Goal: Task Accomplishment & Management: Manage account settings

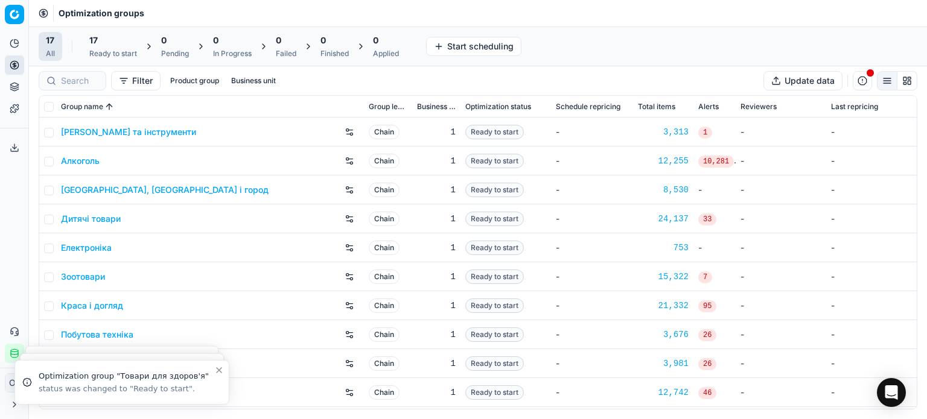
click at [17, 92] on button "Product portfolio" at bounding box center [14, 86] width 19 height 19
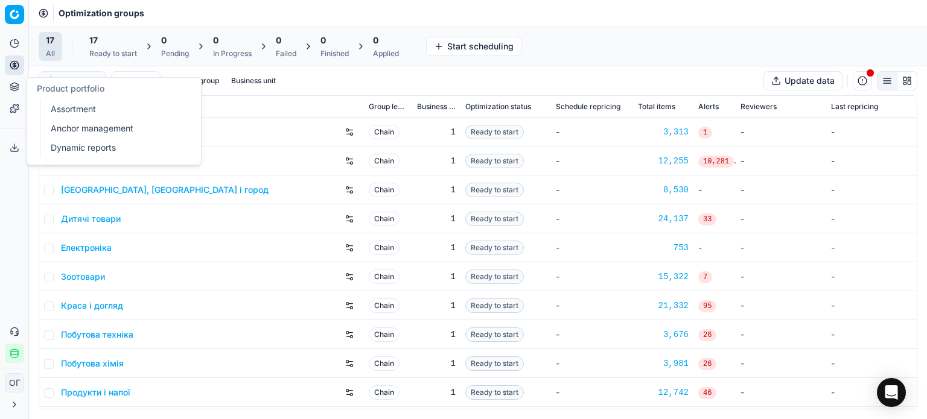
click at [60, 116] on link "Assortment" at bounding box center [116, 109] width 141 height 17
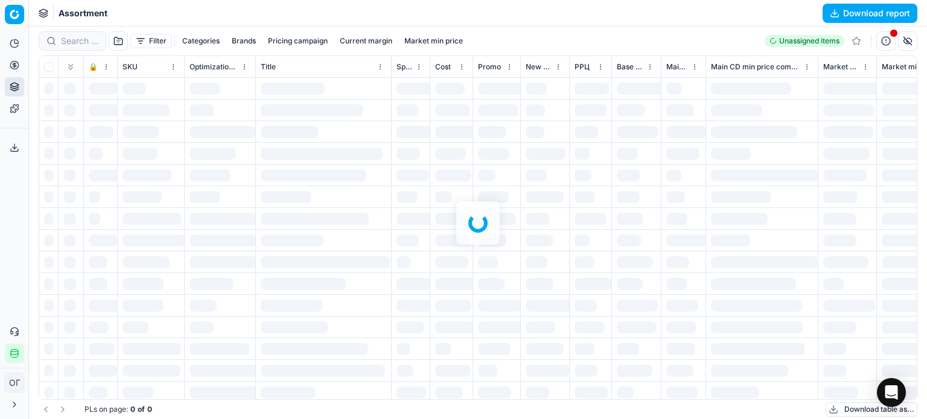
click at [151, 40] on div at bounding box center [478, 223] width 898 height 393
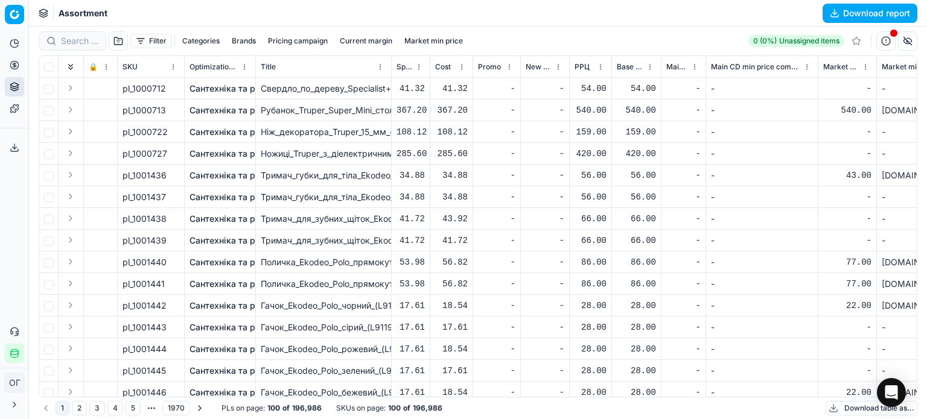
click at [151, 40] on button "Filter" at bounding box center [151, 41] width 42 height 14
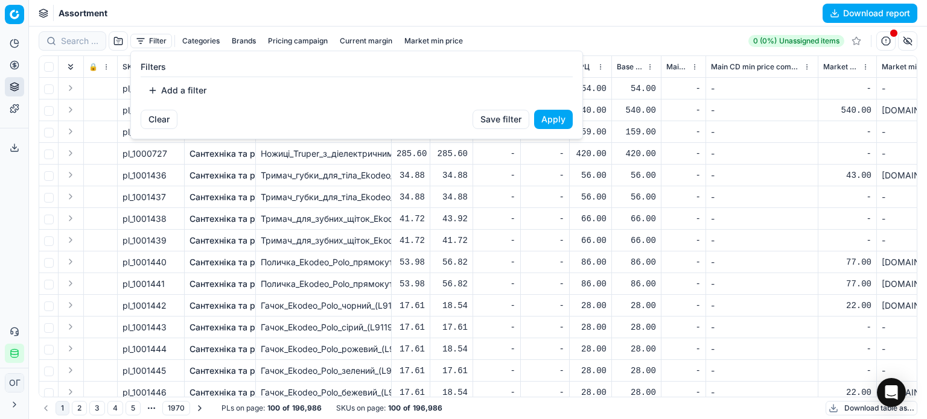
click at [195, 86] on button "Add a filter" at bounding box center [177, 90] width 73 height 19
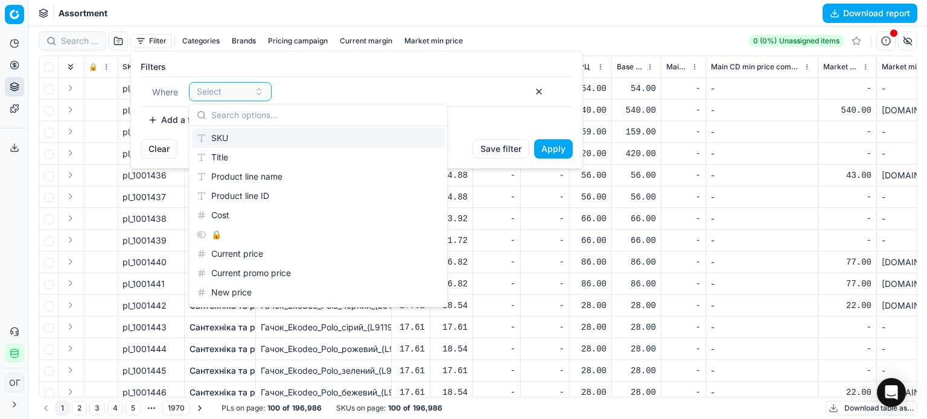
click at [230, 135] on div "SKU" at bounding box center [318, 138] width 253 height 19
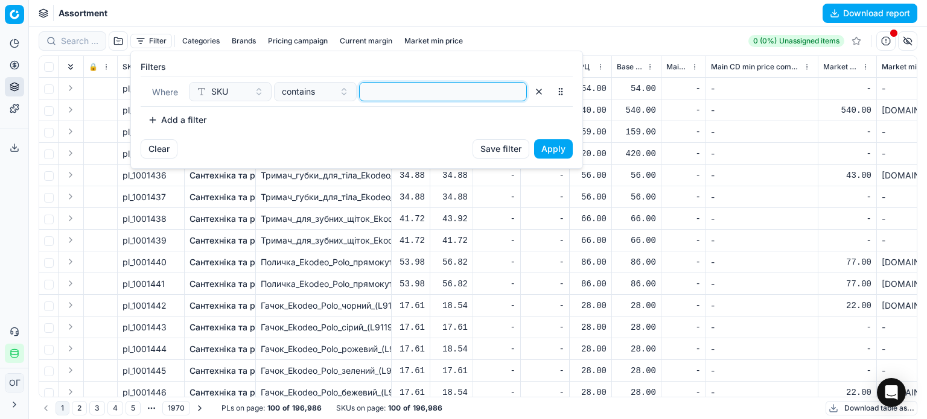
click at [415, 94] on input at bounding box center [442, 92] width 157 height 18
paste input "590555,453345,1049608,,711367,1049668,1235951,508047,508049,508051,508055,50805…"
type input "590555,453345,1049608,,711367,1049668,1235951,508047,508049,508051,508055,50805…"
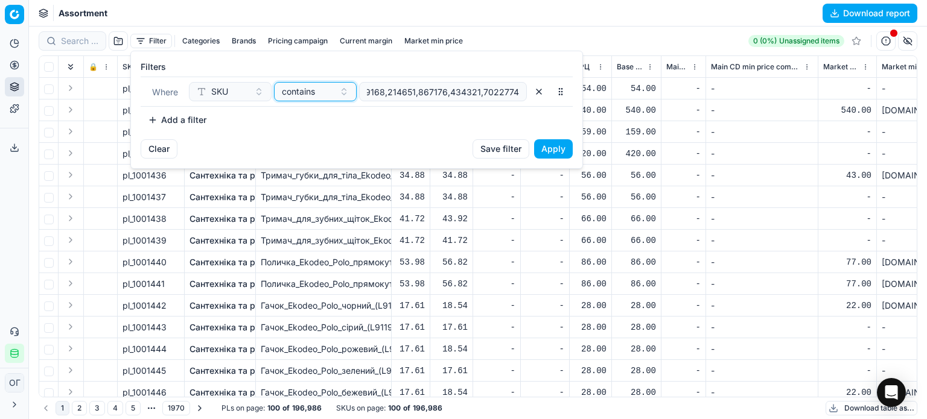
click at [300, 92] on span "contains" at bounding box center [298, 92] width 33 height 12
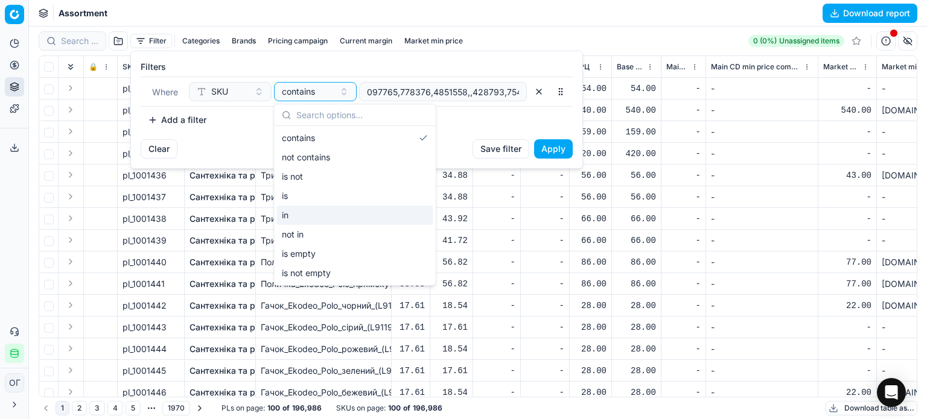
click at [320, 212] on div "in" at bounding box center [355, 215] width 156 height 19
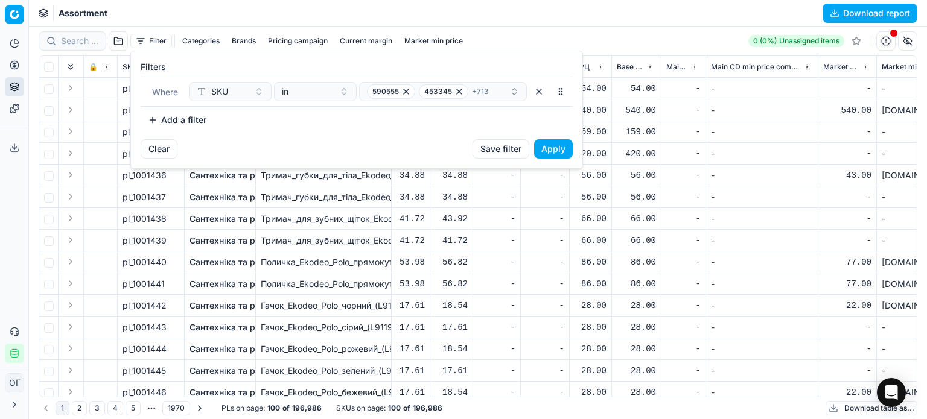
click at [543, 148] on button "Apply" at bounding box center [553, 148] width 39 height 19
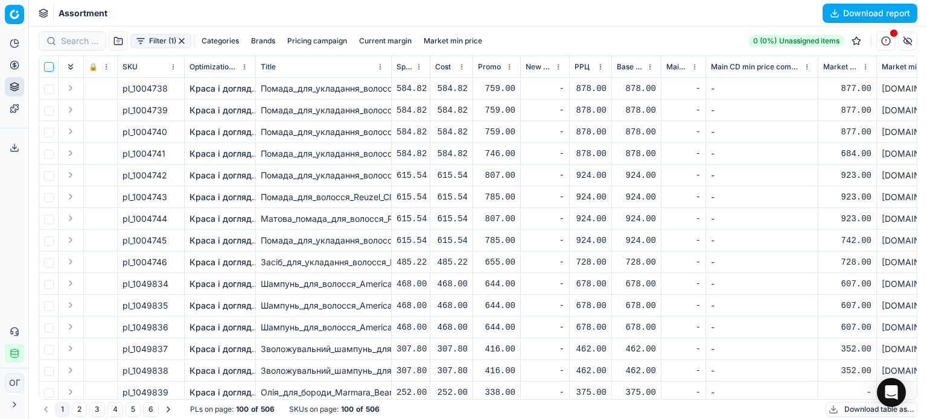
click at [48, 68] on input "checkbox" at bounding box center [49, 67] width 10 height 10
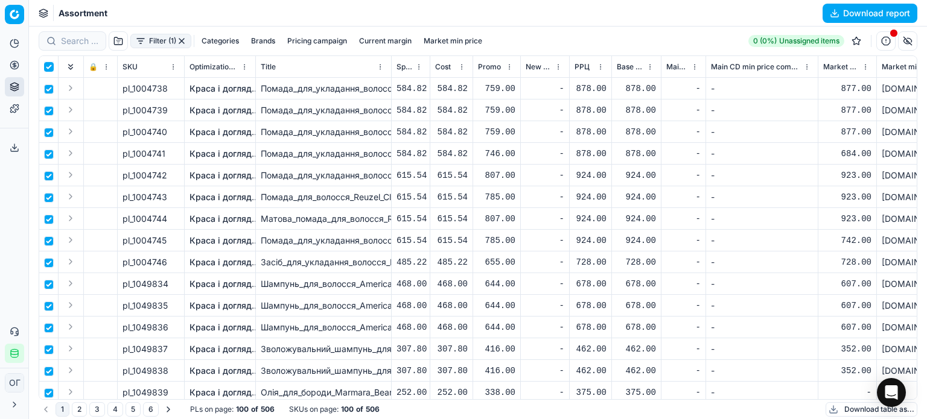
checkbox input "true"
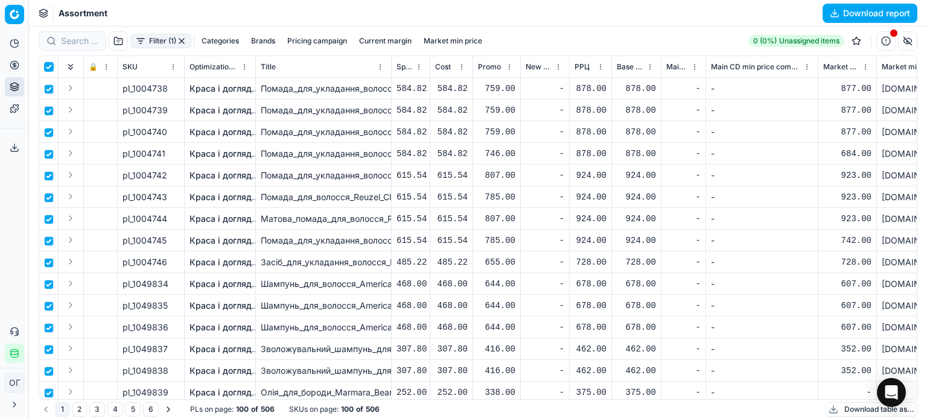
checkbox input "true"
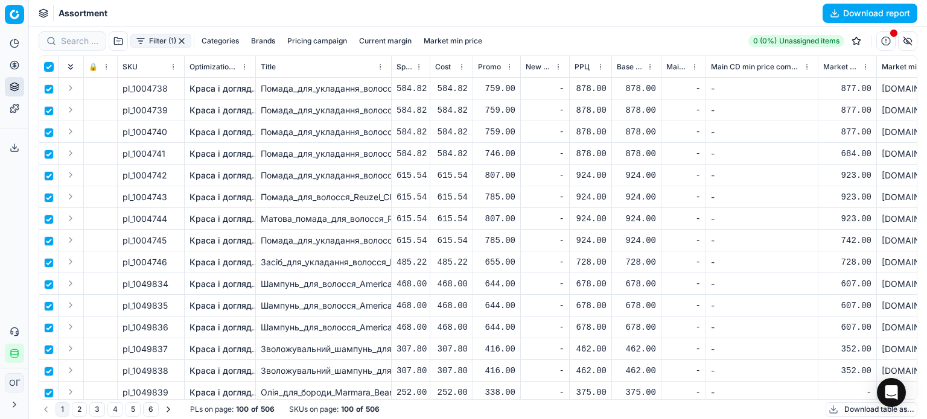
checkbox input "true"
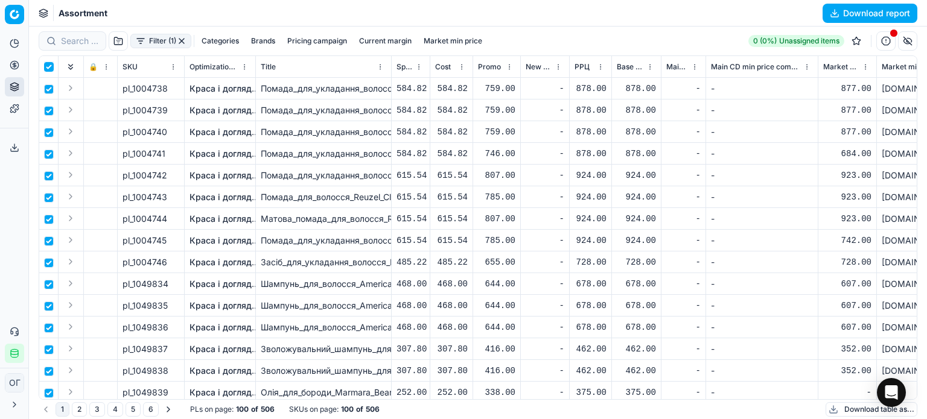
checkbox input "true"
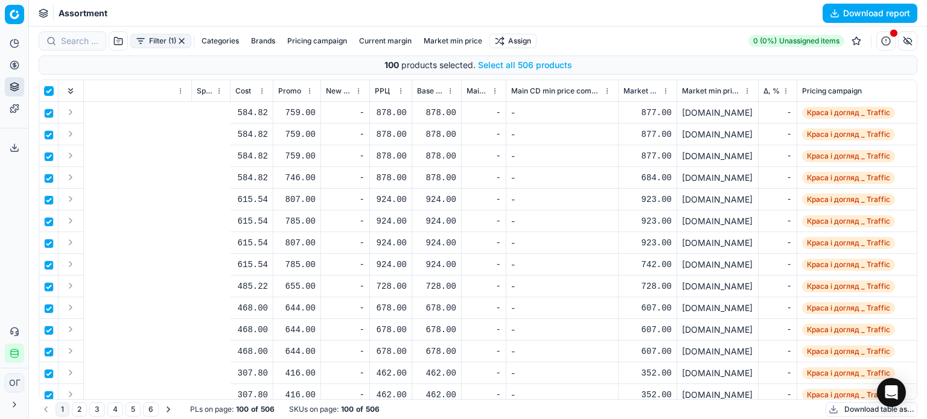
scroll to position [0, 465]
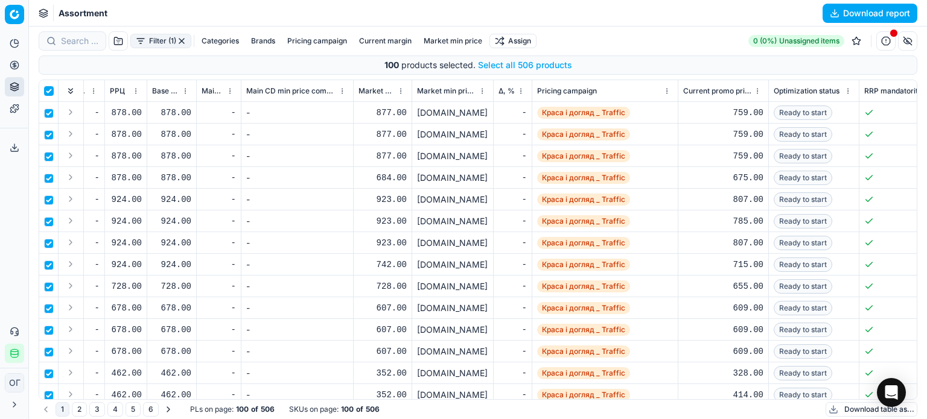
drag, startPoint x: 133, startPoint y: 399, endPoint x: 191, endPoint y: 404, distance: 58.1
click at [191, 404] on div "Filter (1) Categories Brands Pricing campaign Current margin Market min price A…" at bounding box center [478, 223] width 898 height 393
click at [553, 68] on button "Select all 506 products" at bounding box center [525, 65] width 94 height 12
click at [525, 37] on html "Pricing platform Analytics Pricing Product portfolio Templates Export service 1…" at bounding box center [463, 209] width 927 height 419
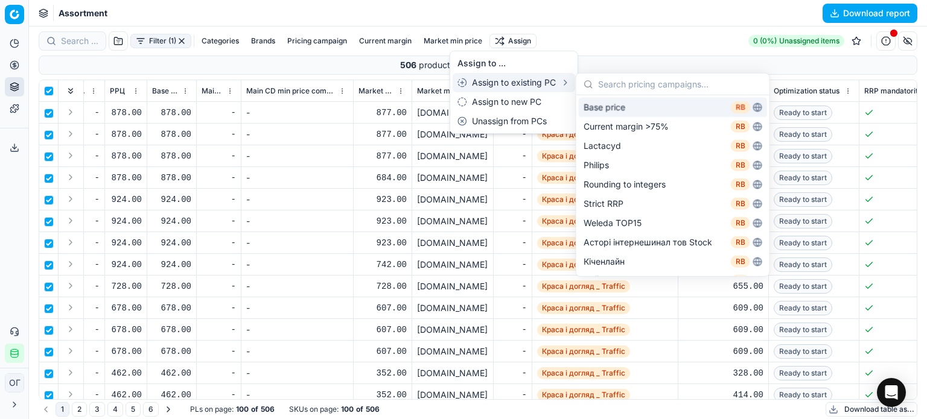
click at [591, 107] on div "Base price RB" at bounding box center [673, 107] width 188 height 19
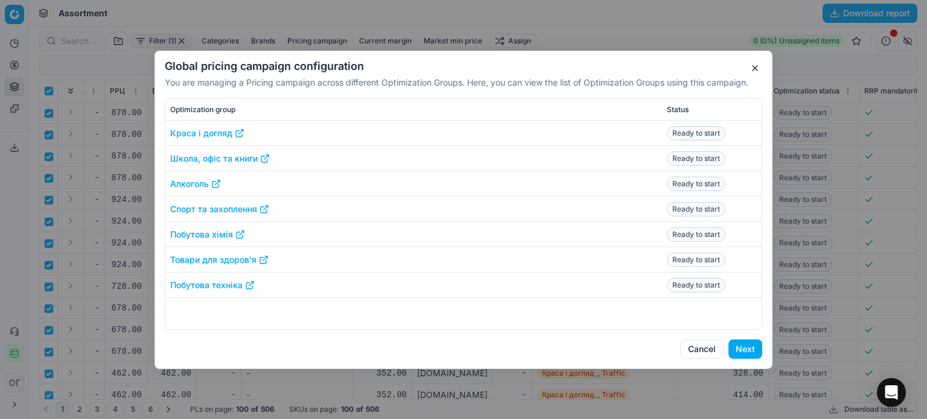
click at [746, 355] on button "Next" at bounding box center [745, 349] width 34 height 19
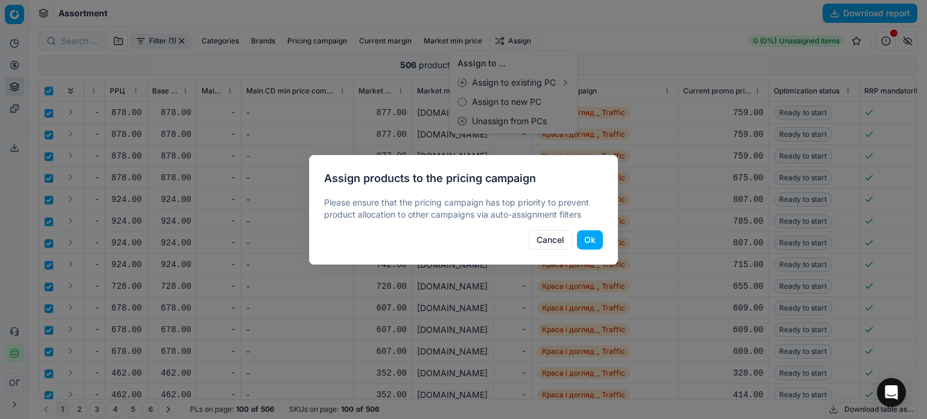
click at [602, 246] on button "Ok" at bounding box center [590, 239] width 26 height 19
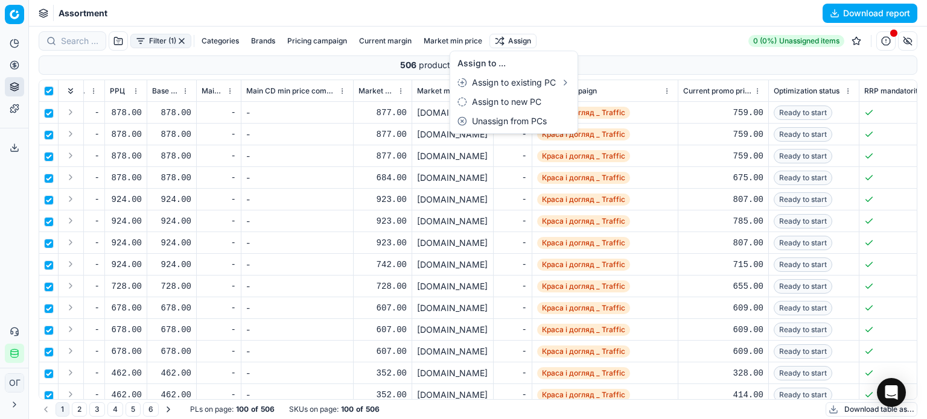
click at [14, 67] on html "Pricing platform Analytics Pricing Product portfolio Templates Export service 1…" at bounding box center [463, 209] width 927 height 419
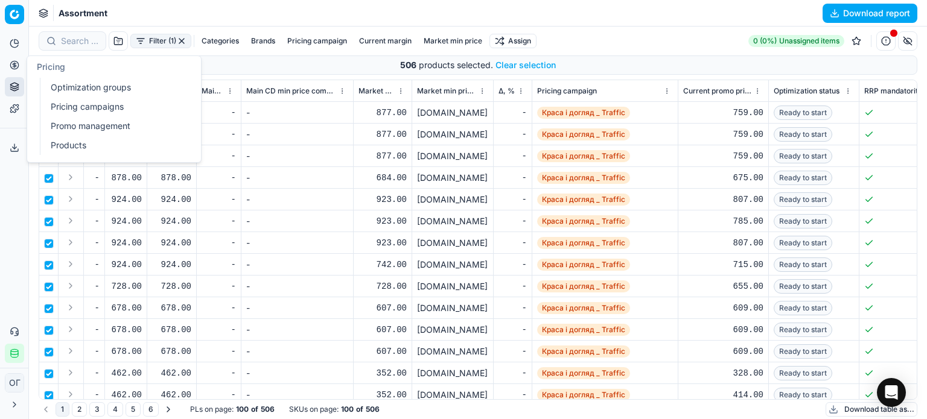
checkbox input "false"
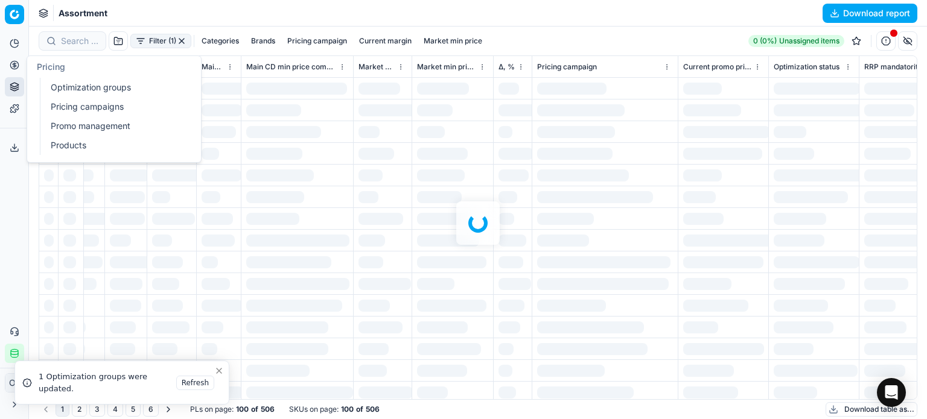
click at [72, 91] on link "Optimization groups" at bounding box center [116, 87] width 141 height 17
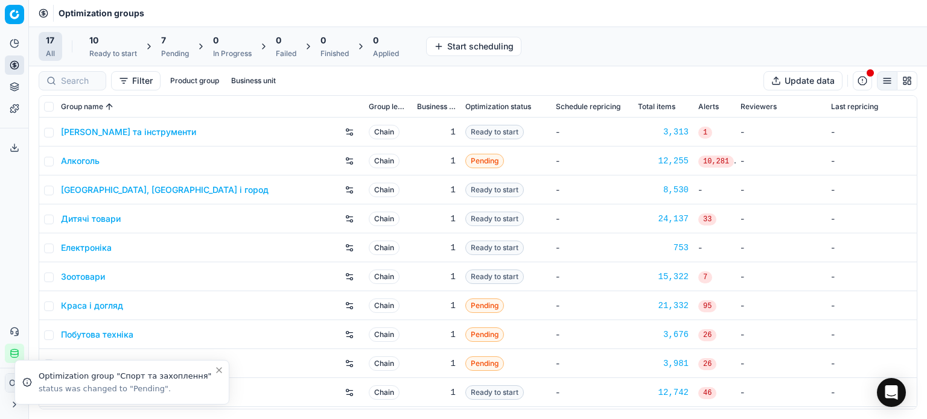
click at [125, 38] on div "10" at bounding box center [113, 40] width 48 height 12
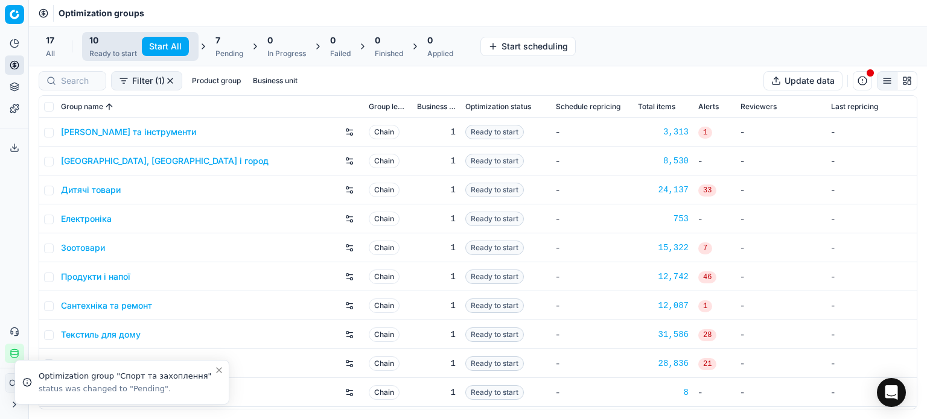
click at [147, 42] on button "Start All" at bounding box center [165, 46] width 47 height 19
click at [245, 40] on div "7" at bounding box center [235, 40] width 28 height 12
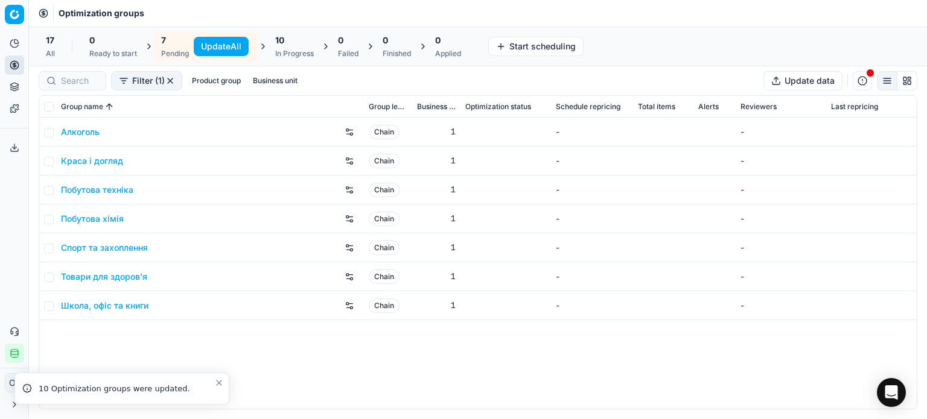
click at [217, 45] on button "Update All" at bounding box center [221, 46] width 55 height 19
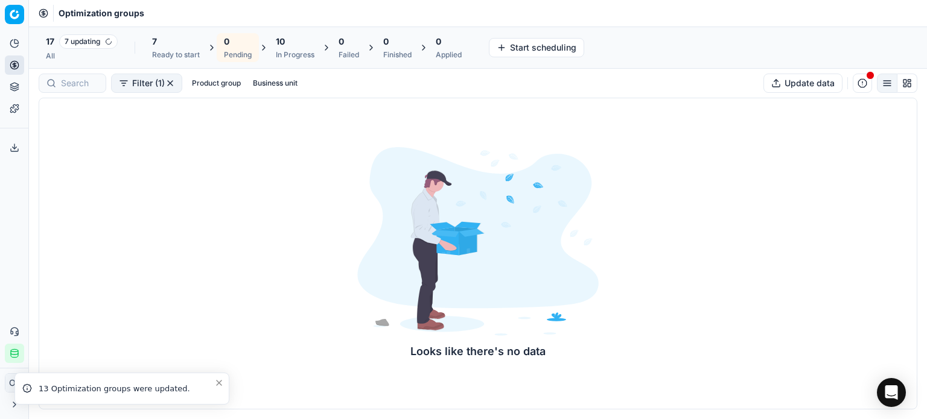
click at [174, 52] on div "Ready to start" at bounding box center [176, 55] width 48 height 10
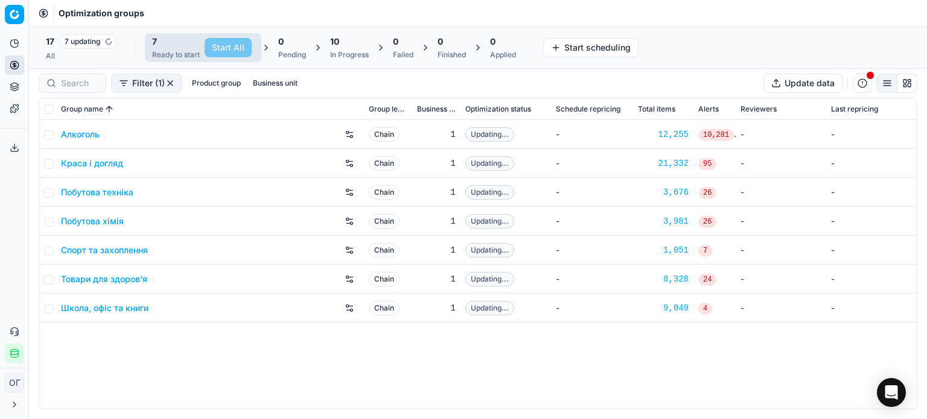
click at [348, 46] on div "10" at bounding box center [349, 42] width 39 height 12
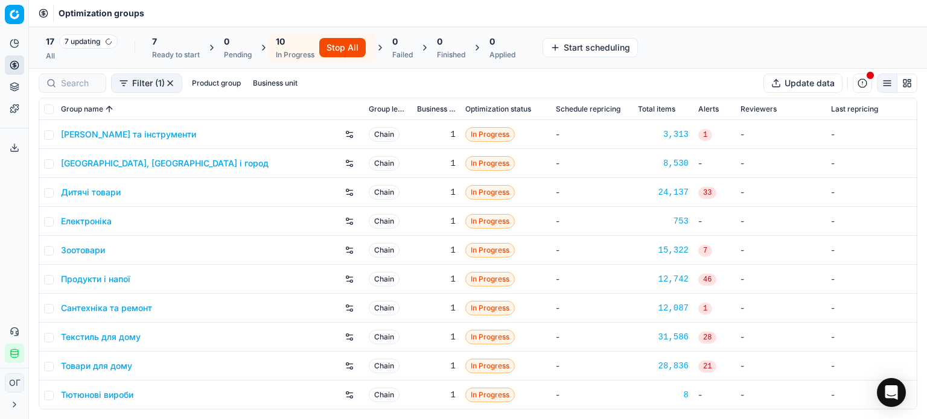
click at [95, 252] on link "Зоотовари" at bounding box center [83, 250] width 44 height 12
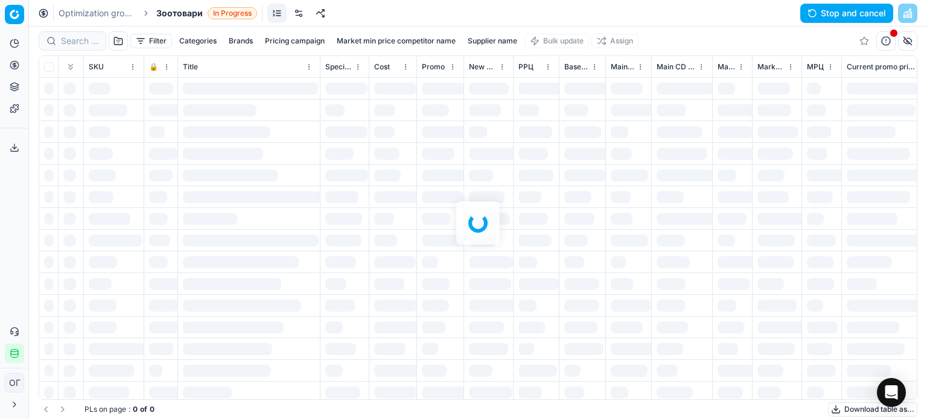
click at [302, 9] on link at bounding box center [298, 13] width 19 height 19
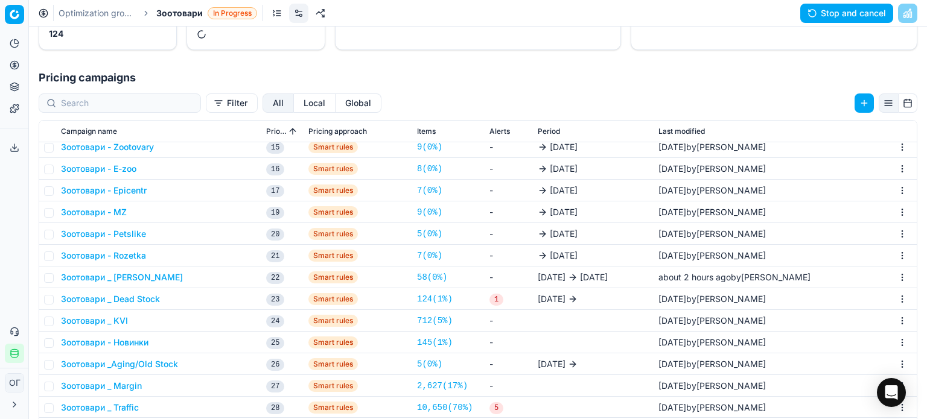
scroll to position [186, 0]
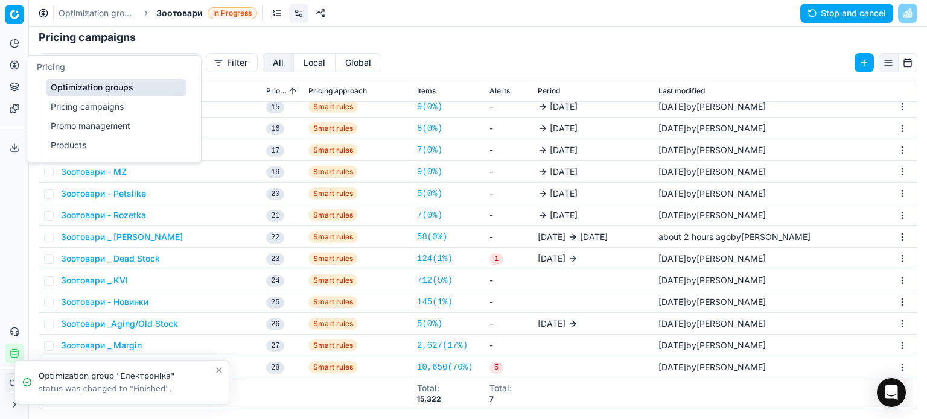
click at [13, 62] on icon at bounding box center [15, 65] width 10 height 10
drag, startPoint x: 58, startPoint y: 86, endPoint x: 91, endPoint y: 86, distance: 32.6
click at [58, 86] on link "Optimization groups" at bounding box center [116, 87] width 141 height 17
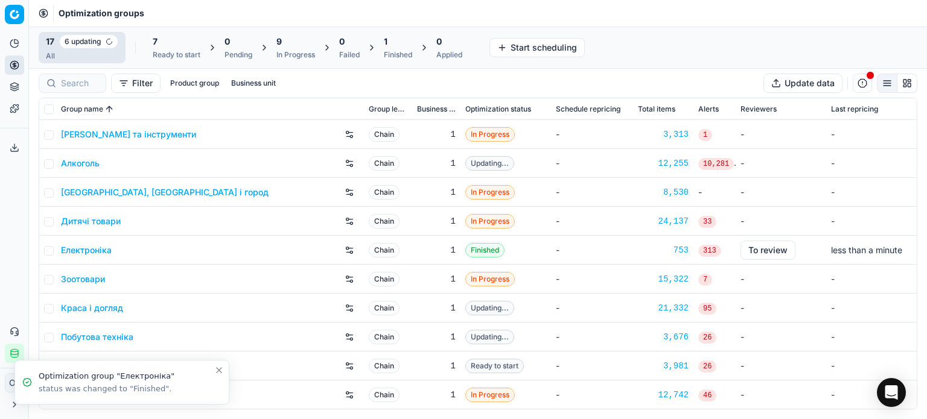
drag, startPoint x: 299, startPoint y: 52, endPoint x: 268, endPoint y: 52, distance: 30.8
click at [299, 52] on div "In Progress" at bounding box center [295, 55] width 39 height 10
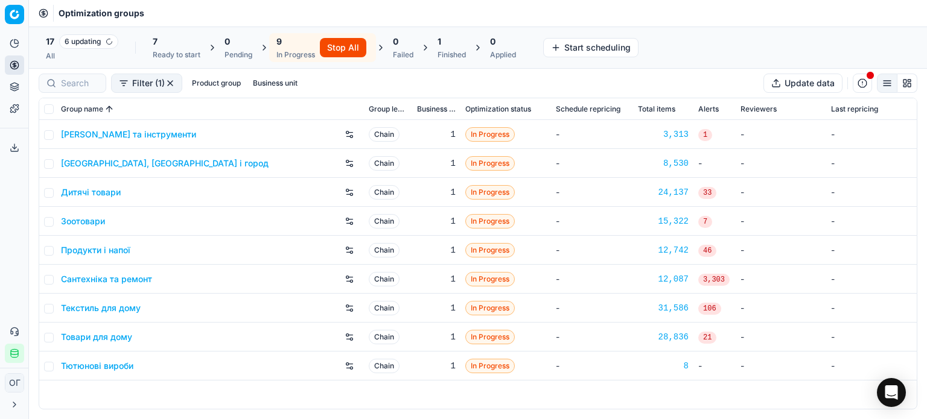
click at [172, 48] on div "7 Ready to start" at bounding box center [177, 48] width 48 height 24
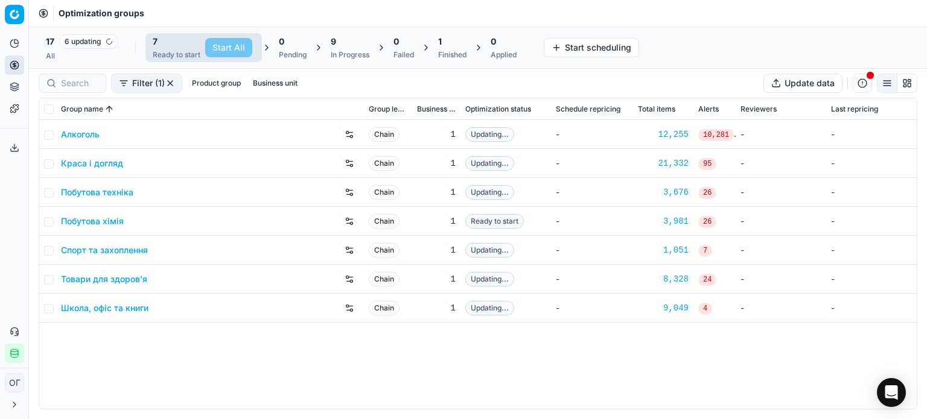
click at [82, 136] on link "Алкоголь" at bounding box center [80, 135] width 39 height 12
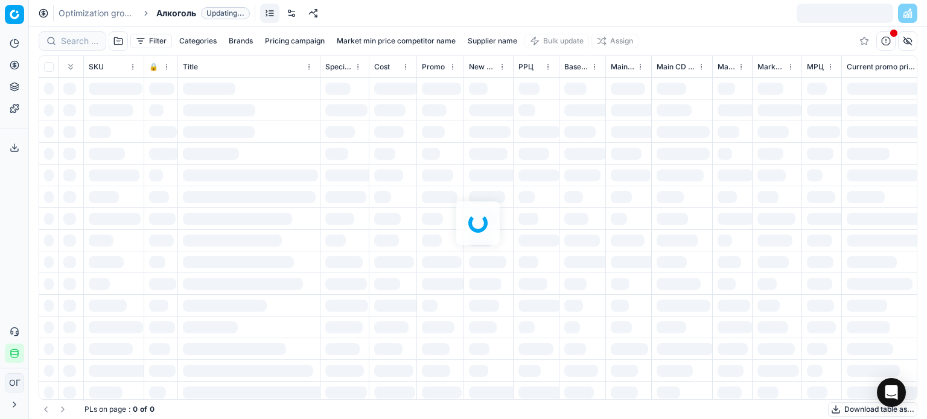
click at [290, 13] on link at bounding box center [291, 13] width 19 height 19
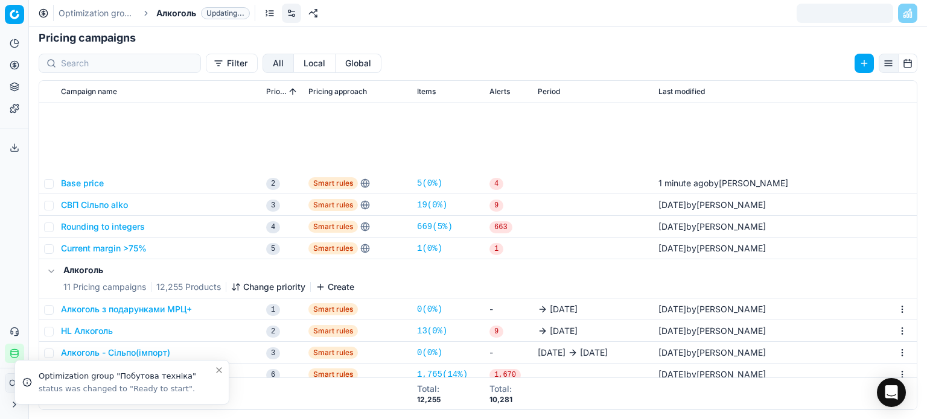
scroll to position [159, 0]
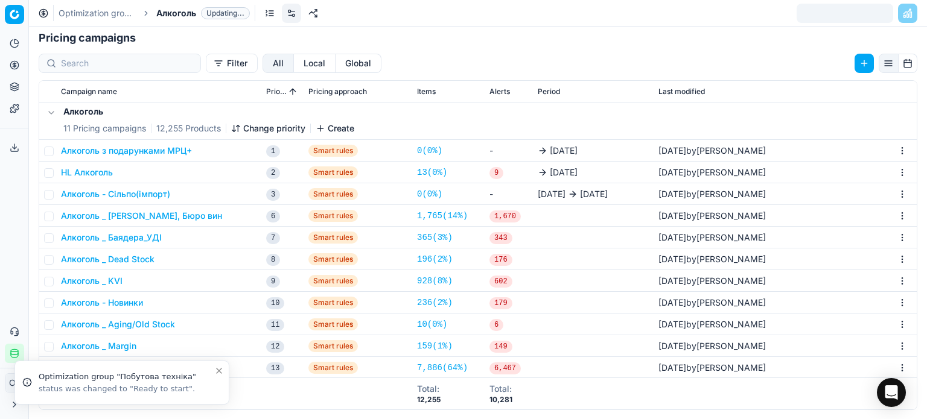
click at [220, 367] on icon "Close toast" at bounding box center [219, 371] width 10 height 10
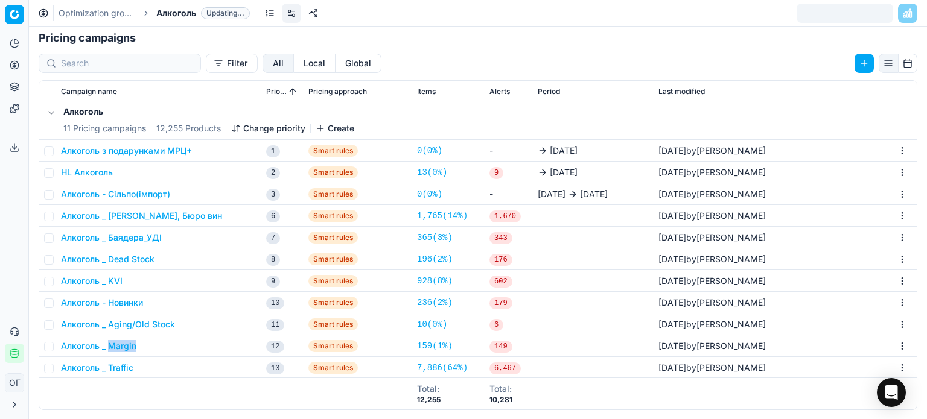
drag, startPoint x: 140, startPoint y: 348, endPoint x: 111, endPoint y: 349, distance: 29.0
click at [111, 349] on div "Алкоголь _ Margin" at bounding box center [158, 346] width 195 height 12
copy button "Margin"
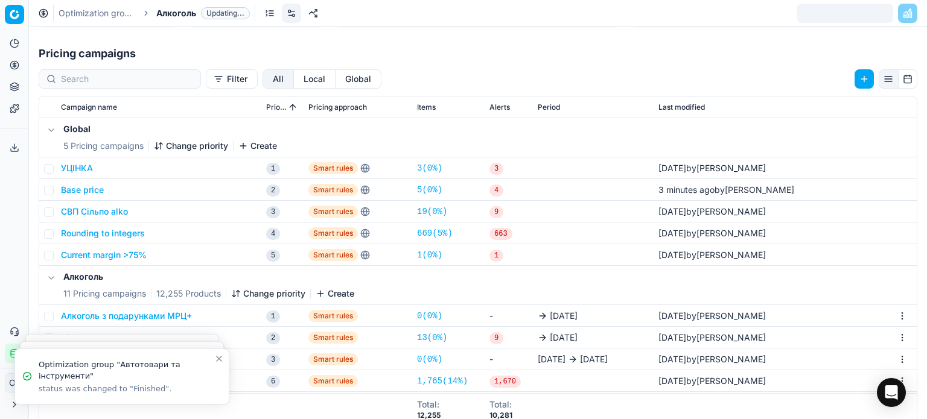
scroll to position [218, 0]
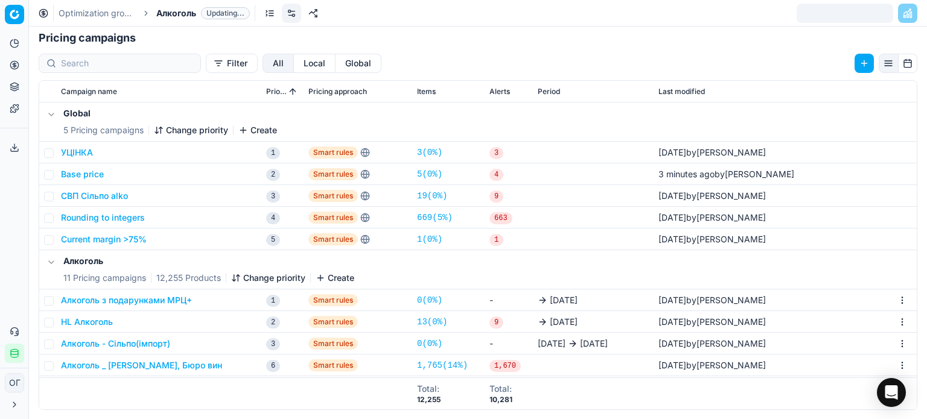
click at [92, 197] on button "СВП Сільпо alko" at bounding box center [94, 196] width 67 height 12
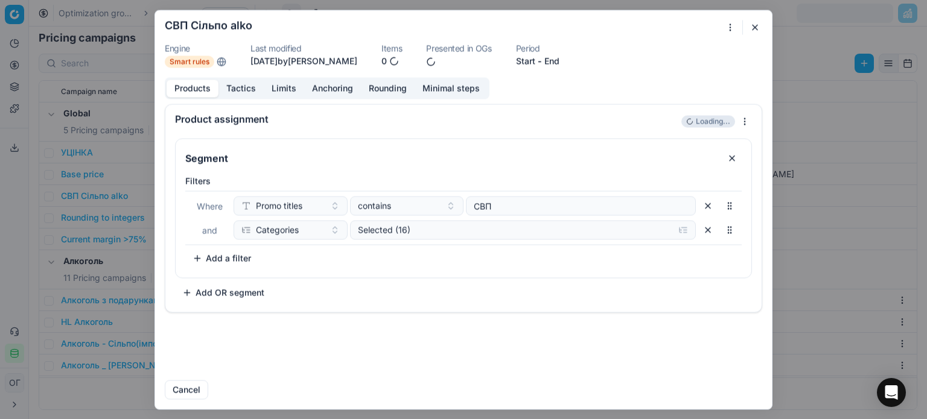
click at [247, 84] on button "Tactics" at bounding box center [240, 88] width 45 height 17
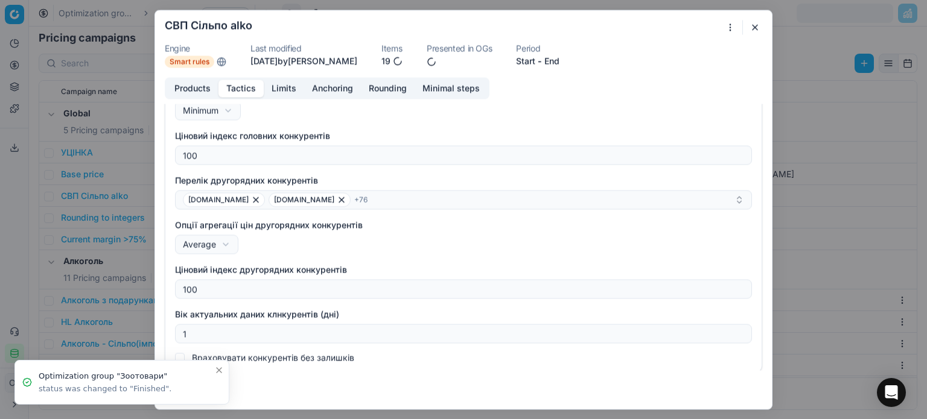
scroll to position [195, 0]
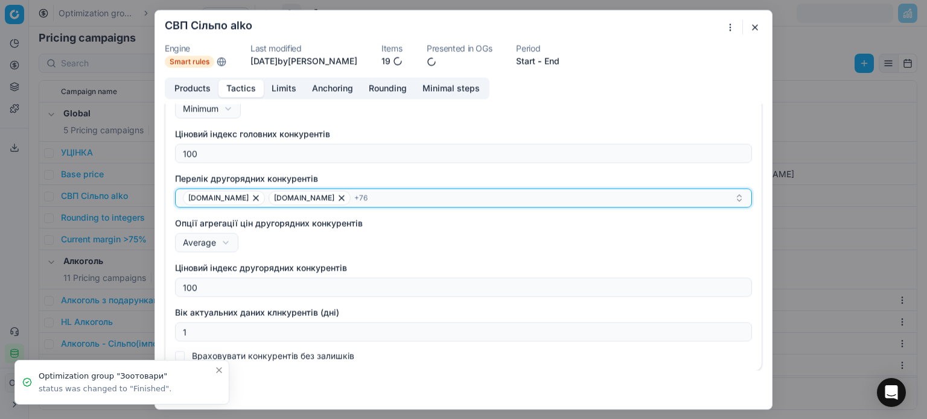
click at [352, 197] on div "[DOMAIN_NAME] [DOMAIN_NAME] + 76" at bounding box center [458, 198] width 551 height 14
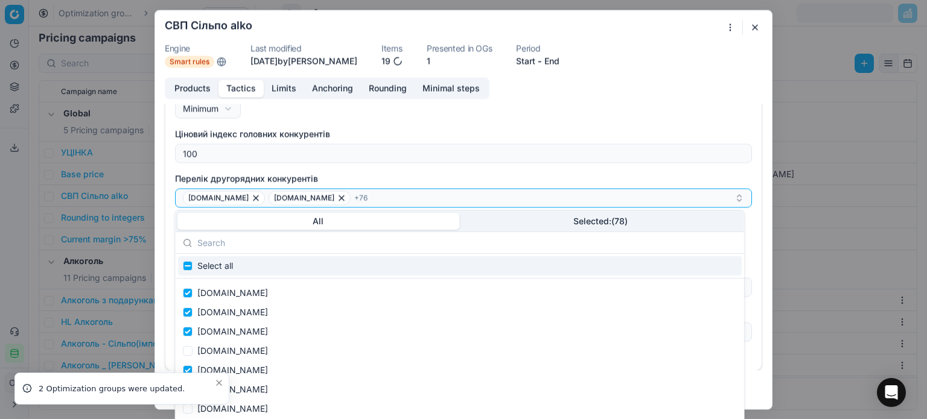
scroll to position [1448, 0]
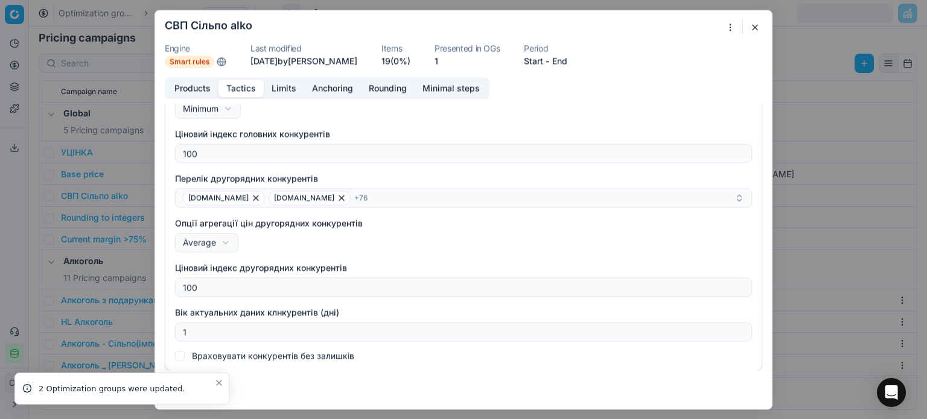
drag, startPoint x: 758, startPoint y: 31, endPoint x: 749, endPoint y: 36, distance: 9.7
click at [758, 31] on button "button" at bounding box center [755, 27] width 14 height 14
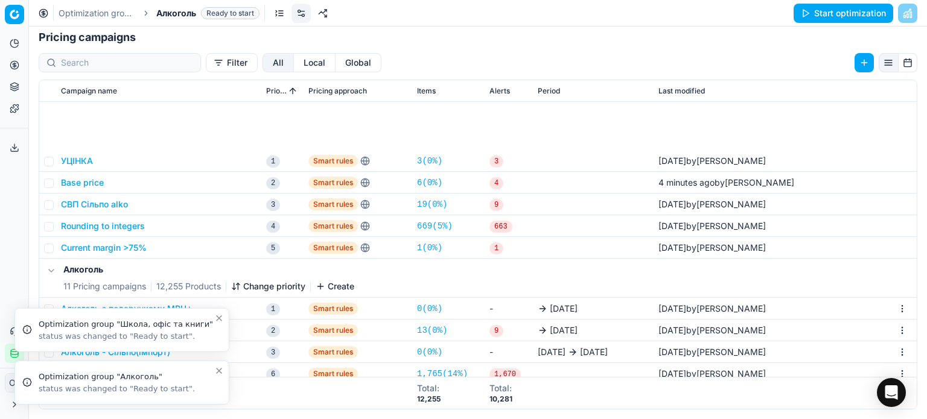
scroll to position [150, 0]
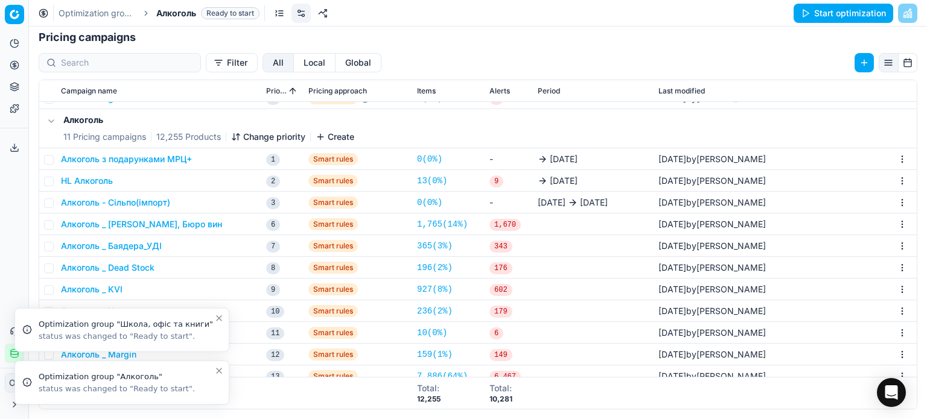
click at [218, 369] on icon "Close toast" at bounding box center [219, 371] width 10 height 10
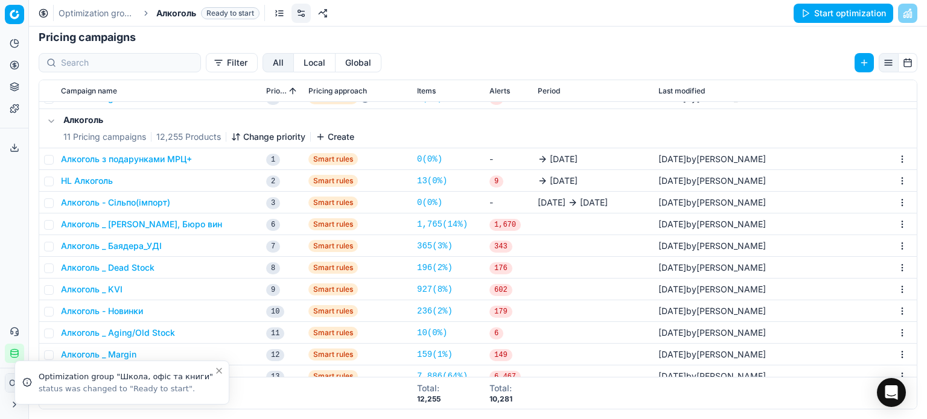
click at [218, 369] on icon "Close toast" at bounding box center [219, 371] width 10 height 10
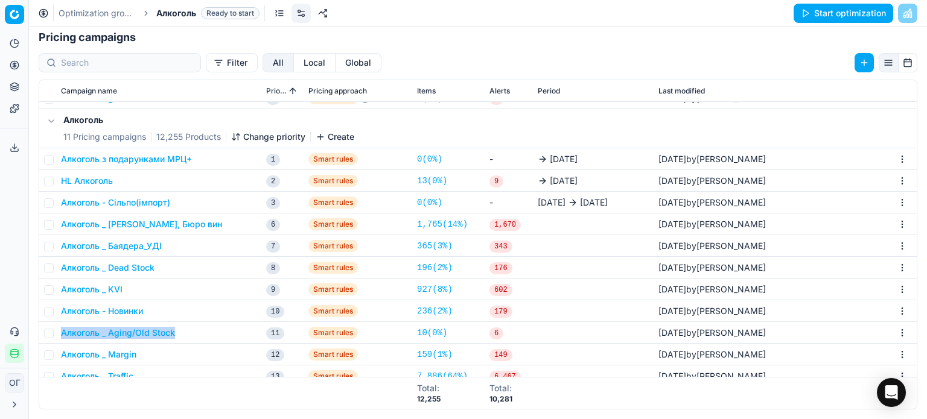
drag, startPoint x: 183, startPoint y: 334, endPoint x: 60, endPoint y: 331, distance: 123.1
click at [61, 331] on div "Алкоголь _ Aging/Old Stock" at bounding box center [158, 333] width 195 height 12
copy button "Алкоголь _ Aging/Old Stock"
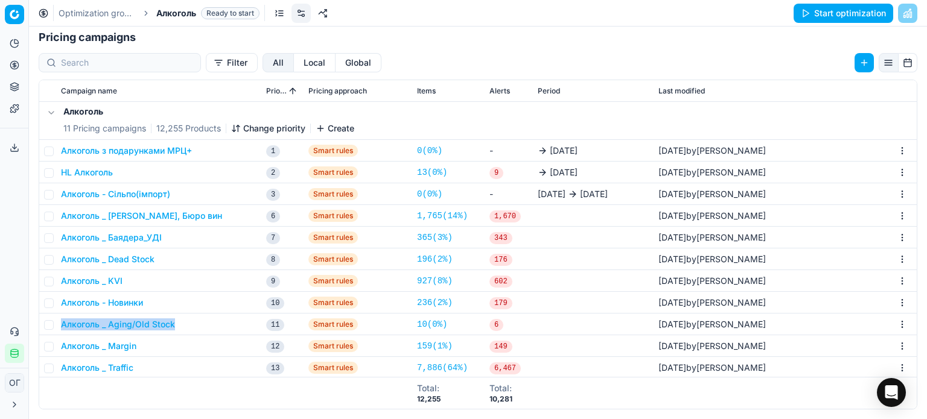
scroll to position [159, 0]
drag, startPoint x: 159, startPoint y: 256, endPoint x: 57, endPoint y: 262, distance: 101.5
click at [57, 262] on td "Алкоголь _ Dead Stock" at bounding box center [158, 259] width 205 height 22
copy button "Алкоголь _ Dead Stock"
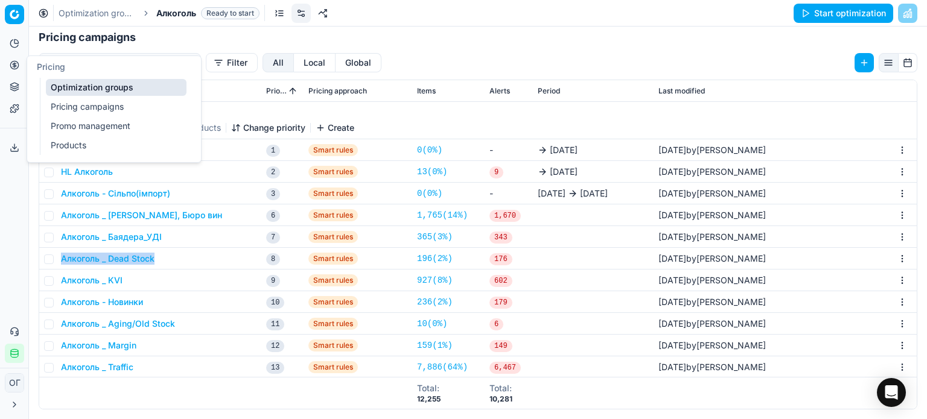
click at [7, 61] on button "Pricing" at bounding box center [14, 65] width 19 height 19
click at [54, 89] on link "Optimization groups" at bounding box center [116, 87] width 141 height 17
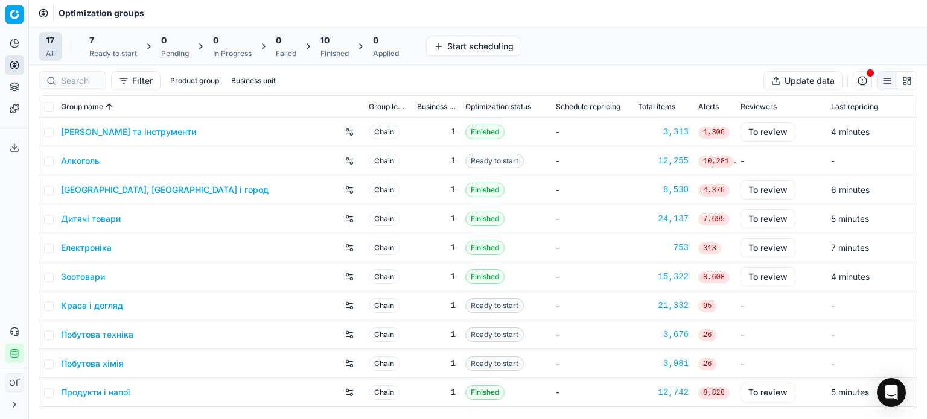
click at [89, 45] on span "7" at bounding box center [91, 40] width 5 height 12
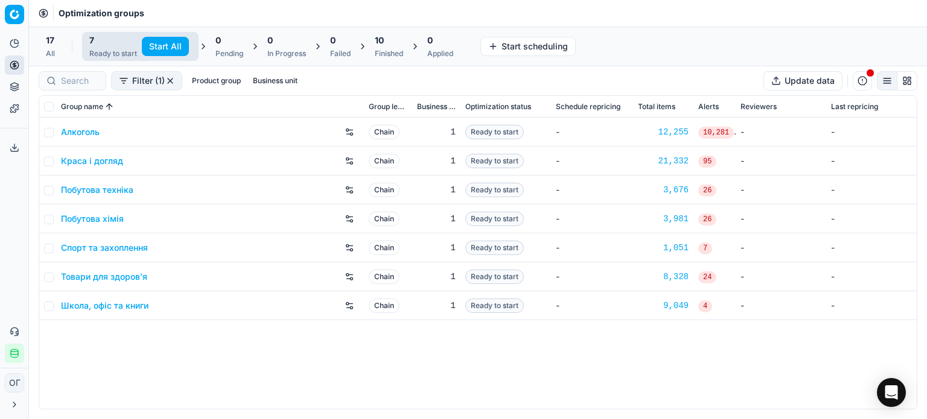
drag, startPoint x: 154, startPoint y: 45, endPoint x: 161, endPoint y: 45, distance: 6.6
click at [156, 45] on button "Start All" at bounding box center [165, 46] width 47 height 19
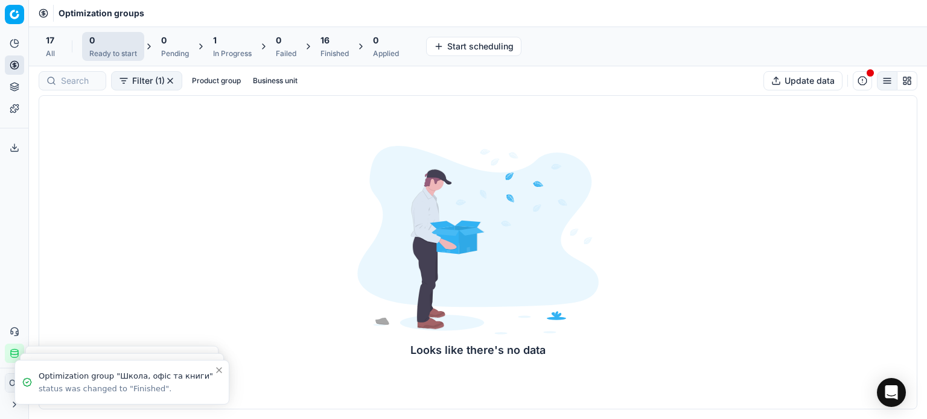
click at [335, 51] on div "Finished" at bounding box center [334, 54] width 28 height 10
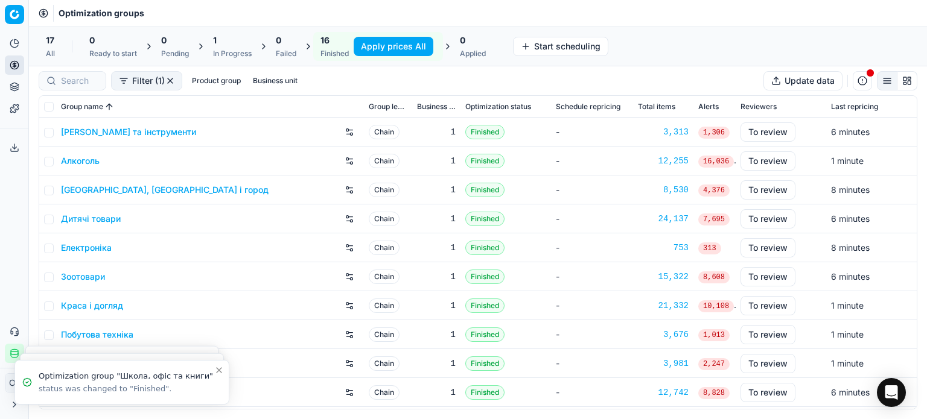
click at [72, 163] on link "Алкоголь" at bounding box center [80, 161] width 39 height 12
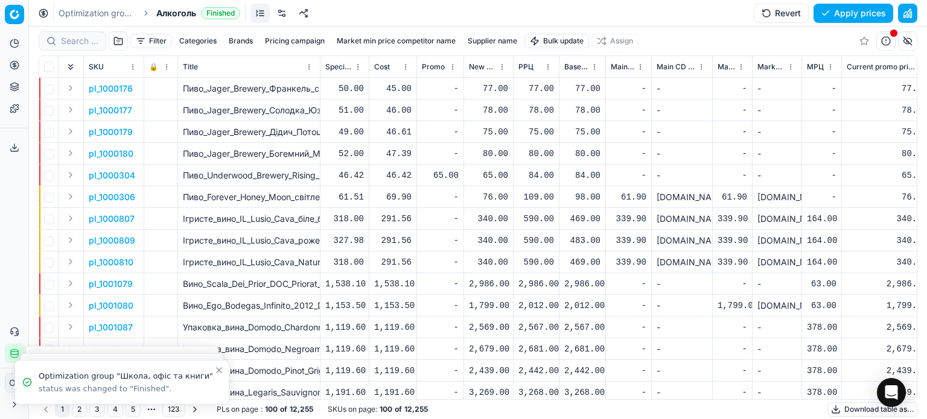
click at [287, 11] on link at bounding box center [281, 13] width 19 height 19
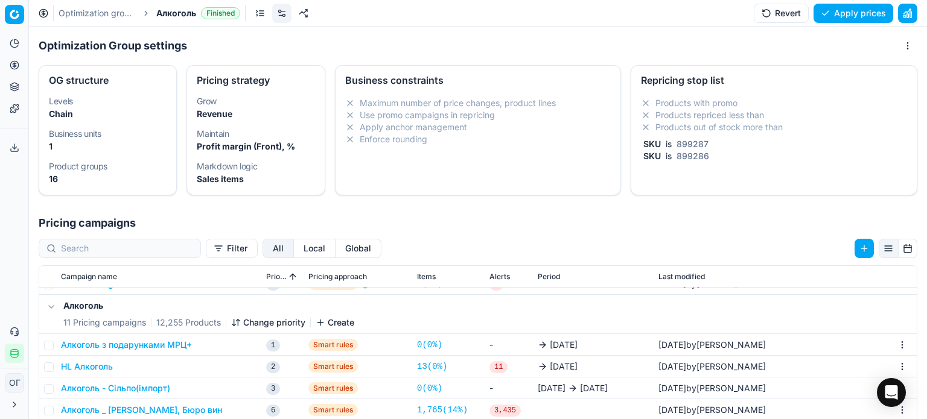
scroll to position [159, 0]
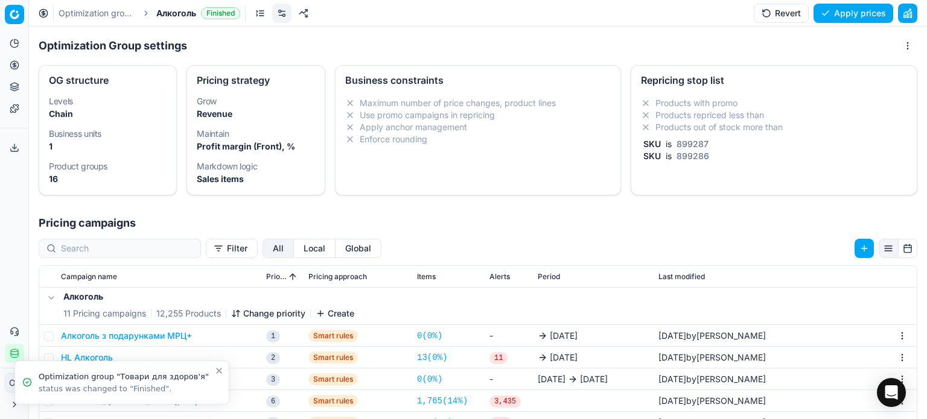
click at [219, 372] on icon "Close toast" at bounding box center [219, 371] width 10 height 10
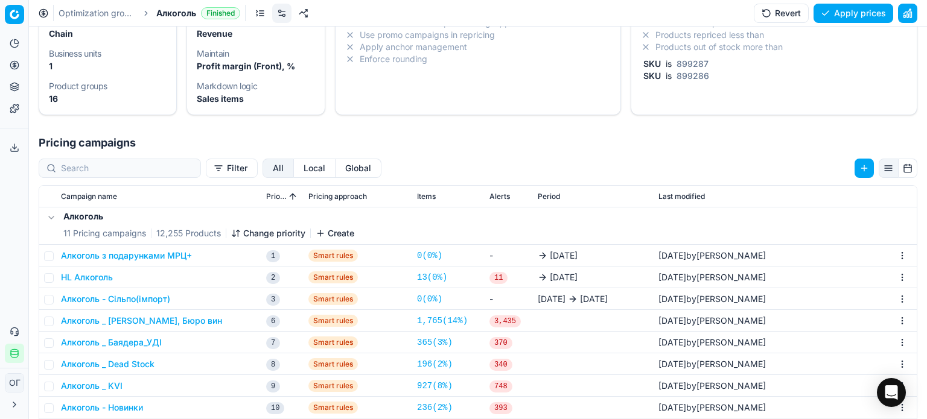
scroll to position [186, 0]
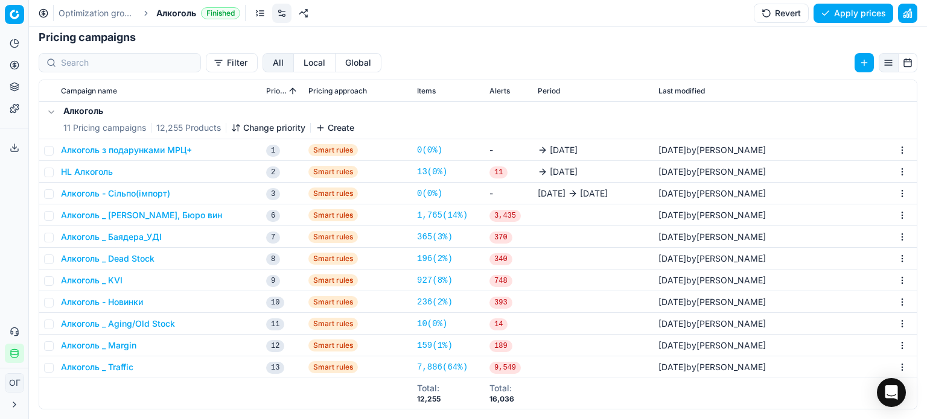
click at [124, 259] on button "Алкоголь _ Dead Stock" at bounding box center [108, 259] width 94 height 12
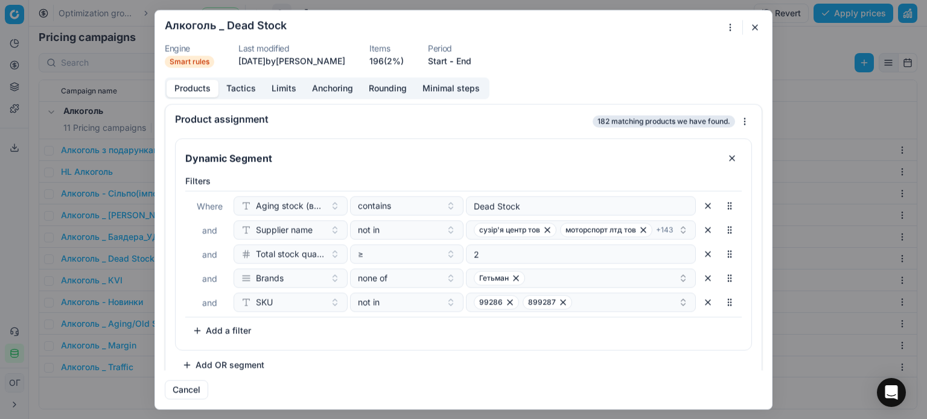
click at [248, 97] on div "Products Tactics Limits Anchoring Rounding Minimal steps" at bounding box center [327, 88] width 325 height 22
click at [242, 84] on button "Tactics" at bounding box center [240, 88] width 45 height 17
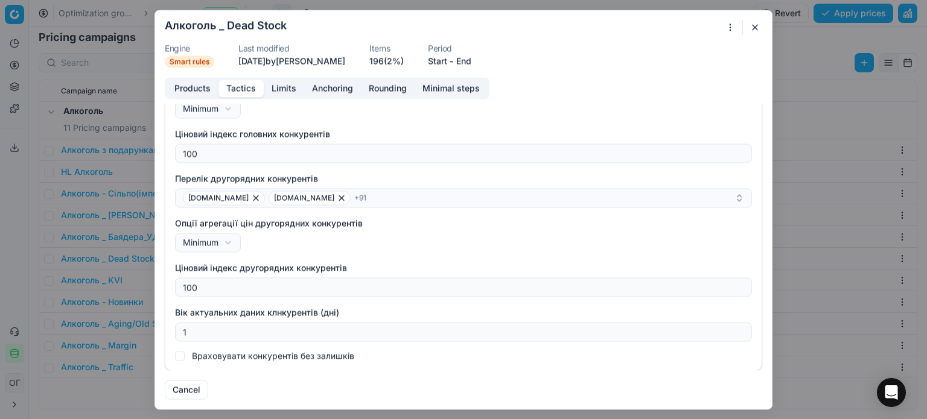
scroll to position [0, 0]
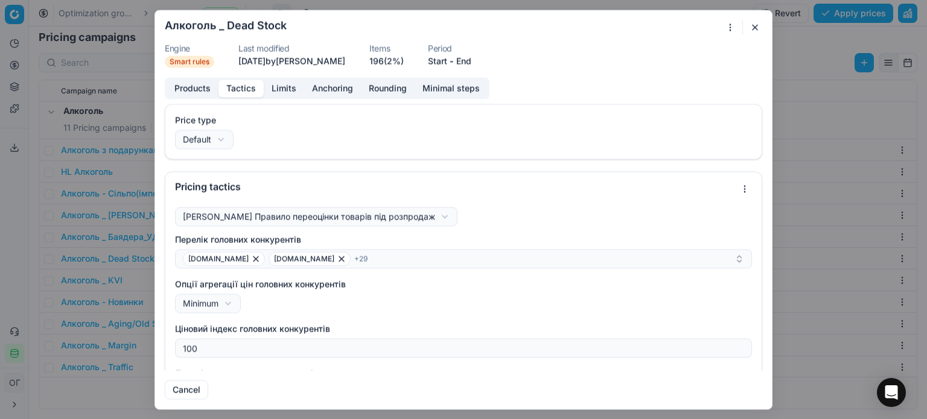
click at [281, 88] on button "Limits" at bounding box center [284, 88] width 40 height 17
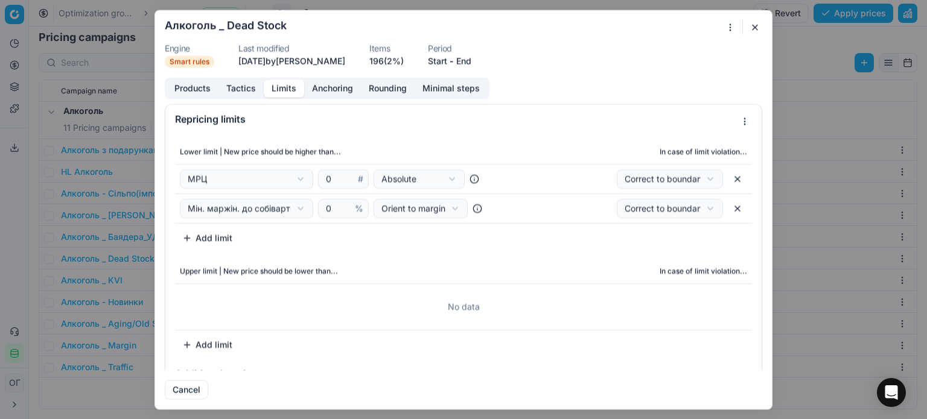
click at [755, 27] on button "button" at bounding box center [755, 27] width 14 height 14
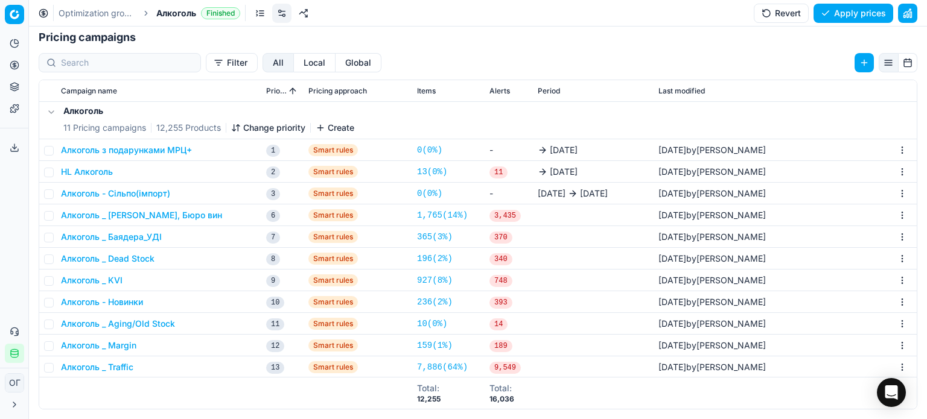
click at [135, 262] on button "Алкоголь _ Dead Stock" at bounding box center [108, 259] width 94 height 12
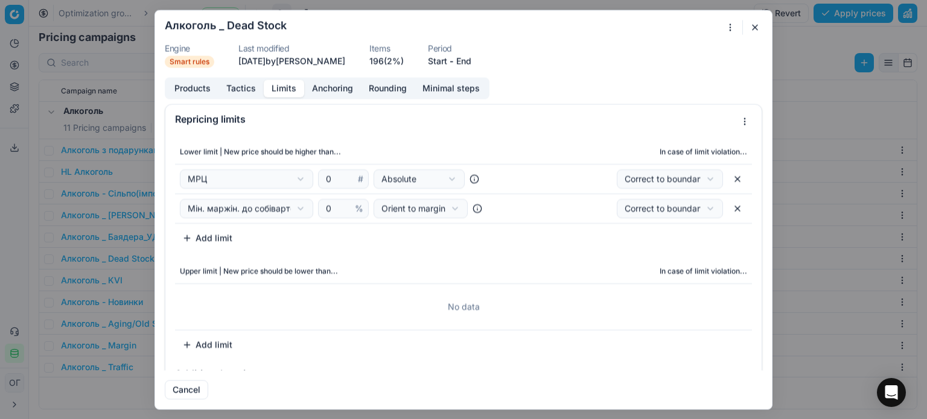
click at [277, 86] on button "Limits" at bounding box center [284, 88] width 40 height 17
click at [238, 88] on button "Tactics" at bounding box center [240, 88] width 45 height 17
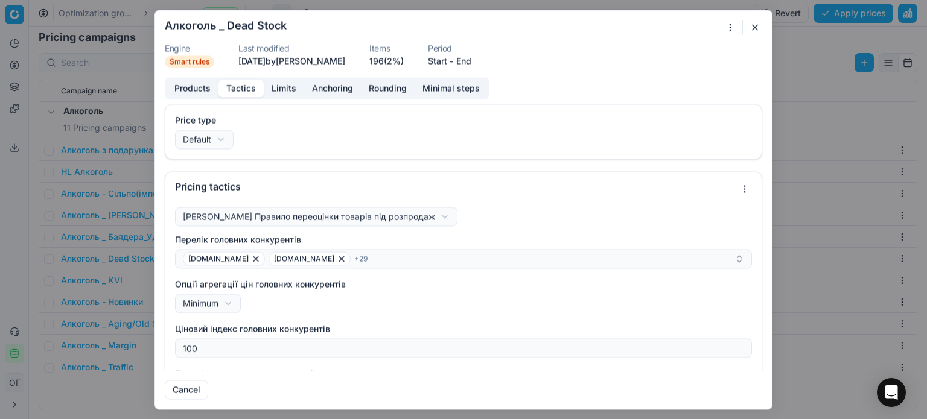
click at [282, 78] on div "Products Tactics Limits Anchoring Rounding Minimal steps" at bounding box center [327, 88] width 325 height 22
click at [282, 91] on button "Limits" at bounding box center [284, 88] width 40 height 17
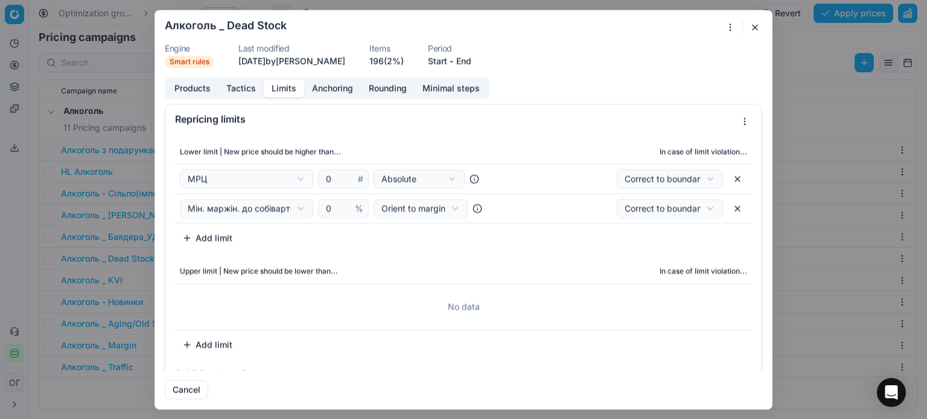
click at [240, 86] on button "Tactics" at bounding box center [240, 88] width 45 height 17
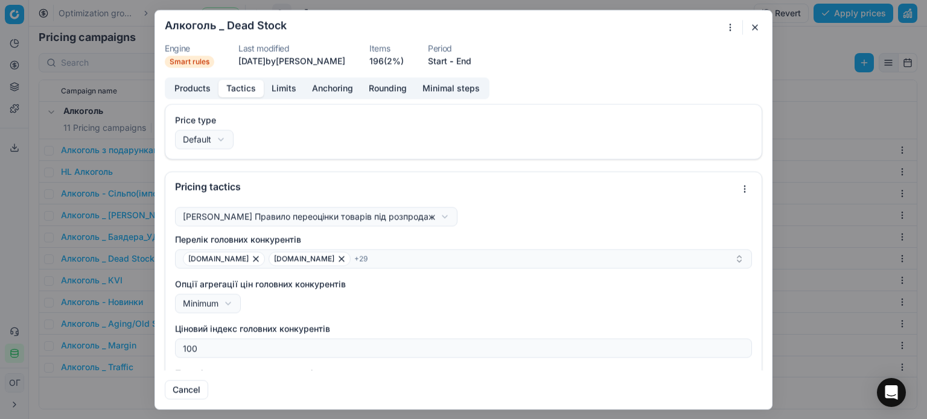
click at [328, 90] on button "Anchoring" at bounding box center [332, 88] width 57 height 17
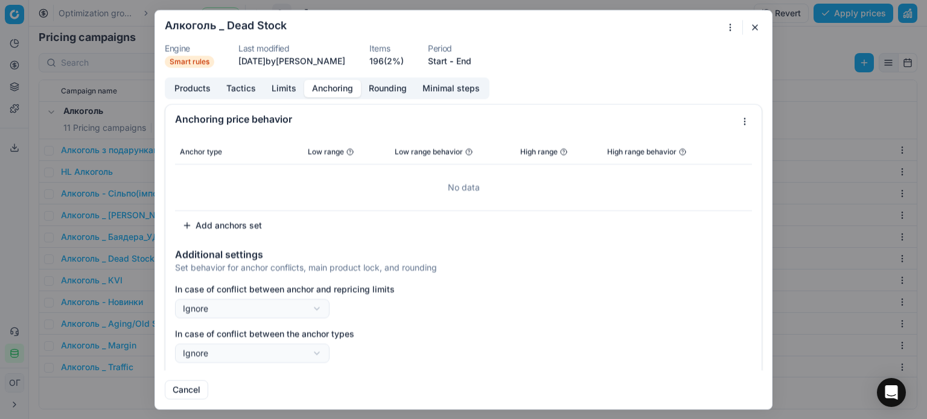
click at [379, 84] on button "Rounding" at bounding box center [388, 88] width 54 height 17
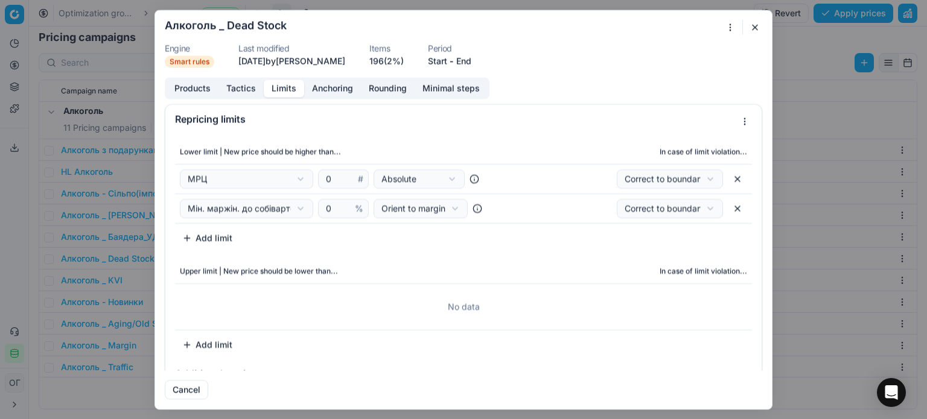
click at [279, 88] on button "Limits" at bounding box center [284, 88] width 40 height 17
click at [757, 25] on button "button" at bounding box center [755, 27] width 14 height 14
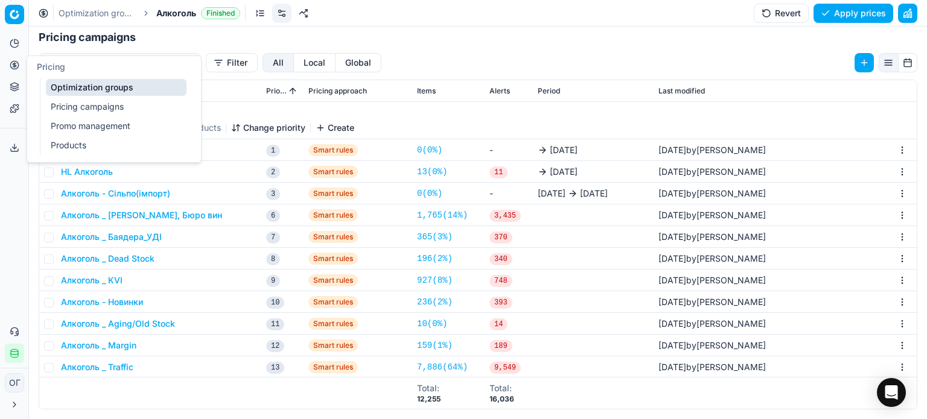
drag, startPoint x: 7, startPoint y: 65, endPoint x: 159, endPoint y: 44, distance: 152.8
click at [170, 43] on h1 "Pricing campaigns" at bounding box center [478, 37] width 898 height 17
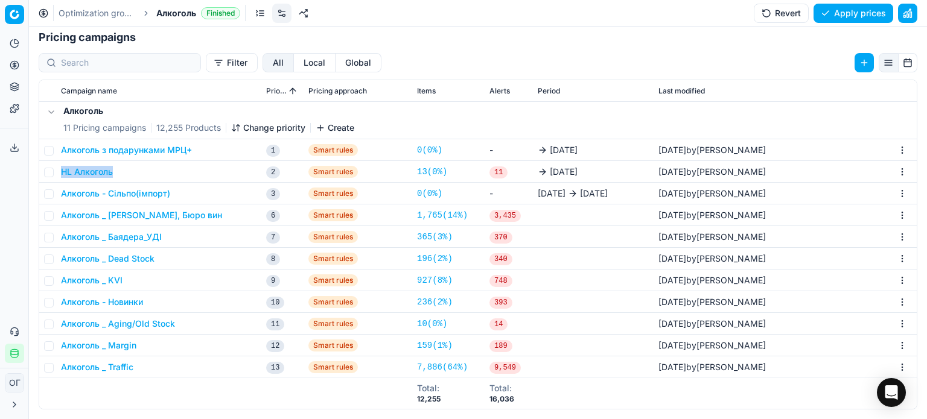
drag, startPoint x: 119, startPoint y: 173, endPoint x: 59, endPoint y: 176, distance: 59.8
click at [59, 176] on td "HL Алкоголь" at bounding box center [158, 172] width 205 height 22
copy button "HL Алкоголь"
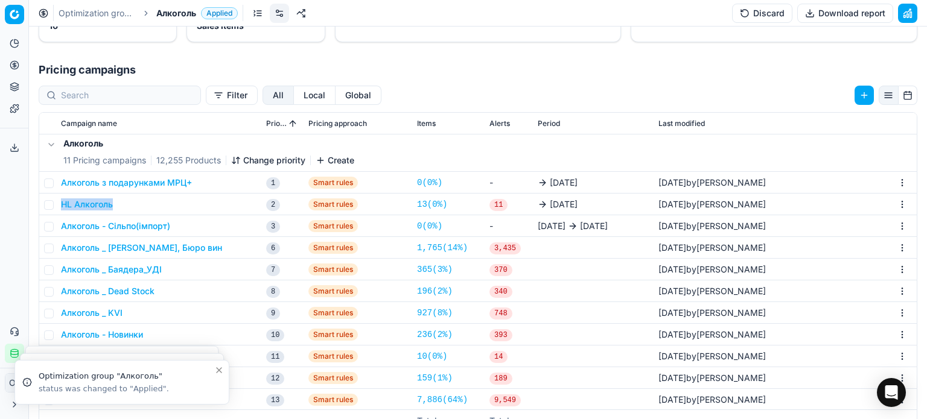
click at [123, 290] on button "Алкоголь _ Dead Stock" at bounding box center [108, 291] width 94 height 12
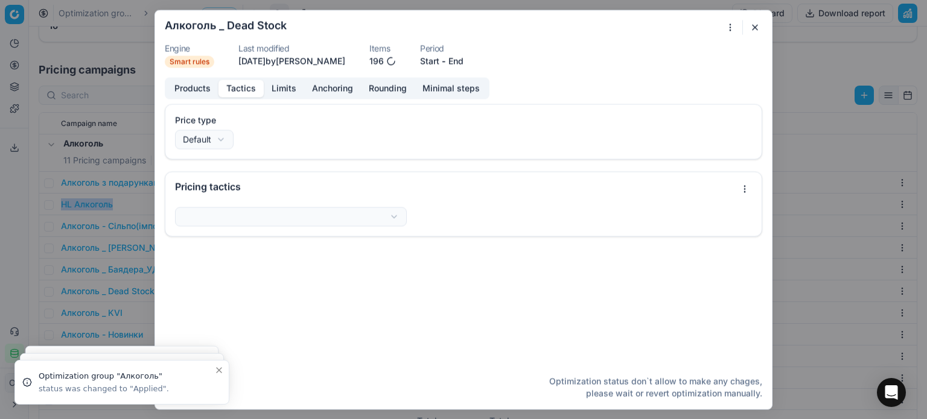
click at [241, 84] on button "Tactics" at bounding box center [240, 88] width 45 height 17
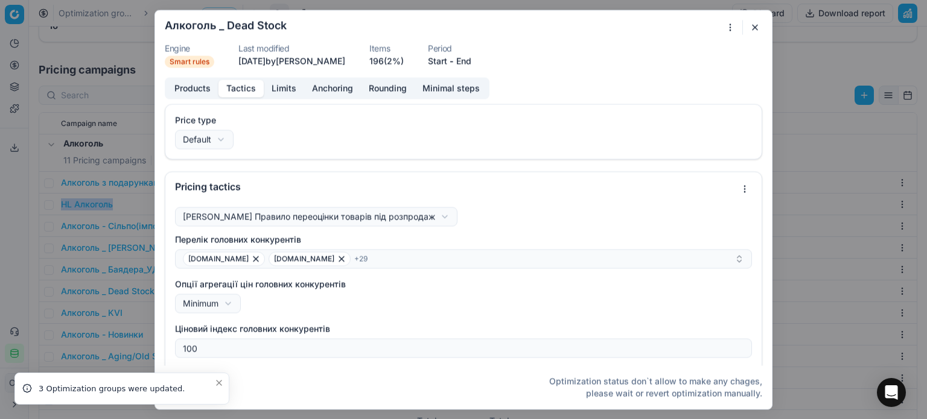
click at [293, 217] on div "We are saving PC settings. Please wait, it should take a few minutes Алкоголь _…" at bounding box center [463, 209] width 927 height 419
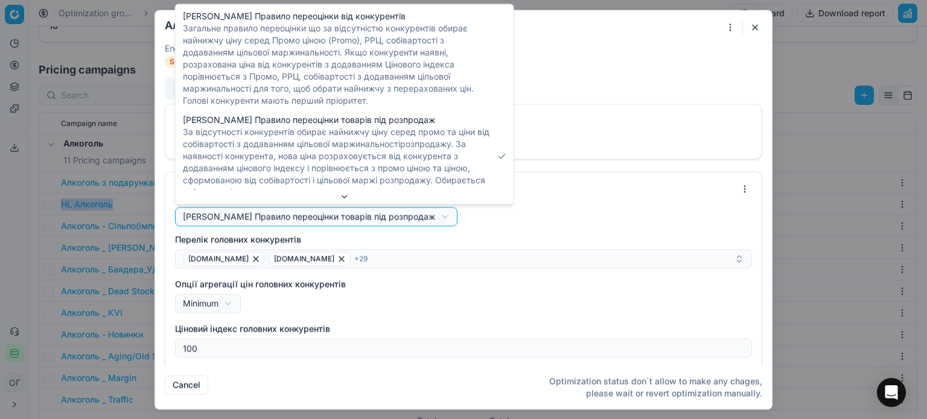
scroll to position [92, 0]
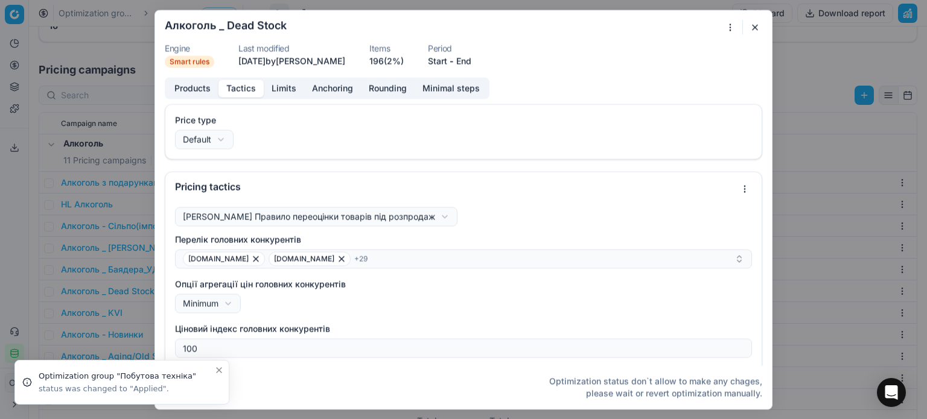
click at [652, 225] on div "We are saving PC settings. Please wait, it should take a few minutes Алкоголь _…" at bounding box center [463, 209] width 927 height 419
click at [758, 25] on button "button" at bounding box center [755, 27] width 14 height 14
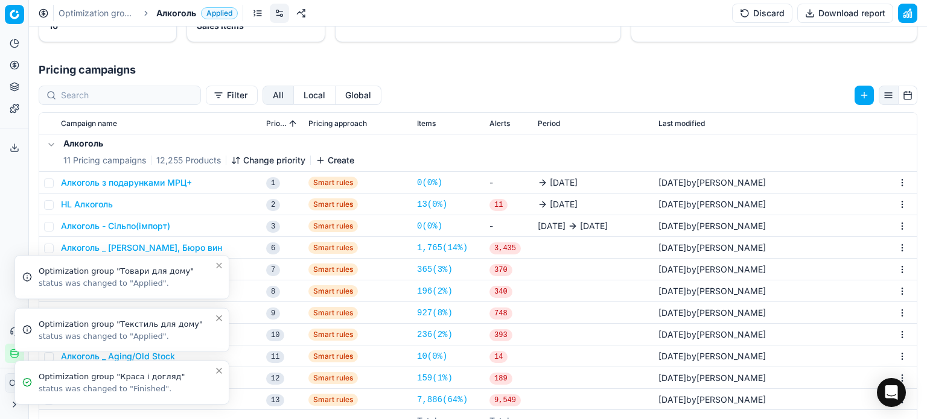
click at [213, 369] on button "Close toast" at bounding box center [219, 371] width 14 height 14
click at [217, 373] on icon "Close toast" at bounding box center [219, 371] width 5 height 5
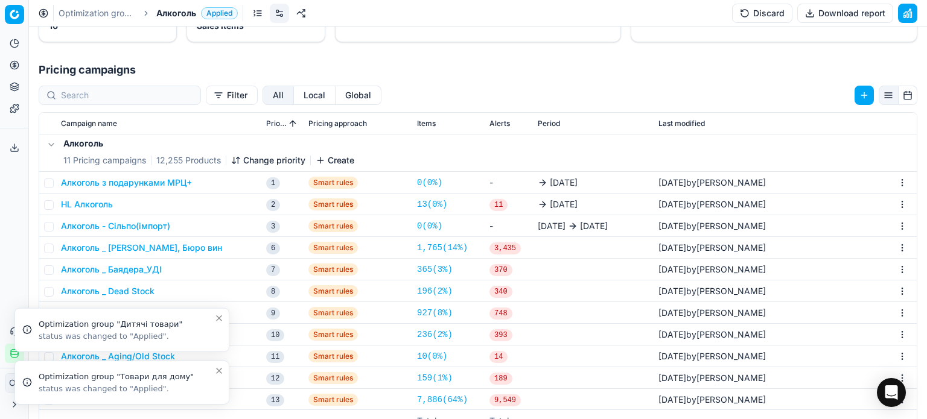
click at [218, 373] on icon "Close toast" at bounding box center [219, 371] width 10 height 10
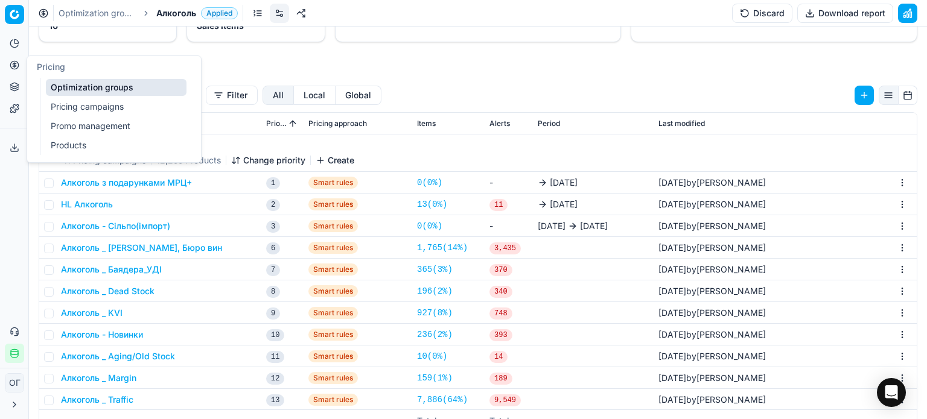
click at [7, 63] on button "Pricing" at bounding box center [14, 65] width 19 height 19
click at [56, 83] on link "Optimization groups" at bounding box center [116, 87] width 141 height 17
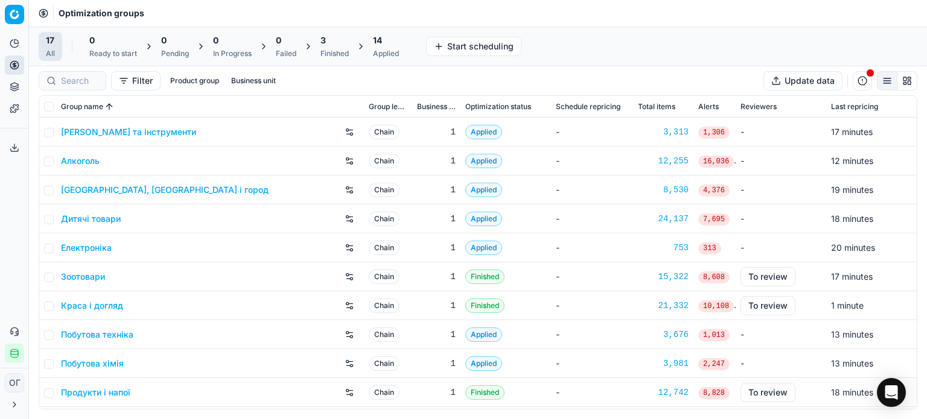
click at [336, 49] on div "Finished" at bounding box center [334, 54] width 28 height 10
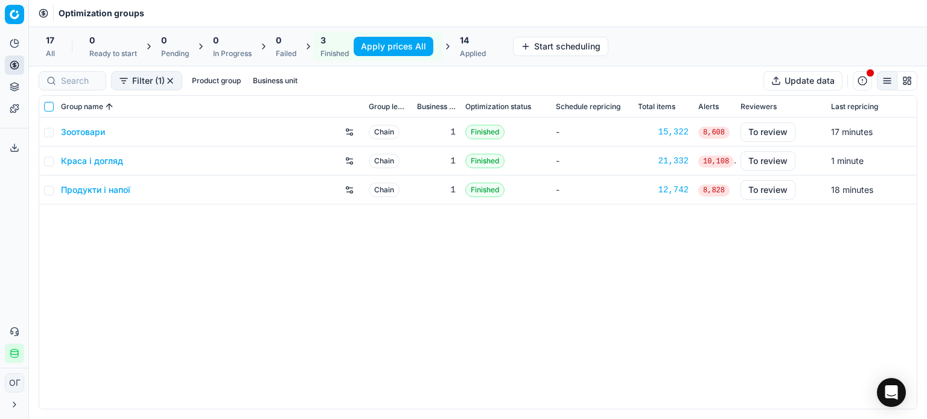
click at [46, 107] on input "checkbox" at bounding box center [49, 107] width 10 height 10
checkbox input "true"
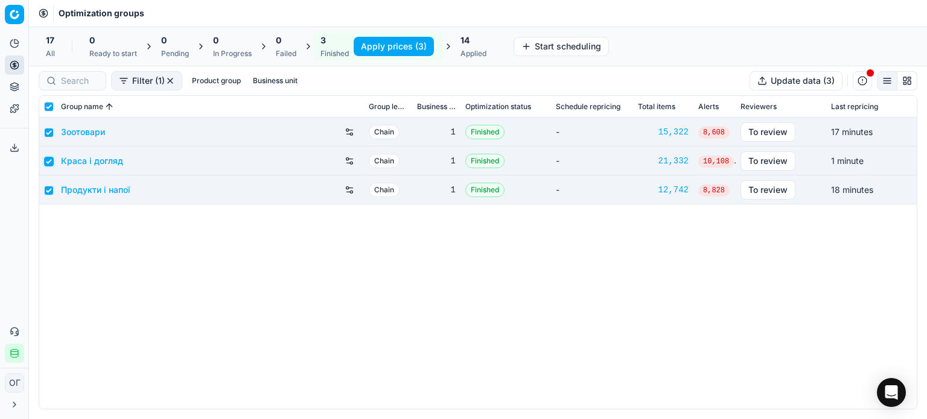
click at [44, 161] on input "checkbox" at bounding box center [49, 162] width 10 height 10
checkbox input "false"
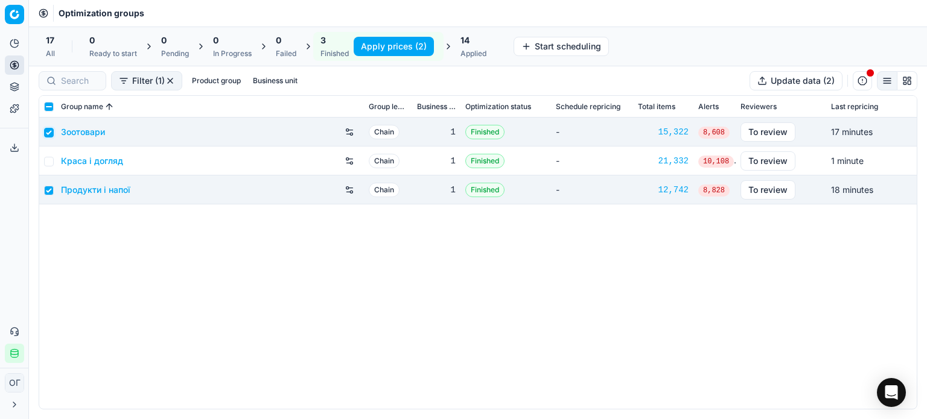
click at [49, 133] on input "checkbox" at bounding box center [49, 133] width 10 height 10
checkbox input "false"
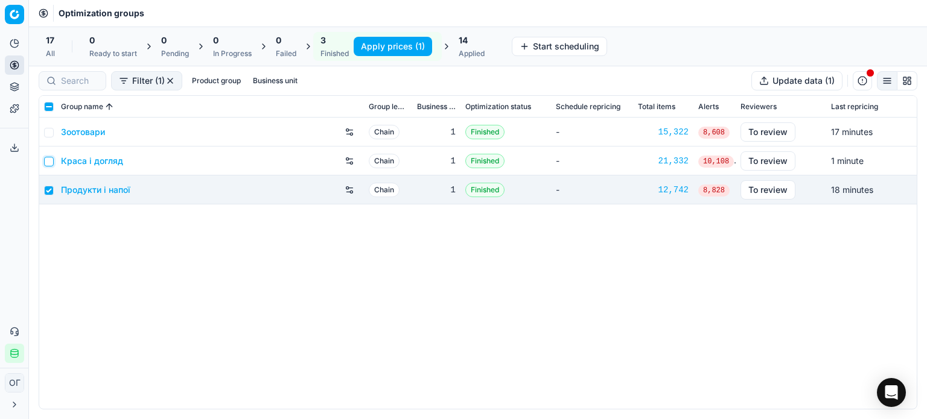
click at [46, 159] on input "checkbox" at bounding box center [49, 162] width 10 height 10
checkbox input "true"
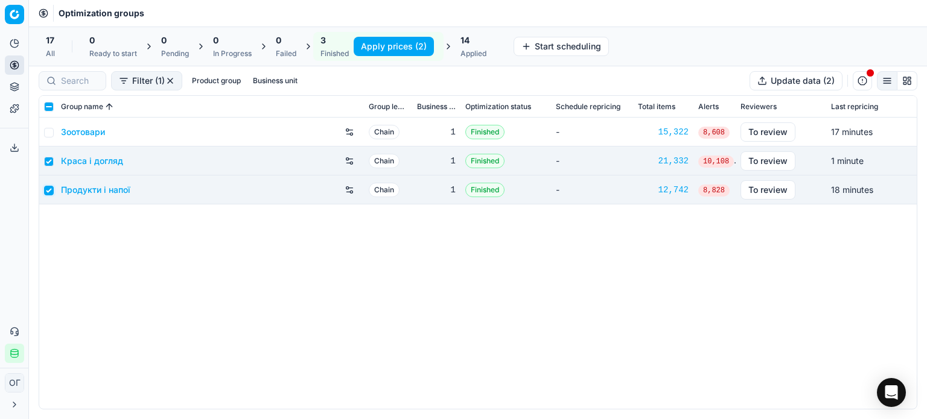
click at [48, 192] on input "checkbox" at bounding box center [49, 191] width 10 height 10
checkbox input "false"
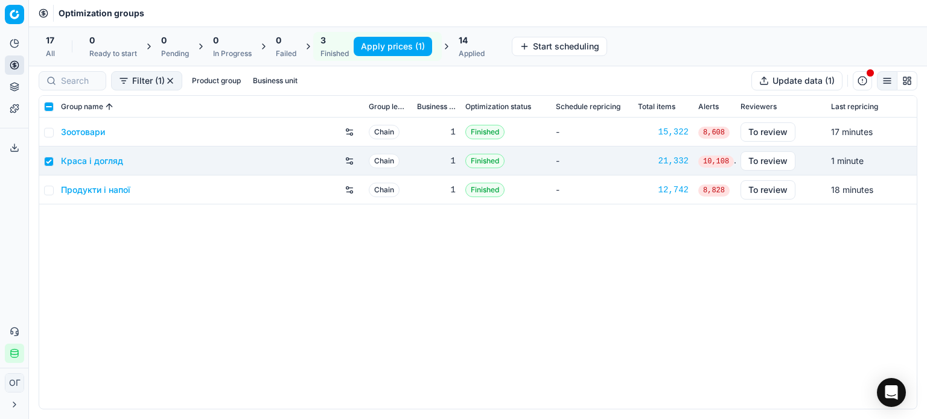
click at [364, 50] on button "Apply prices (1)" at bounding box center [393, 46] width 78 height 19
checkbox input "false"
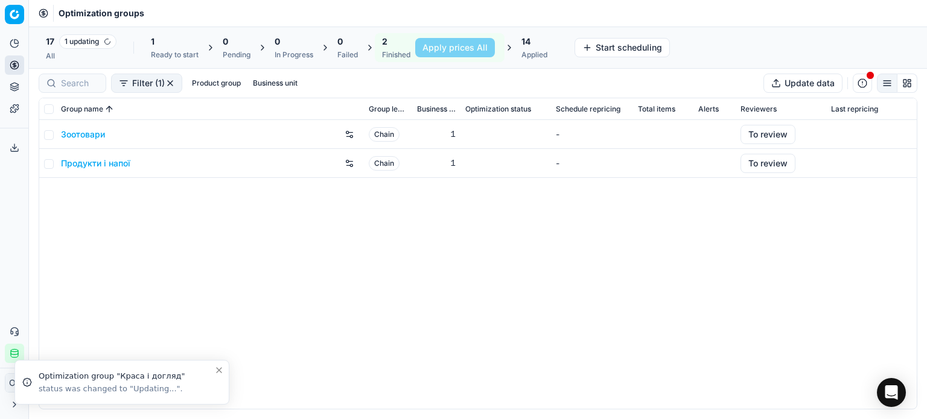
click at [116, 161] on link "Продукти і напої" at bounding box center [95, 163] width 69 height 12
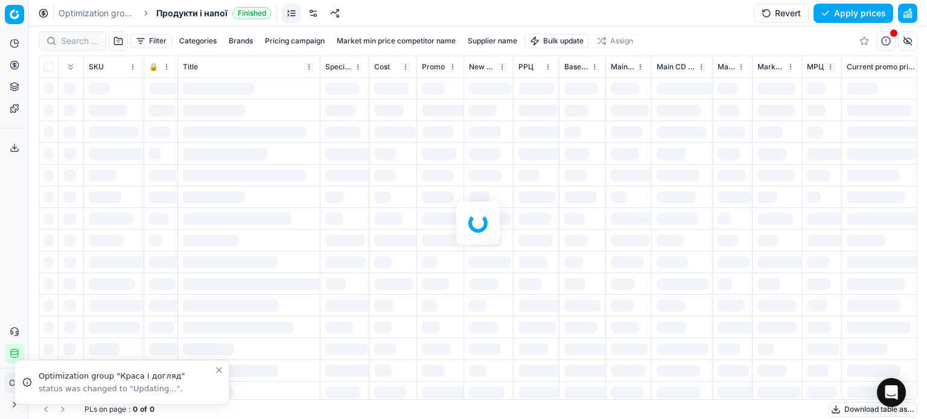
click at [75, 39] on div at bounding box center [478, 223] width 898 height 393
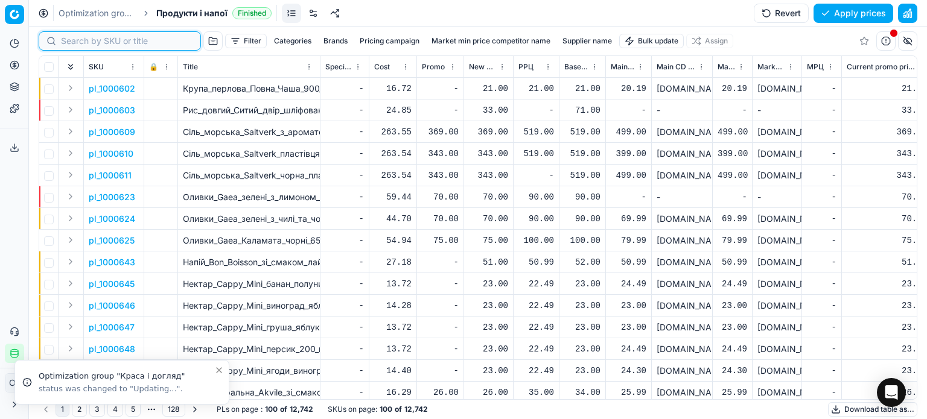
click at [75, 39] on input at bounding box center [127, 41] width 132 height 12
paste input "1268362"
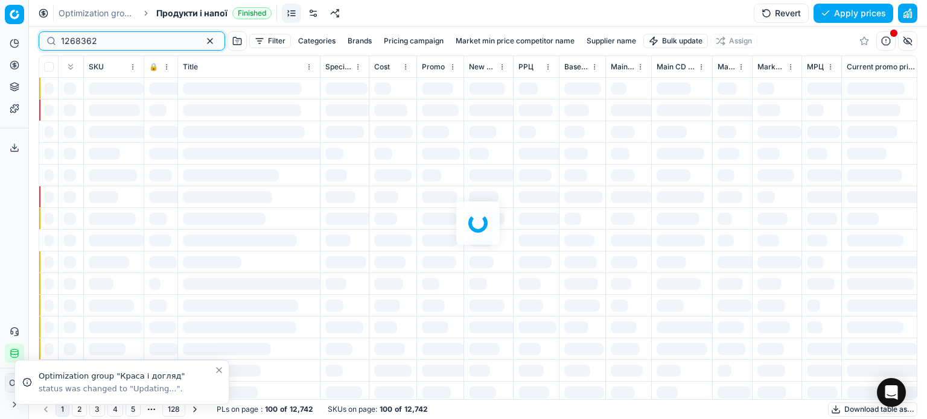
type input "1268362"
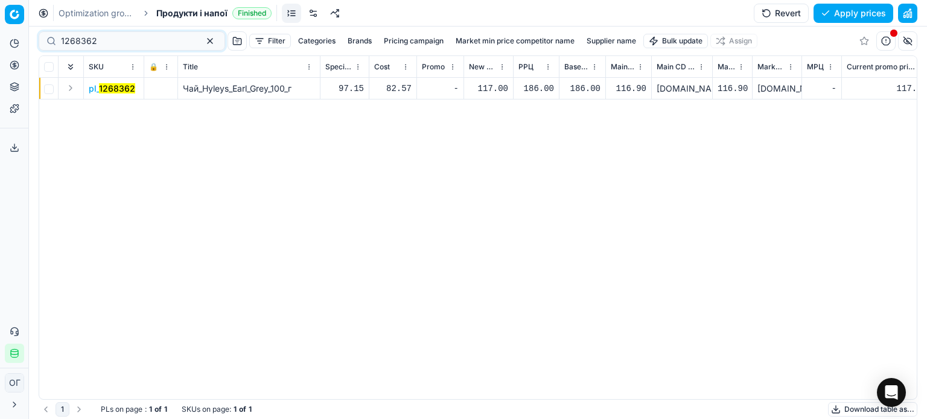
click at [495, 89] on div "117.00" at bounding box center [488, 89] width 39 height 12
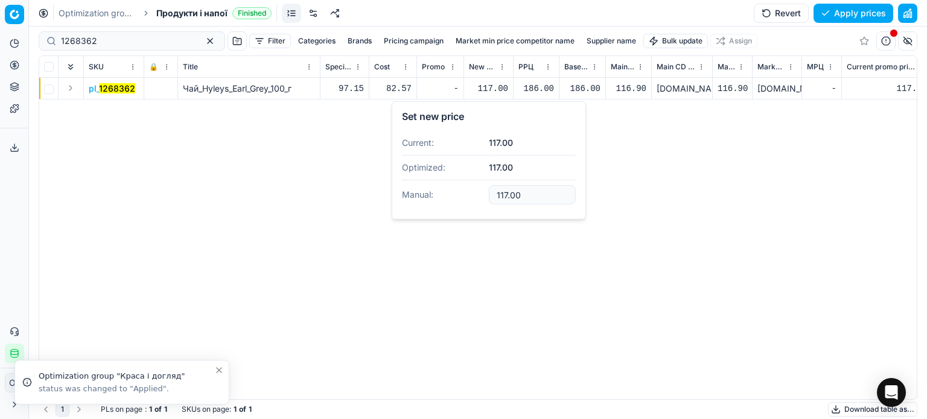
click at [230, 199] on div "pl_ 1268362 Чай_Hyleys_Earl_Grey_100_г 97.15 82.57 - 117.00 186.00 186.00 116.9…" at bounding box center [477, 239] width 877 height 322
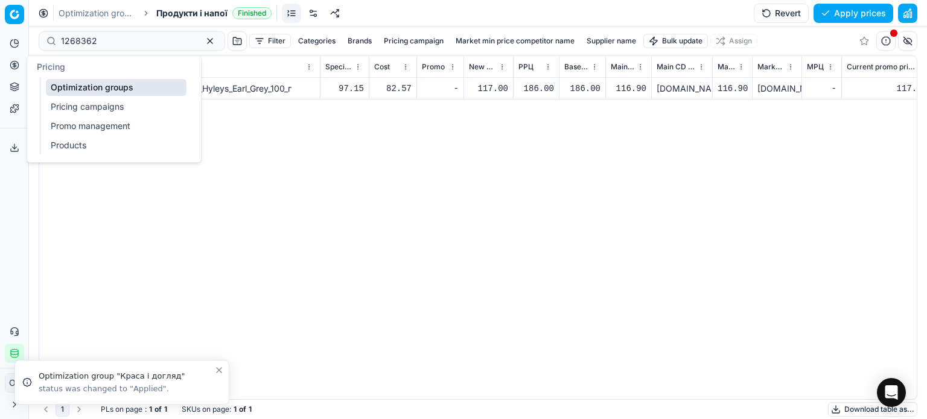
click at [21, 70] on button "Pricing" at bounding box center [14, 65] width 19 height 19
click at [59, 85] on link "Optimization groups" at bounding box center [116, 87] width 141 height 17
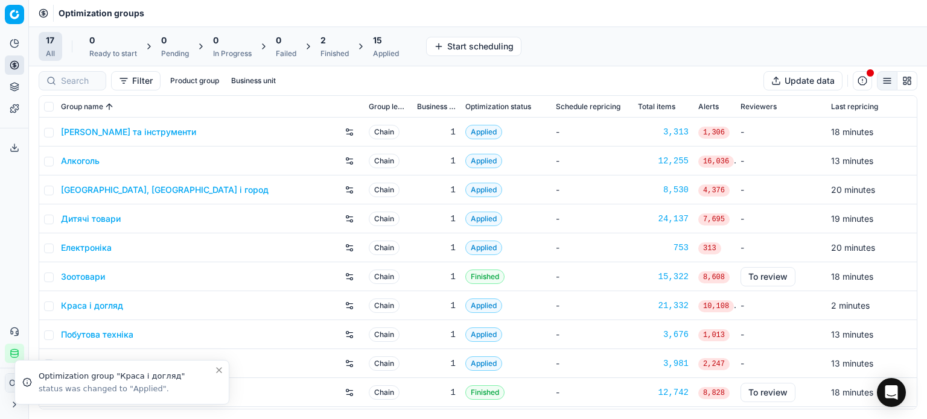
click at [391, 47] on div "15 Applied" at bounding box center [386, 46] width 26 height 24
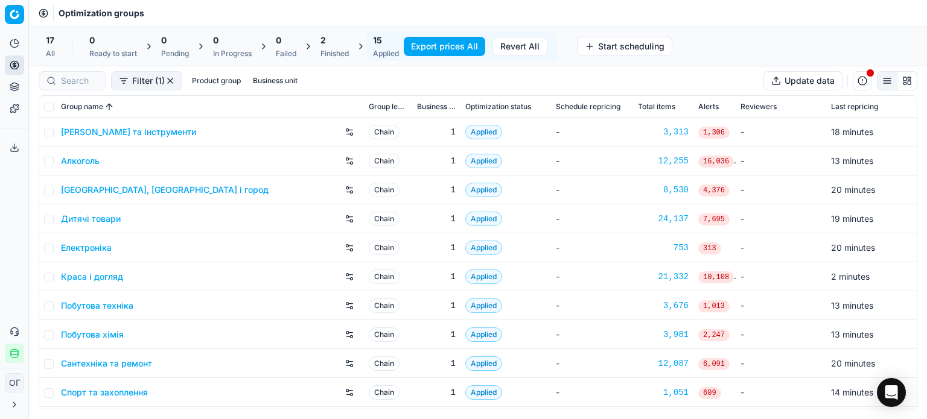
drag, startPoint x: 328, startPoint y: 45, endPoint x: 340, endPoint y: 48, distance: 13.0
click at [328, 45] on div "2" at bounding box center [334, 40] width 28 height 12
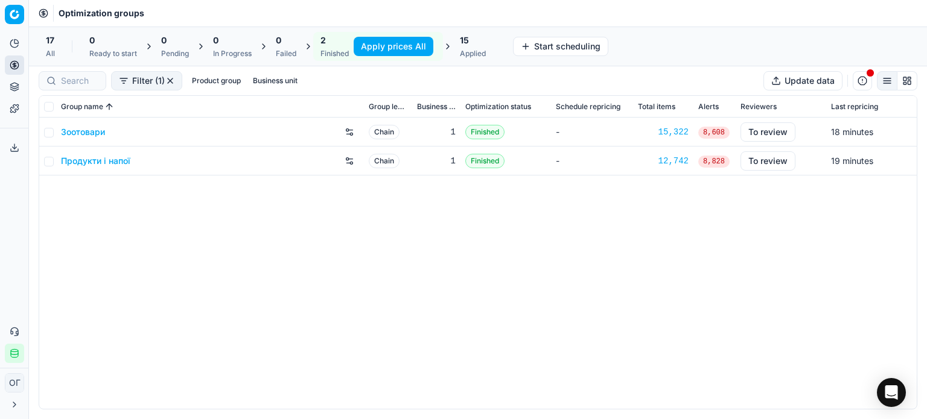
click at [384, 43] on button "Apply prices All" at bounding box center [394, 46] width 80 height 19
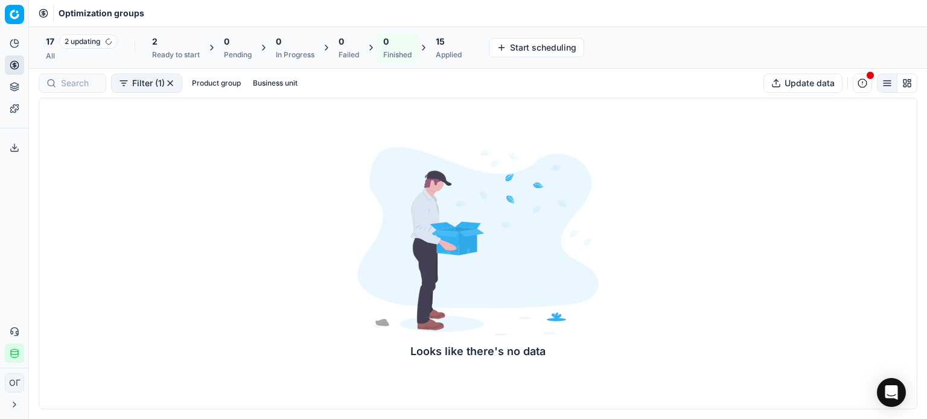
click at [83, 135] on div "Looks like there's no data" at bounding box center [478, 254] width 879 height 312
click at [189, 42] on div "2" at bounding box center [176, 42] width 48 height 12
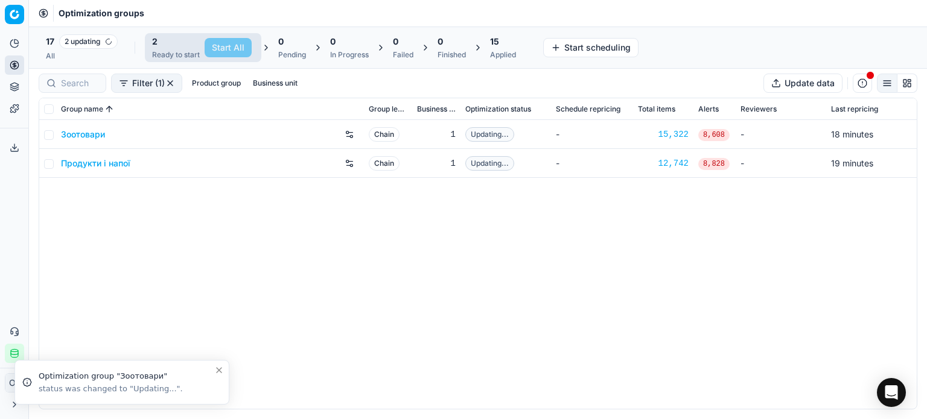
click at [75, 132] on link "Зоотовари" at bounding box center [83, 135] width 44 height 12
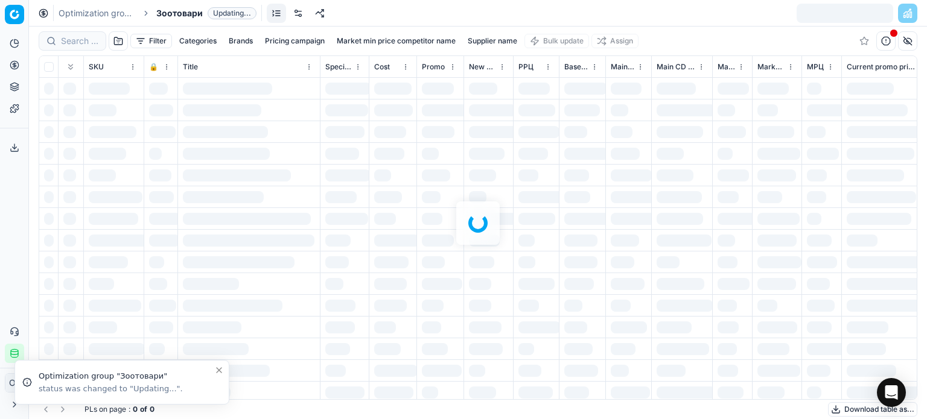
click at [297, 16] on link at bounding box center [297, 13] width 19 height 19
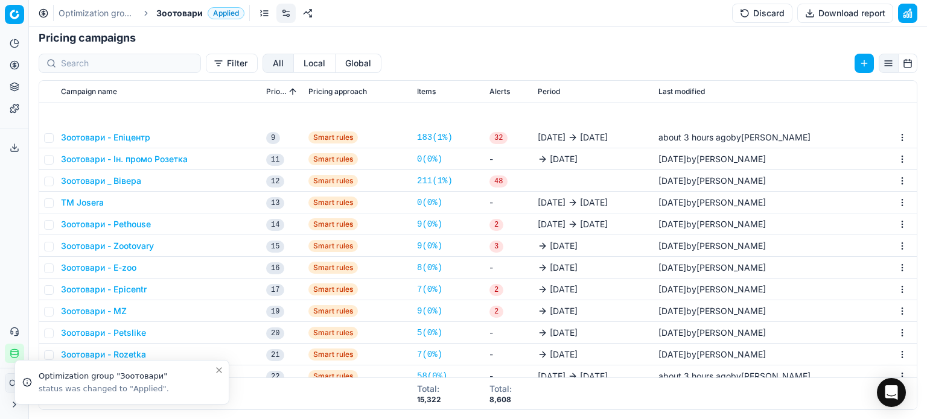
scroll to position [302, 0]
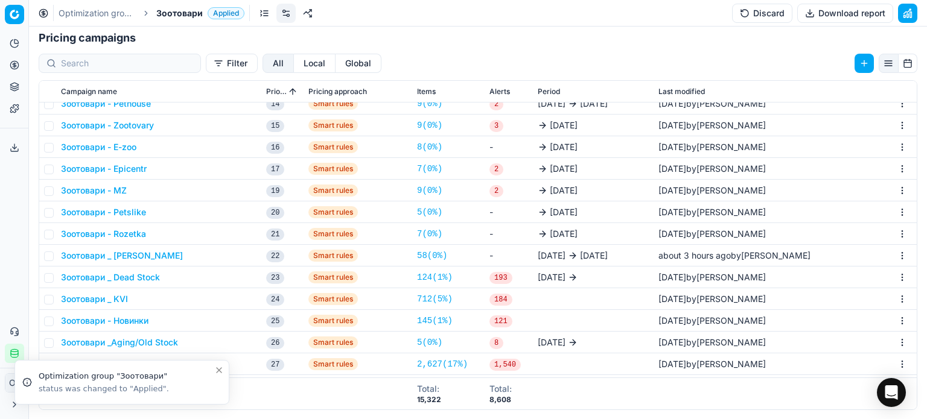
click at [133, 259] on button "Зоотовари _ [PERSON_NAME]" at bounding box center [122, 256] width 122 height 12
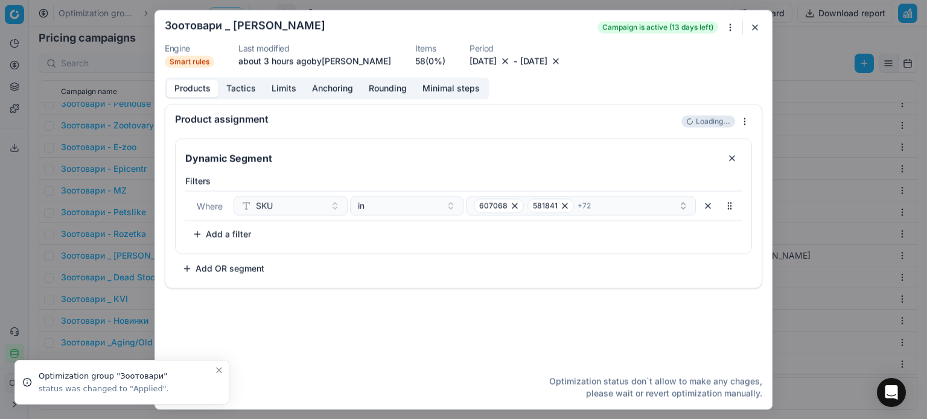
click at [253, 87] on button "Tactics" at bounding box center [240, 88] width 45 height 17
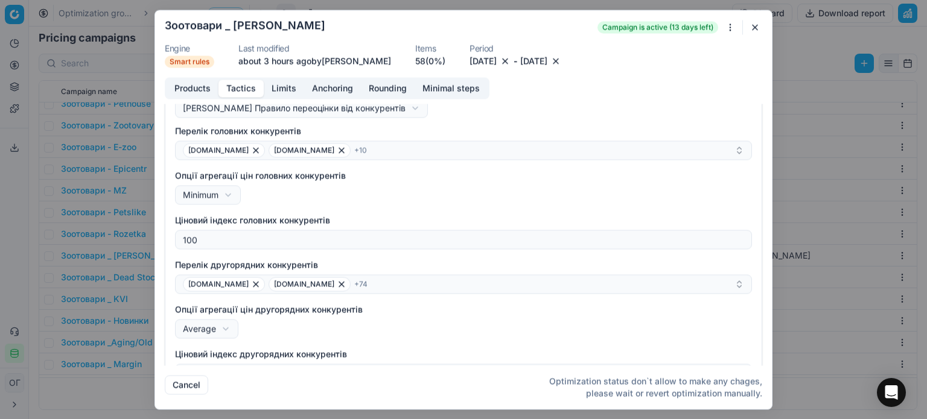
scroll to position [79, 0]
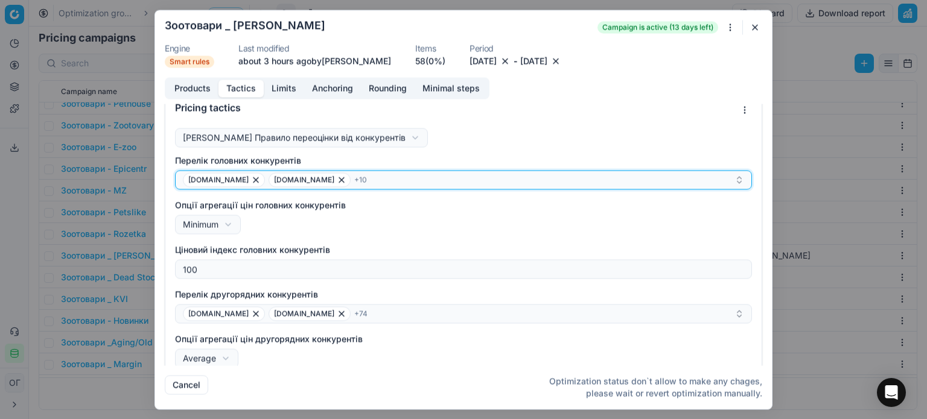
click at [353, 175] on div "[DOMAIN_NAME] [DOMAIN_NAME] + 10" at bounding box center [458, 180] width 551 height 14
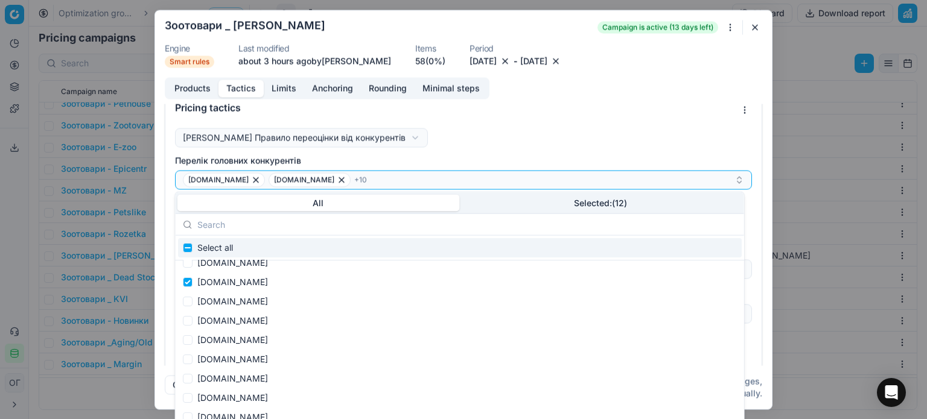
scroll to position [1359, 0]
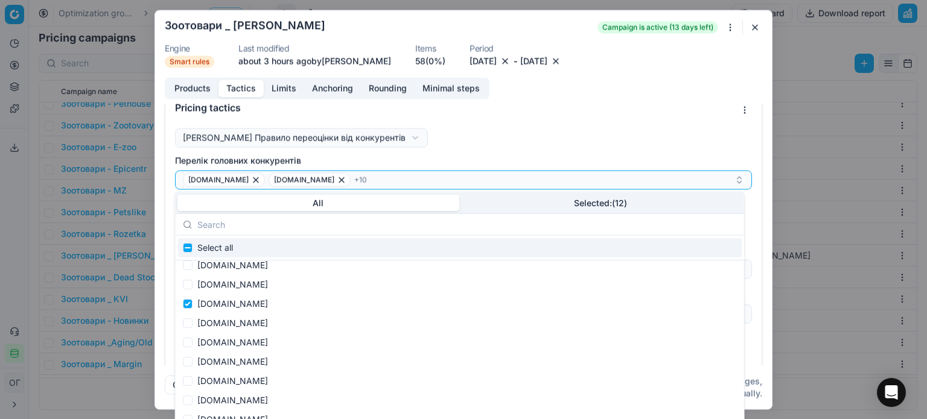
click at [757, 25] on button "button" at bounding box center [755, 27] width 14 height 14
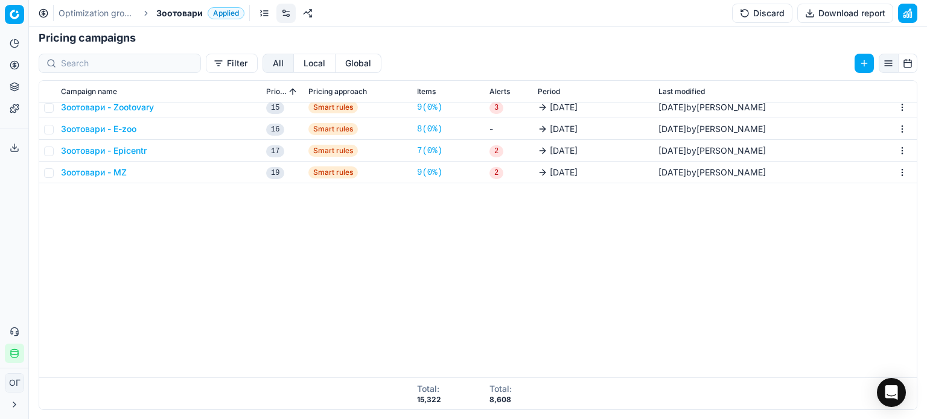
scroll to position [0, 0]
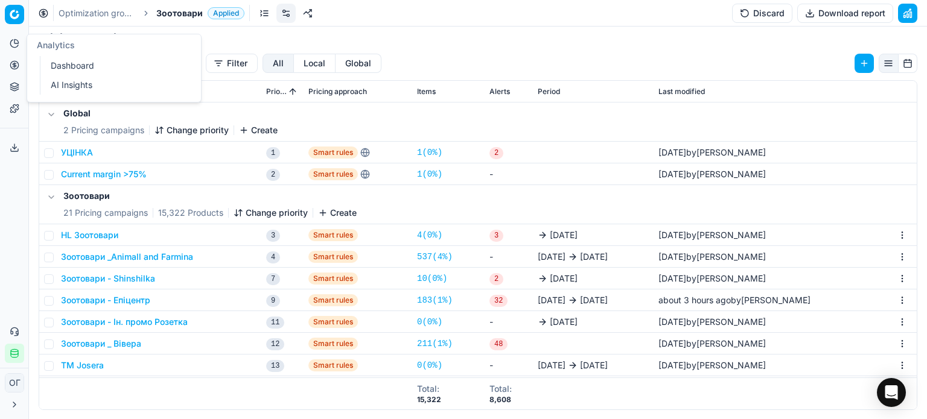
click at [14, 63] on icon at bounding box center [15, 65] width 10 height 10
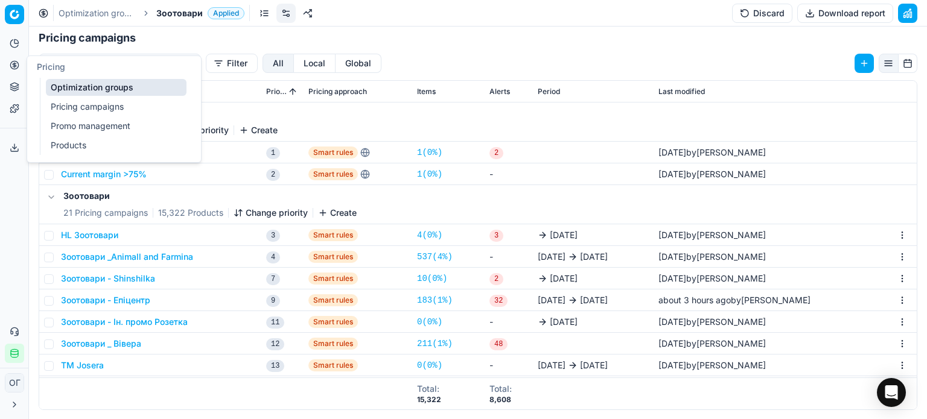
click at [56, 86] on link "Optimization groups" at bounding box center [116, 87] width 141 height 17
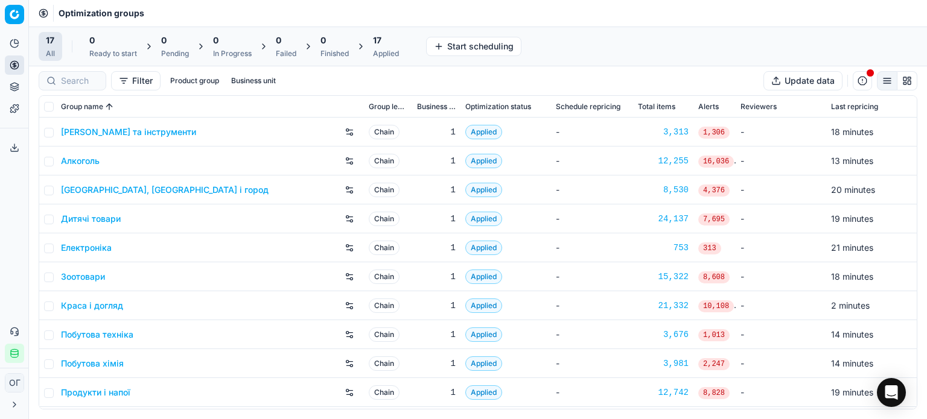
click at [386, 48] on div "17 Applied" at bounding box center [386, 46] width 26 height 24
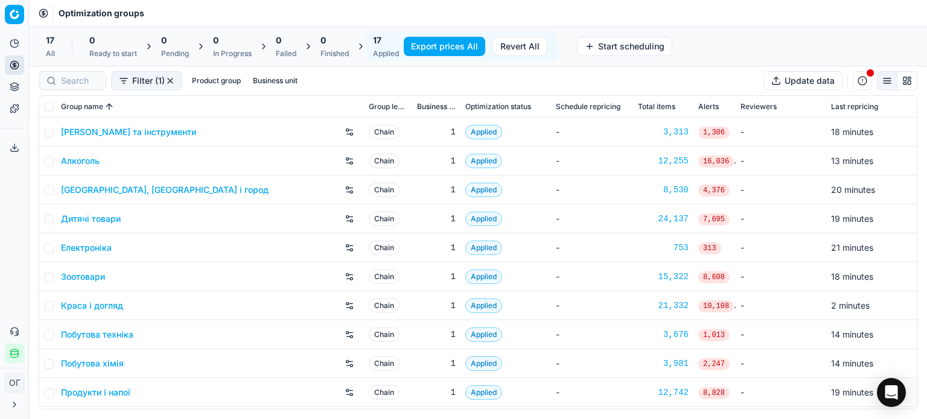
click at [453, 46] on button "Export prices All" at bounding box center [444, 46] width 81 height 19
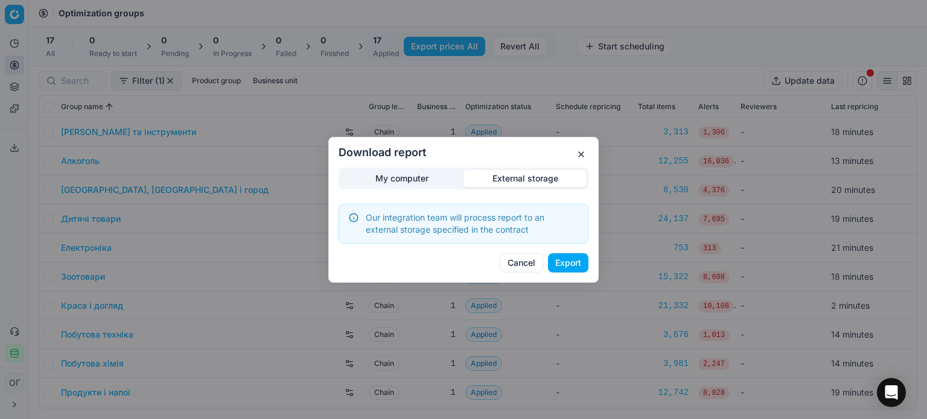
click at [502, 112] on div "Download report My computer External storage Our integration team will process …" at bounding box center [463, 209] width 927 height 419
click at [573, 262] on button "Export" at bounding box center [568, 262] width 40 height 19
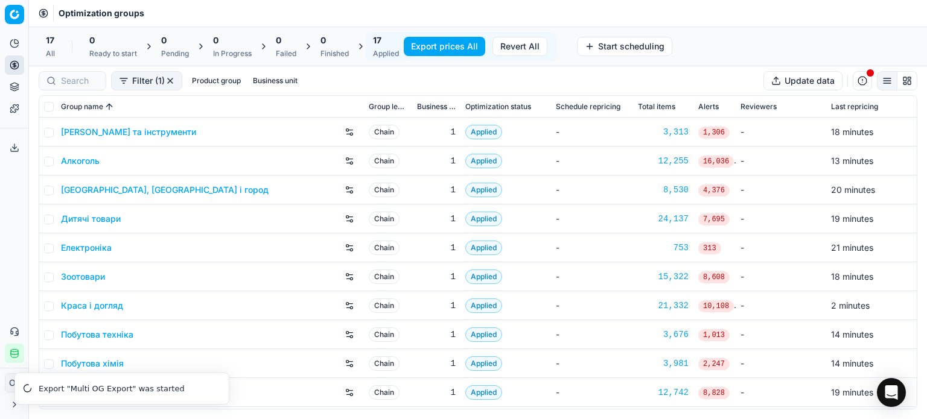
click at [77, 161] on link "Алкоголь" at bounding box center [80, 161] width 39 height 12
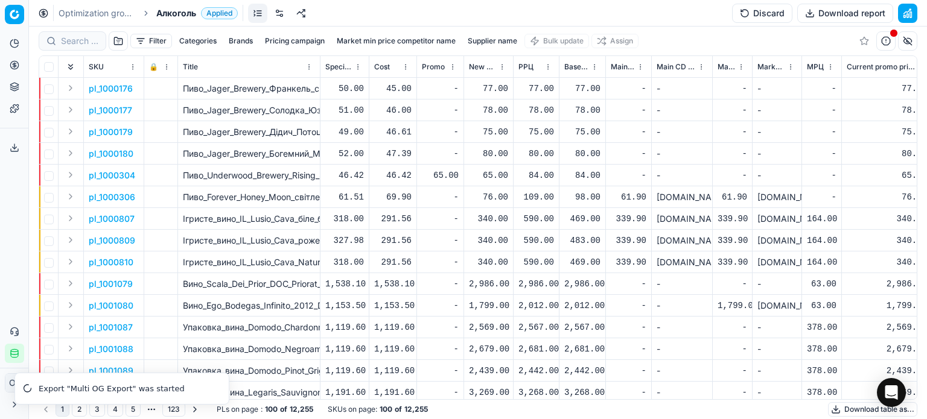
click at [282, 10] on link at bounding box center [279, 13] width 19 height 19
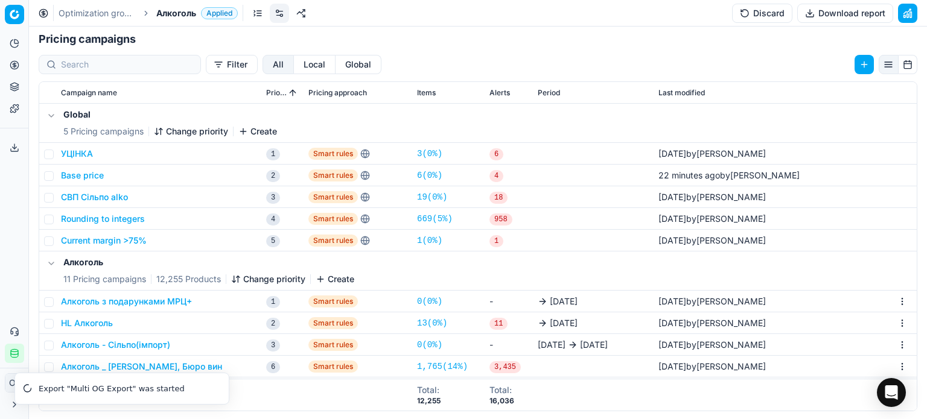
scroll to position [218, 0]
drag, startPoint x: 138, startPoint y: 323, endPoint x: 56, endPoint y: 322, distance: 82.1
click at [56, 322] on td "HL Алкоголь" at bounding box center [158, 322] width 205 height 22
copy button "HL Алкоголь"
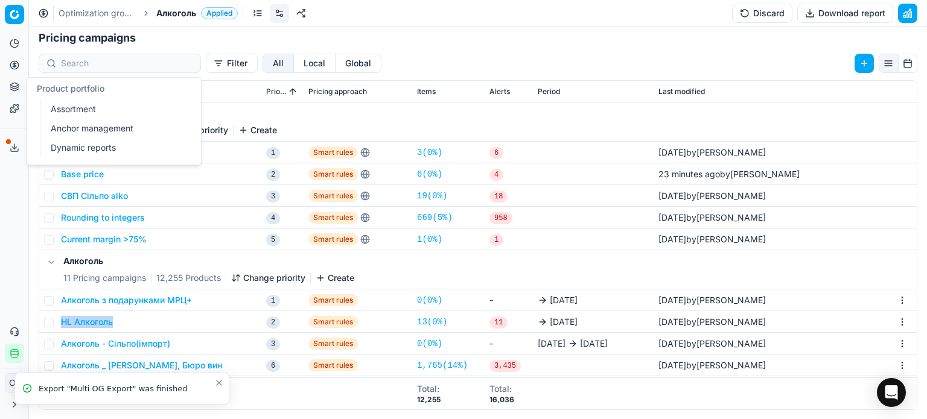
click at [13, 88] on icon at bounding box center [14, 88] width 8 height 2
click at [63, 109] on link "Assortment" at bounding box center [116, 109] width 141 height 17
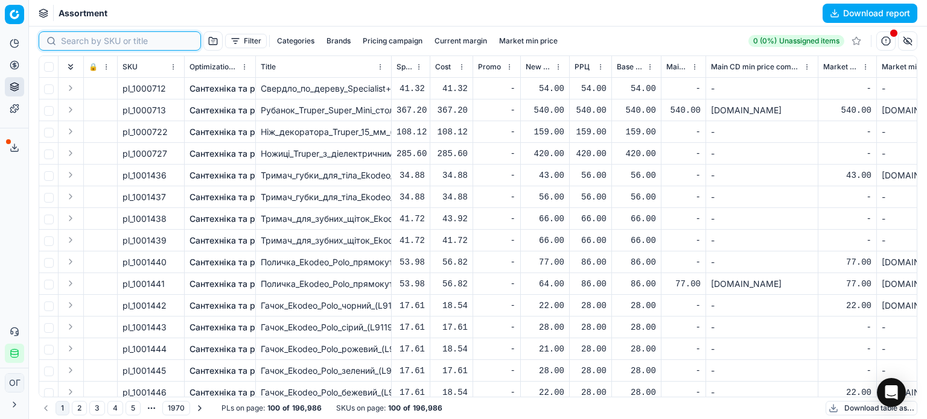
click at [70, 40] on input at bounding box center [127, 41] width 132 height 12
paste input "1235951"
type input "1235951"
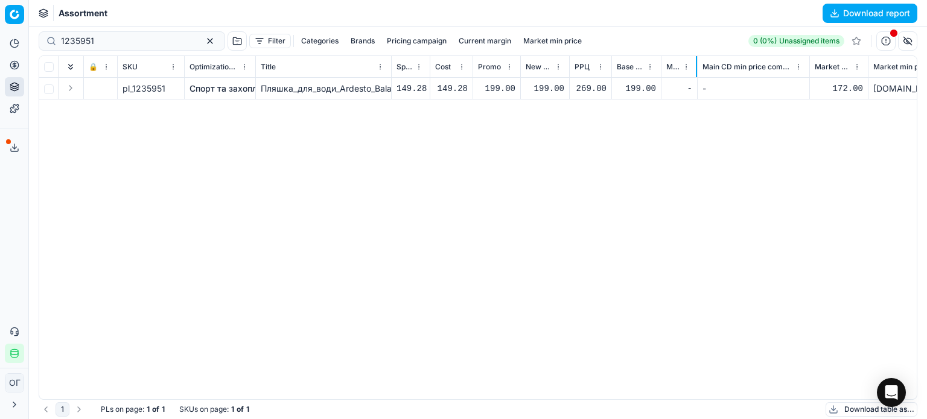
drag, startPoint x: 704, startPoint y: 67, endPoint x: 688, endPoint y: 69, distance: 16.5
click at [696, 69] on div at bounding box center [696, 66] width 1 height 21
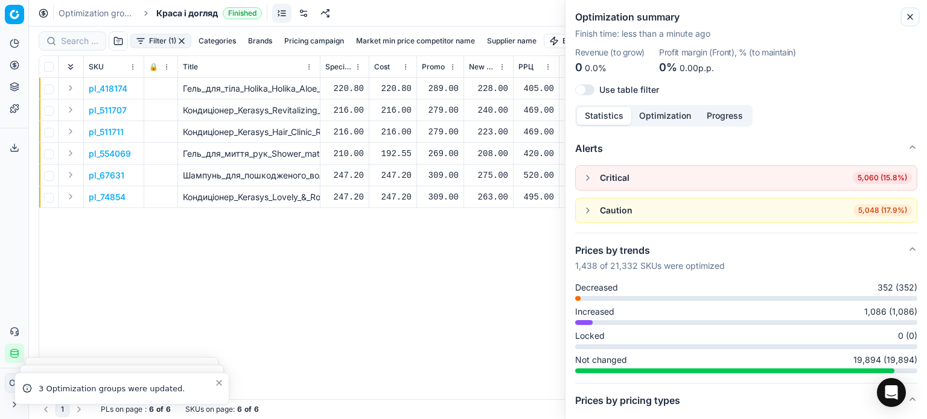
click at [912, 16] on icon "button" at bounding box center [910, 17] width 10 height 10
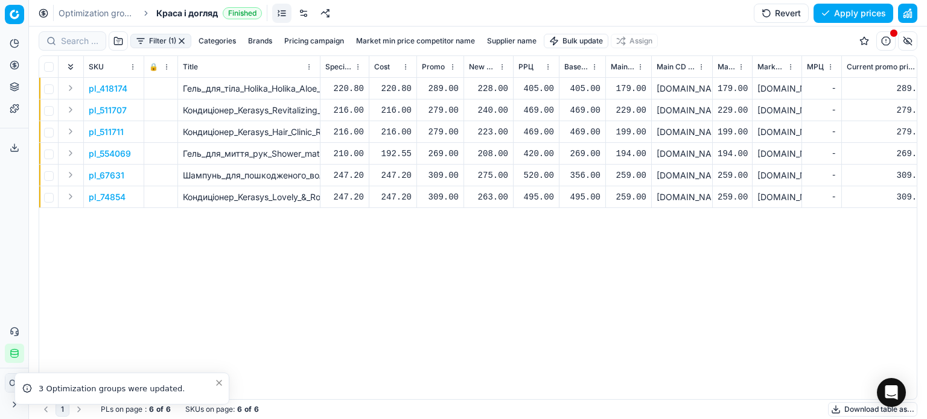
click at [483, 89] on div "228.00" at bounding box center [488, 89] width 39 height 12
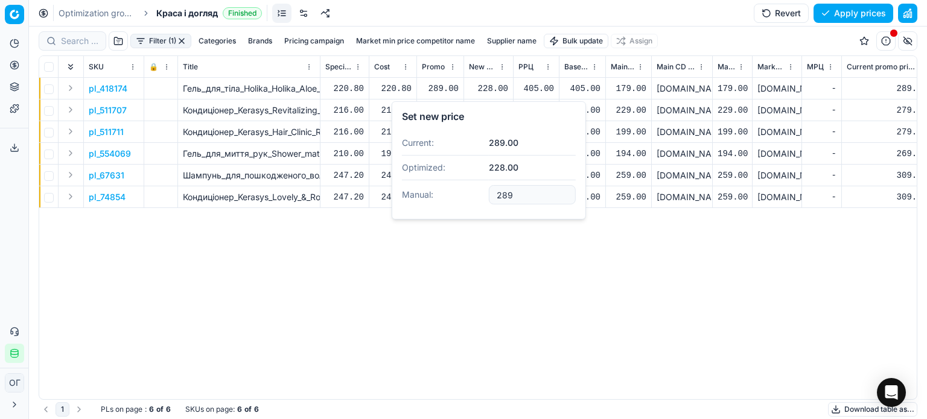
type input "289.00"
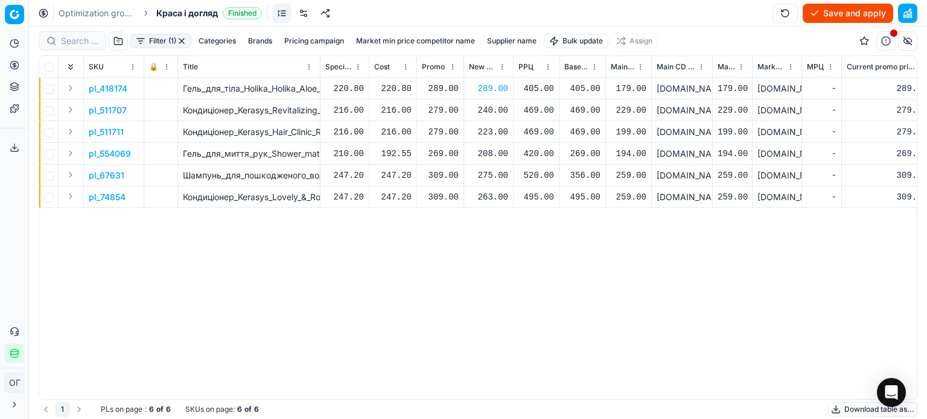
click at [489, 112] on div "240.00" at bounding box center [488, 110] width 39 height 12
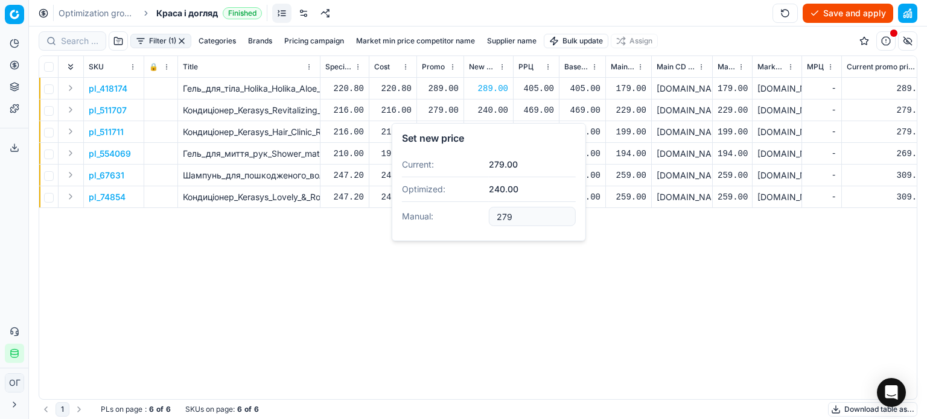
type input "279.00"
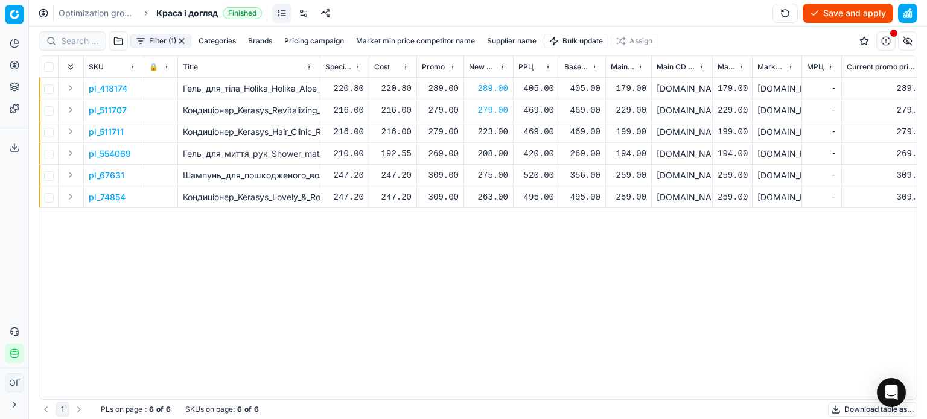
click at [486, 130] on div "223.00" at bounding box center [488, 132] width 39 height 12
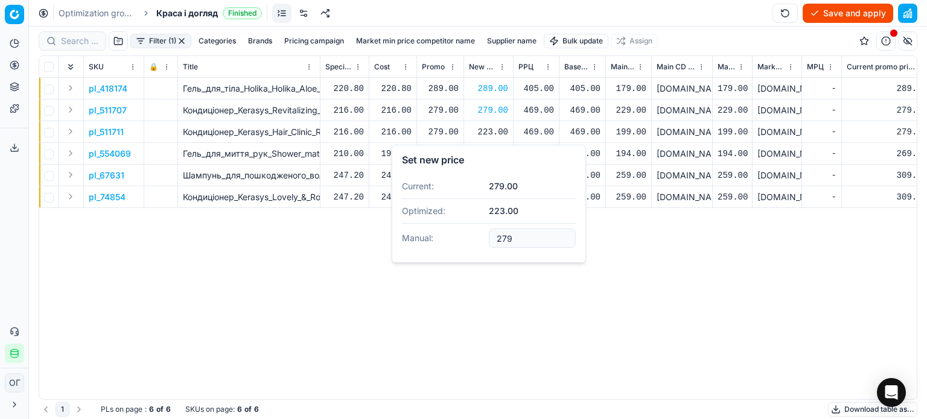
type input "279.00"
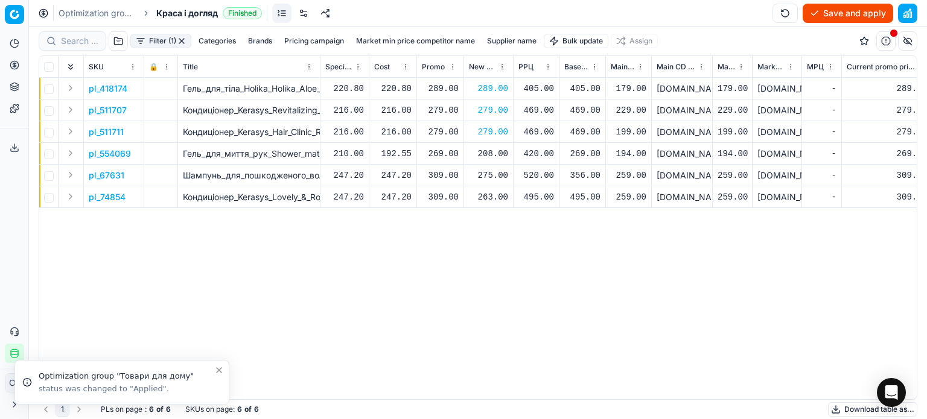
click at [501, 151] on div "208.00" at bounding box center [488, 154] width 39 height 12
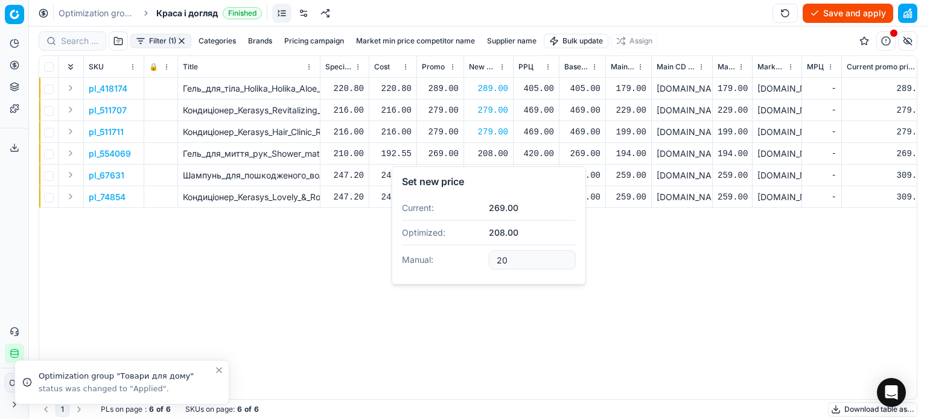
type input "2"
type input "269.00"
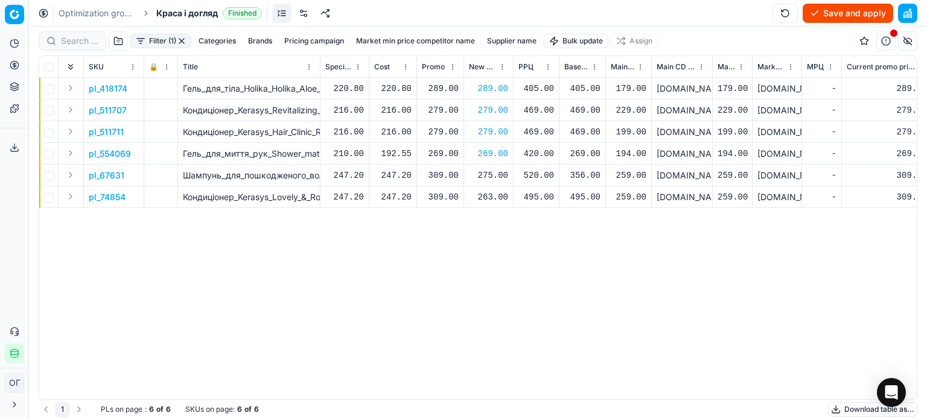
click at [496, 171] on div "275.00" at bounding box center [488, 176] width 39 height 12
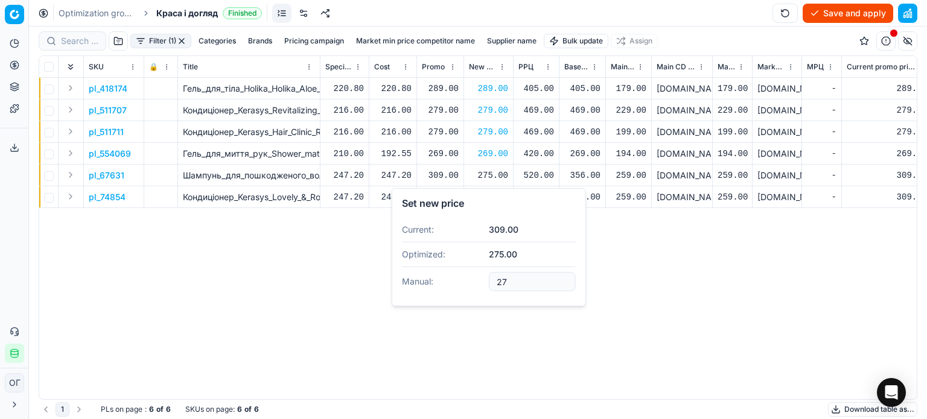
type input "2"
type input "309.00"
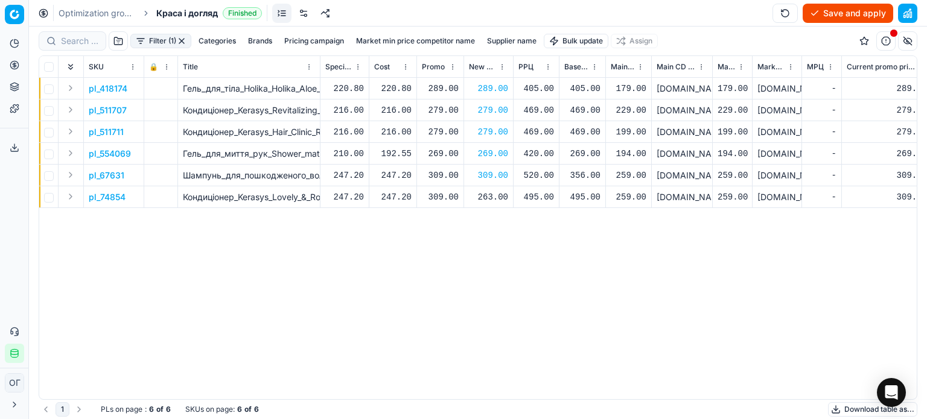
click at [496, 200] on div "263.00" at bounding box center [488, 197] width 39 height 12
type input "2"
type input "309.00"
click at [848, 10] on button "Save and apply" at bounding box center [848, 13] width 91 height 19
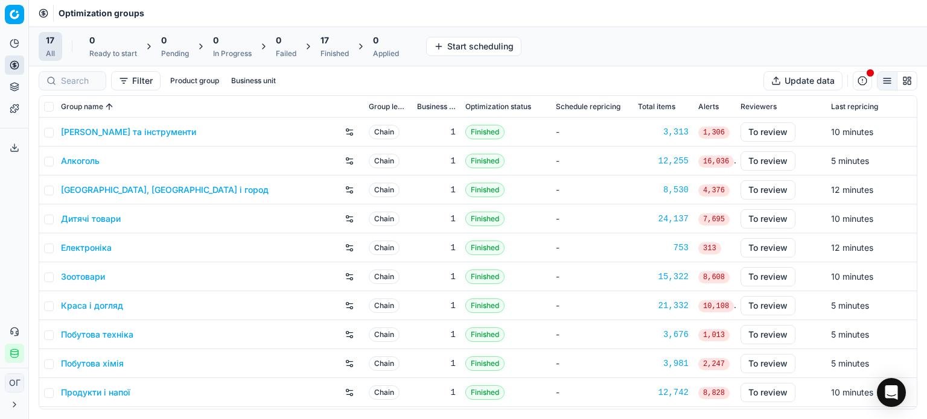
click at [325, 48] on div "17 Finished" at bounding box center [334, 46] width 28 height 24
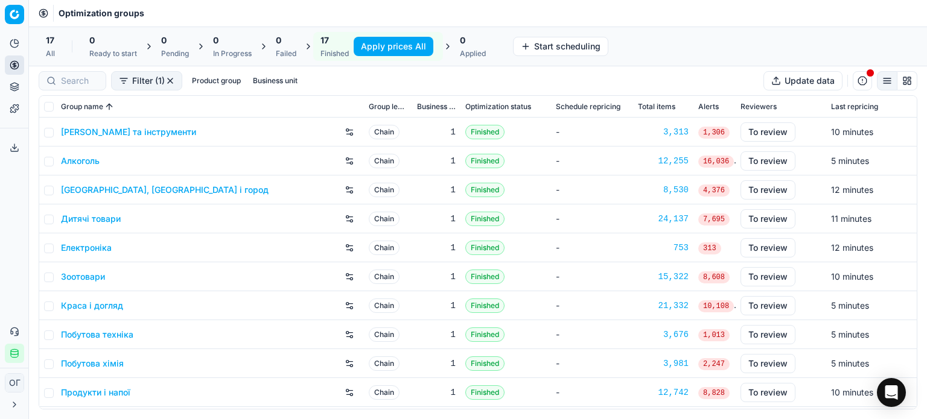
click at [103, 278] on link "Зоотовари" at bounding box center [83, 277] width 44 height 12
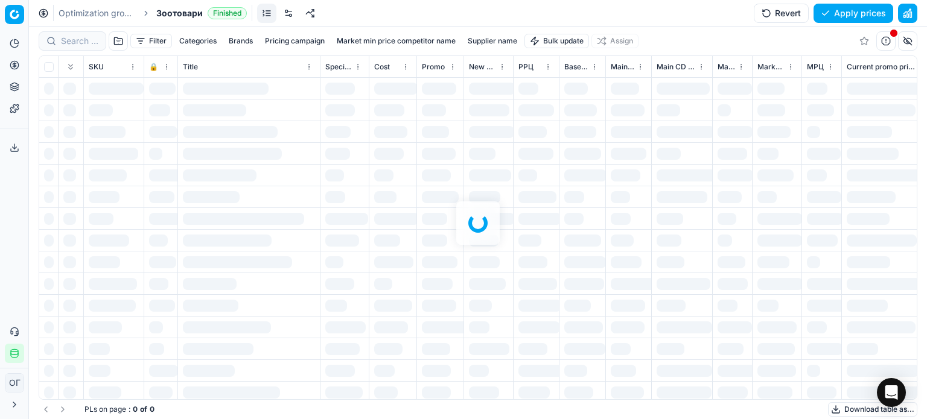
click at [341, 14] on div "Optimization groups Зоотовари Finished Revert Apply prices" at bounding box center [478, 13] width 898 height 27
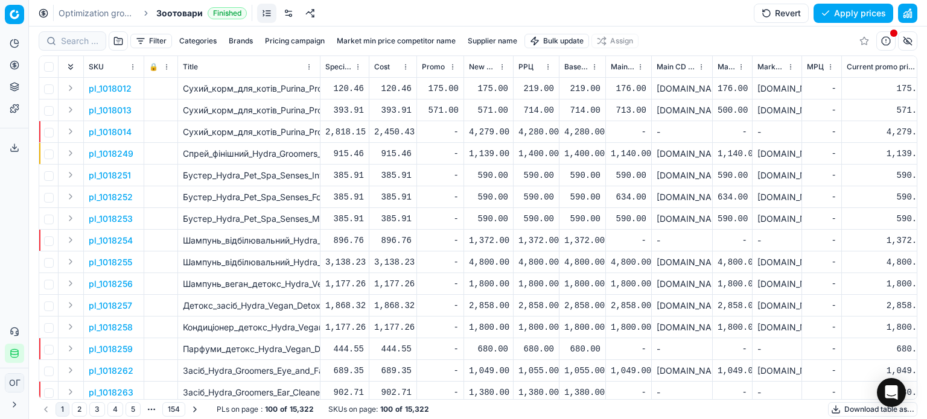
click at [285, 7] on link at bounding box center [288, 13] width 19 height 19
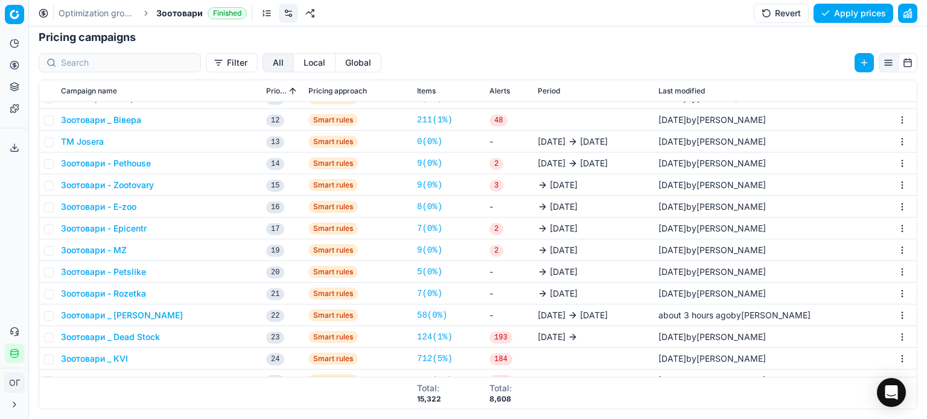
scroll to position [320, 0]
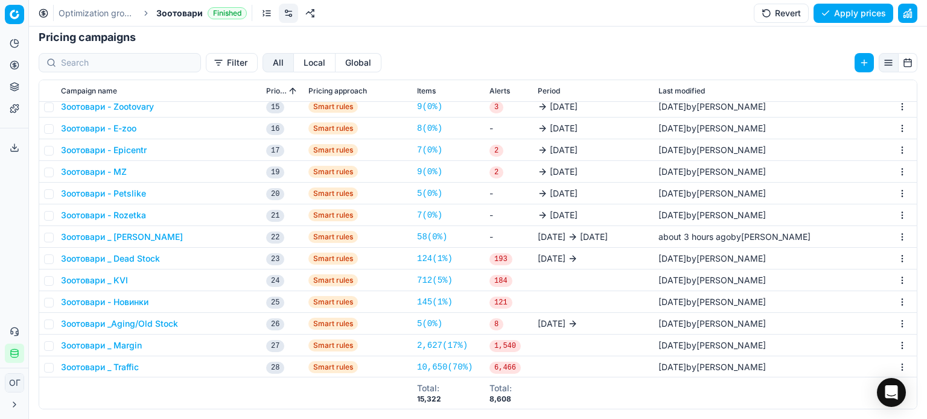
click at [138, 258] on button "Зоотовари _ Dead Stock" at bounding box center [110, 259] width 99 height 12
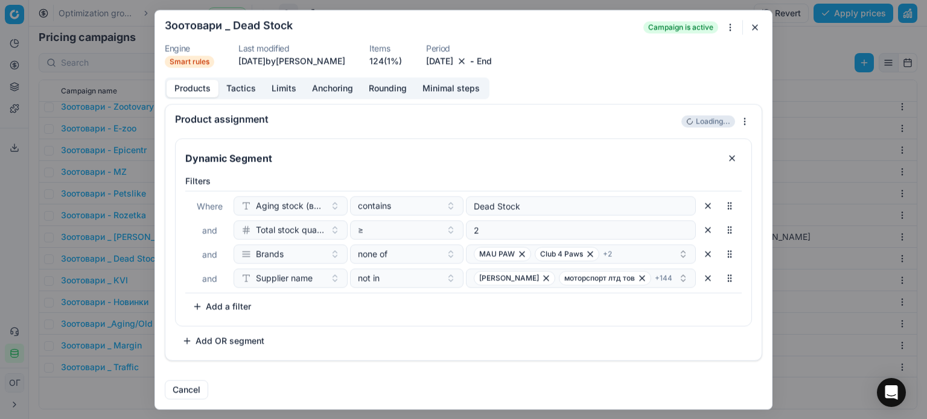
click at [249, 87] on button "Tactics" at bounding box center [240, 88] width 45 height 17
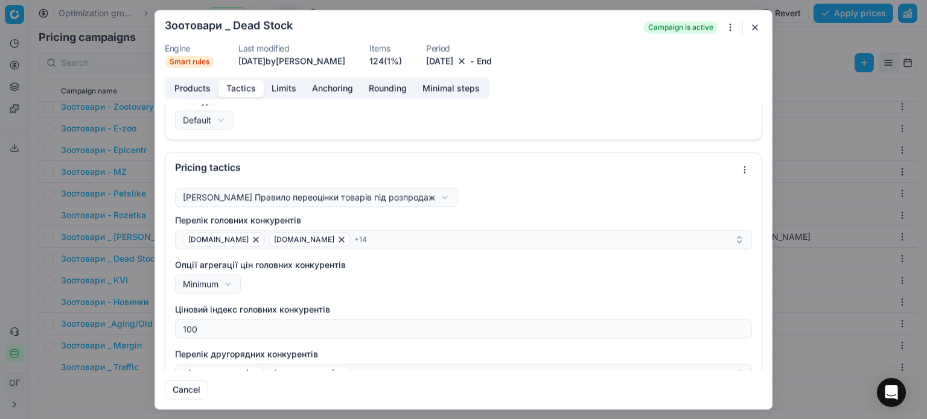
scroll to position [0, 0]
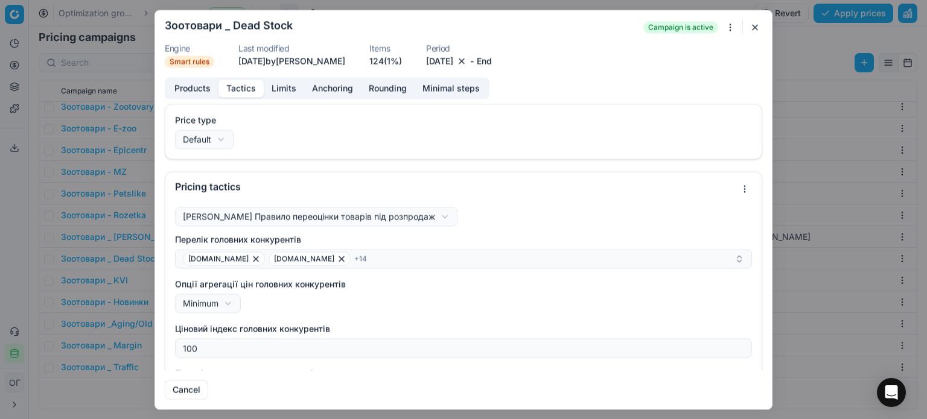
click at [290, 85] on button "Limits" at bounding box center [284, 88] width 40 height 17
click at [224, 89] on button "Tactics" at bounding box center [240, 88] width 45 height 17
click at [222, 145] on div "We are saving PC settings. Please wait, it should take a few minutes Зоотовари …" at bounding box center [463, 209] width 927 height 419
drag, startPoint x: 214, startPoint y: 168, endPoint x: 183, endPoint y: 168, distance: 30.8
click at [335, 87] on button "Anchoring" at bounding box center [332, 88] width 57 height 17
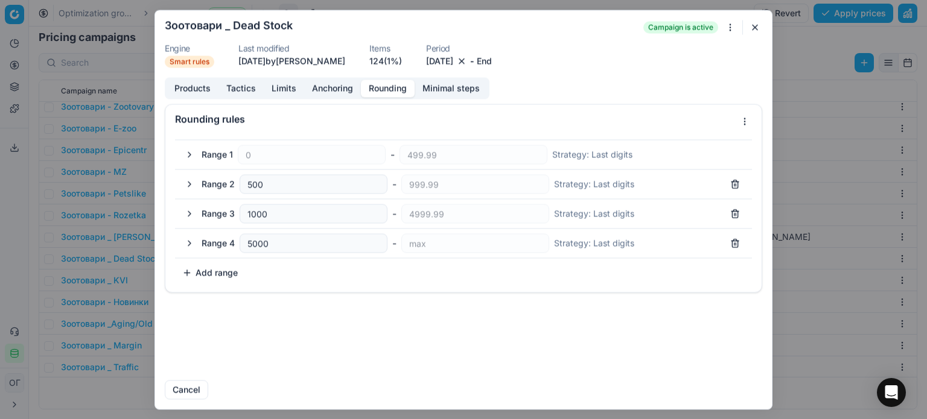
click at [400, 89] on button "Rounding" at bounding box center [388, 88] width 54 height 17
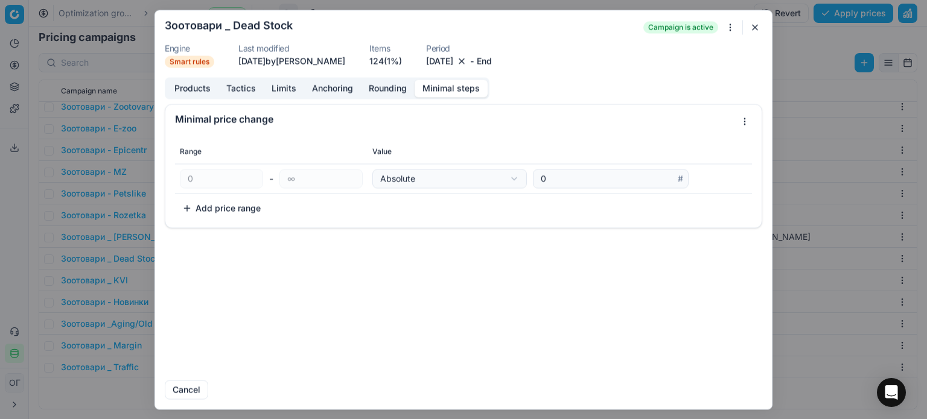
click at [426, 89] on button "Minimal steps" at bounding box center [451, 88] width 73 height 17
click at [750, 31] on button "button" at bounding box center [755, 27] width 14 height 14
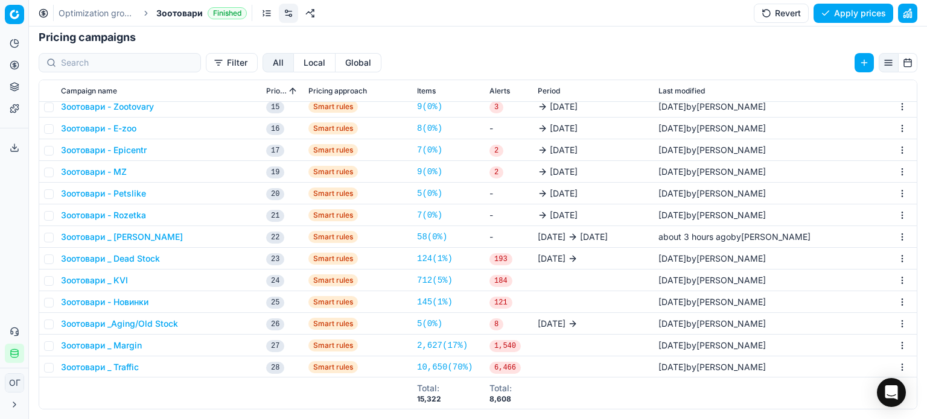
click at [13, 83] on icon at bounding box center [14, 85] width 8 height 4
click at [56, 108] on link "Assortment" at bounding box center [116, 109] width 141 height 17
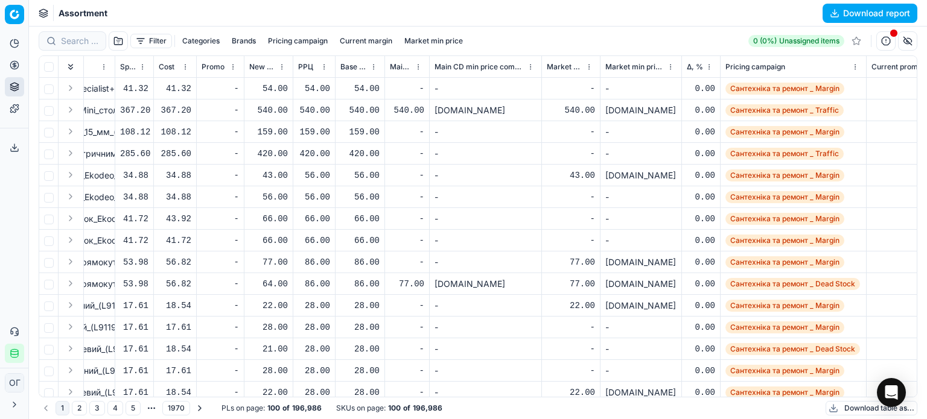
scroll to position [0, 280]
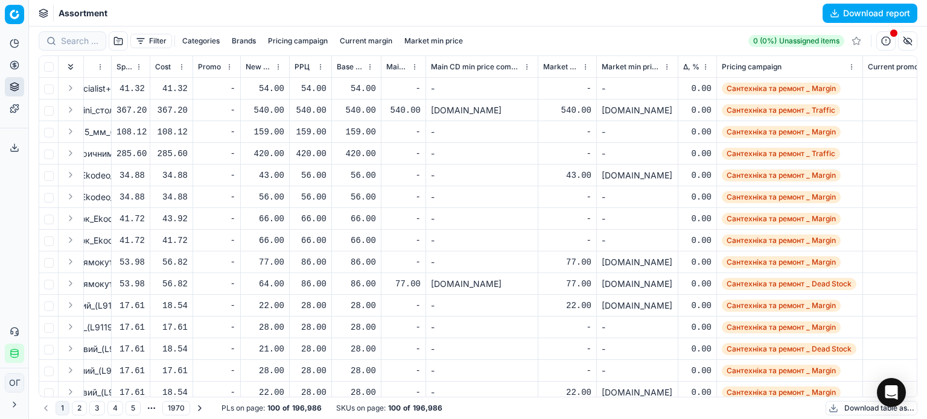
click at [689, 65] on span "Δ, %" at bounding box center [691, 67] width 16 height 10
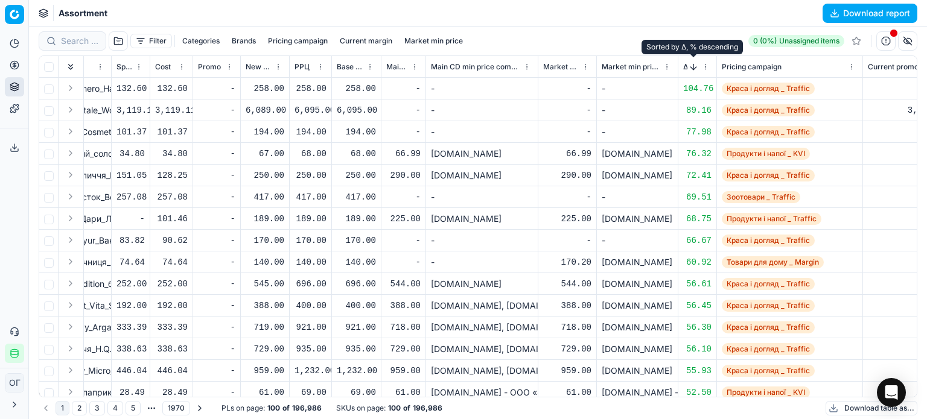
click at [690, 68] on button "Sorted by Δ, % descending" at bounding box center [693, 67] width 12 height 12
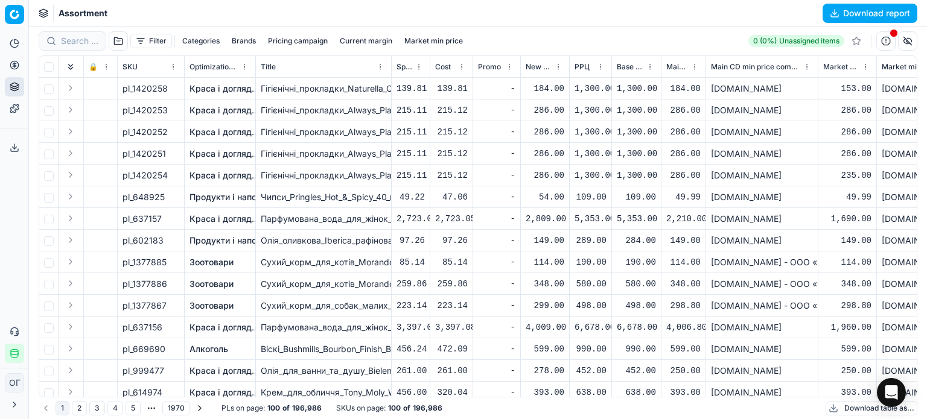
drag, startPoint x: 167, startPoint y: 174, endPoint x: 144, endPoint y: 175, distance: 23.6
click at [144, 175] on div "pl_1420254" at bounding box center [150, 176] width 57 height 12
drag, startPoint x: 133, startPoint y: 174, endPoint x: 167, endPoint y: 174, distance: 33.8
click at [167, 174] on div "pl_1420254" at bounding box center [150, 176] width 57 height 12
copy div "1420254"
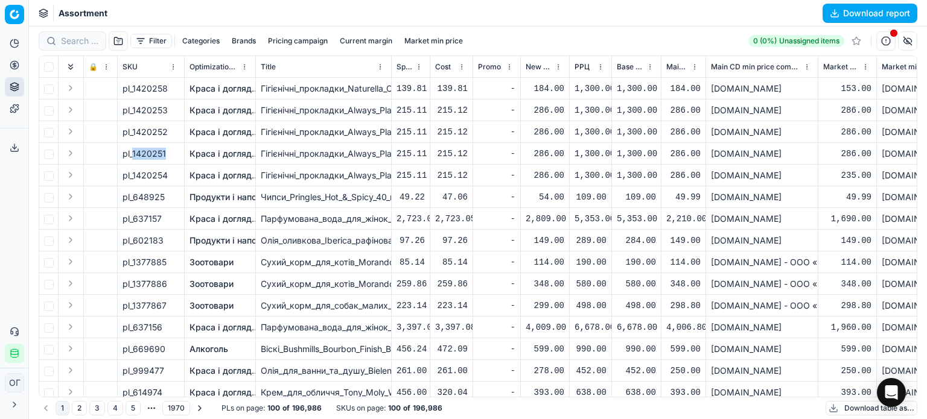
drag, startPoint x: 164, startPoint y: 151, endPoint x: 132, endPoint y: 153, distance: 32.6
click at [132, 153] on span "pl_1420251" at bounding box center [143, 154] width 43 height 12
copy span "1420251"
drag, startPoint x: 168, startPoint y: 129, endPoint x: 136, endPoint y: 133, distance: 32.8
click at [136, 133] on div "pl_1420252" at bounding box center [150, 132] width 57 height 12
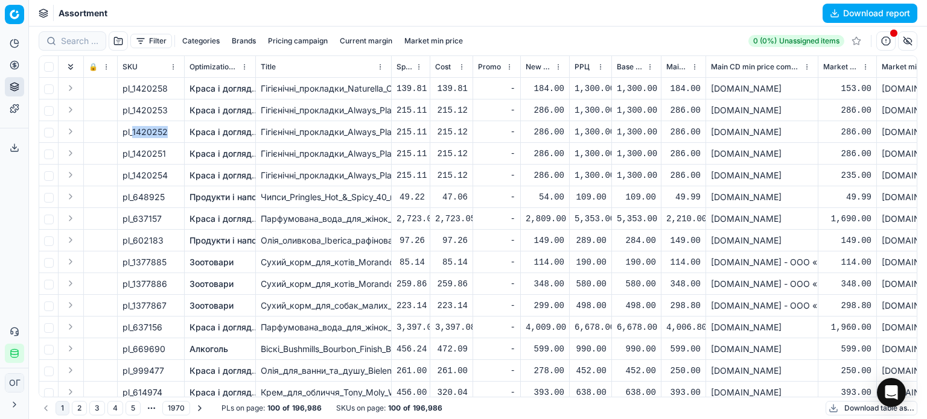
drag, startPoint x: 133, startPoint y: 132, endPoint x: 166, endPoint y: 133, distance: 33.2
click at [166, 133] on span "pl_1420252" at bounding box center [144, 132] width 45 height 12
copy span "1420252"
drag, startPoint x: 167, startPoint y: 110, endPoint x: 133, endPoint y: 110, distance: 33.8
click at [133, 110] on span "pl_1420253" at bounding box center [144, 110] width 45 height 12
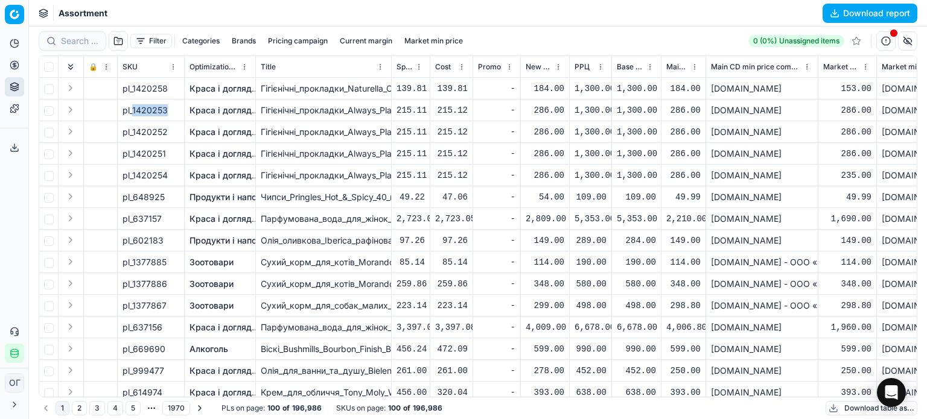
copy span "1420253"
drag, startPoint x: 168, startPoint y: 84, endPoint x: 150, endPoint y: 84, distance: 18.7
click at [150, 84] on div "pl_1420258" at bounding box center [150, 89] width 57 height 12
drag, startPoint x: 166, startPoint y: 88, endPoint x: 133, endPoint y: 88, distance: 32.6
click at [133, 88] on span "pl_1420258" at bounding box center [144, 89] width 45 height 12
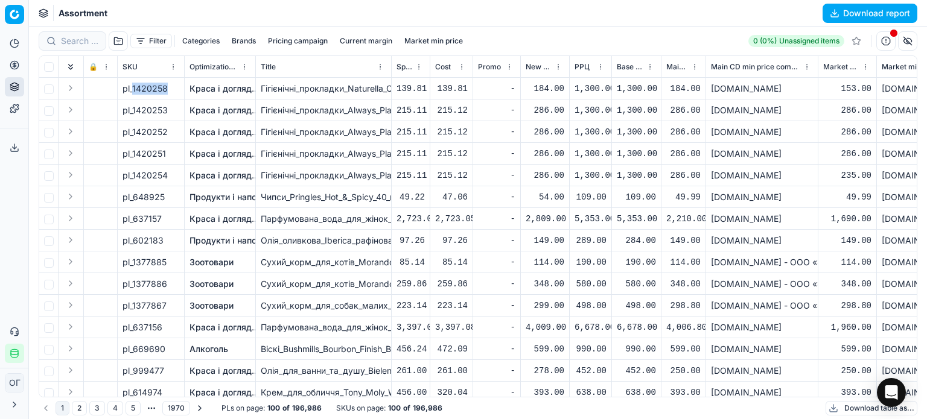
copy span "1420258"
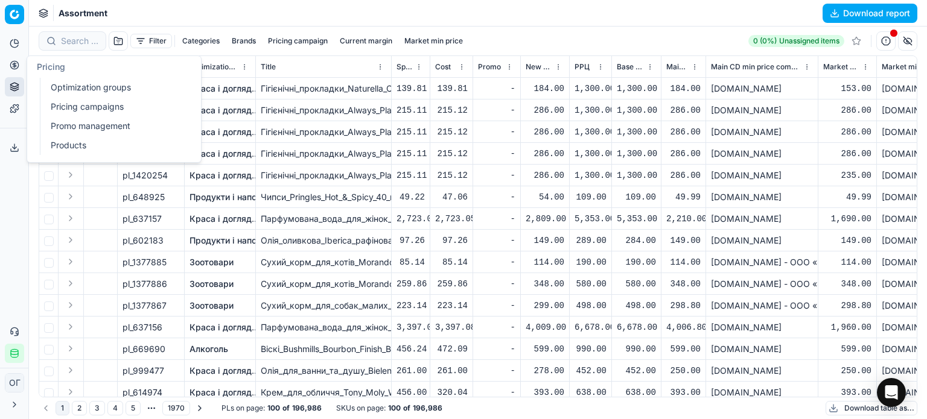
click at [7, 63] on button "Pricing" at bounding box center [14, 65] width 19 height 19
click at [63, 86] on link "Optimization groups" at bounding box center [116, 87] width 141 height 17
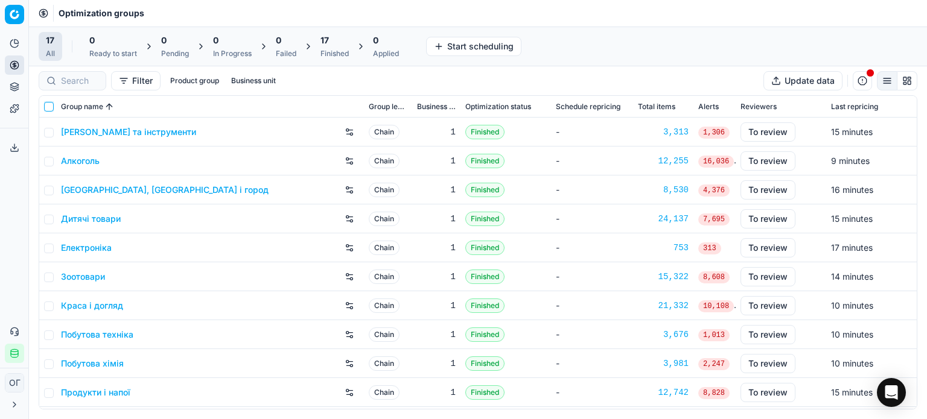
click at [47, 107] on input "checkbox" at bounding box center [49, 107] width 10 height 10
checkbox input "true"
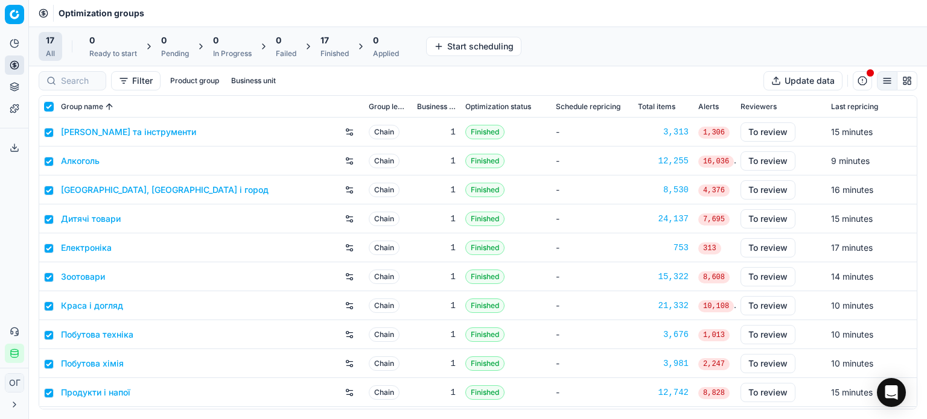
checkbox input "true"
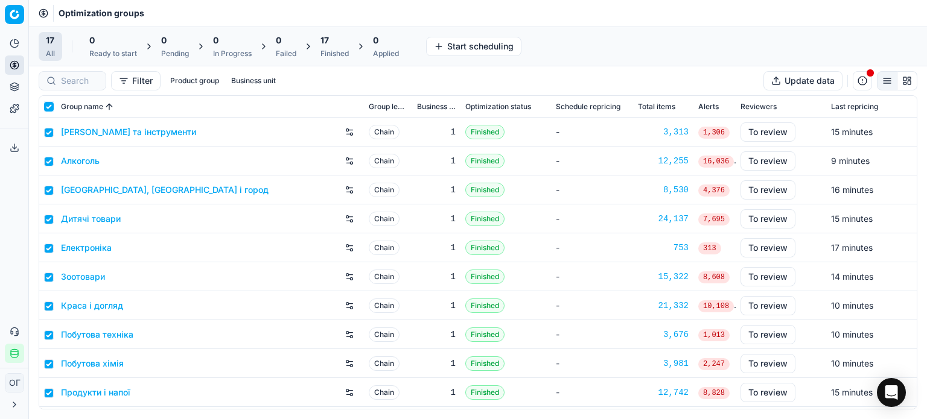
checkbox input "true"
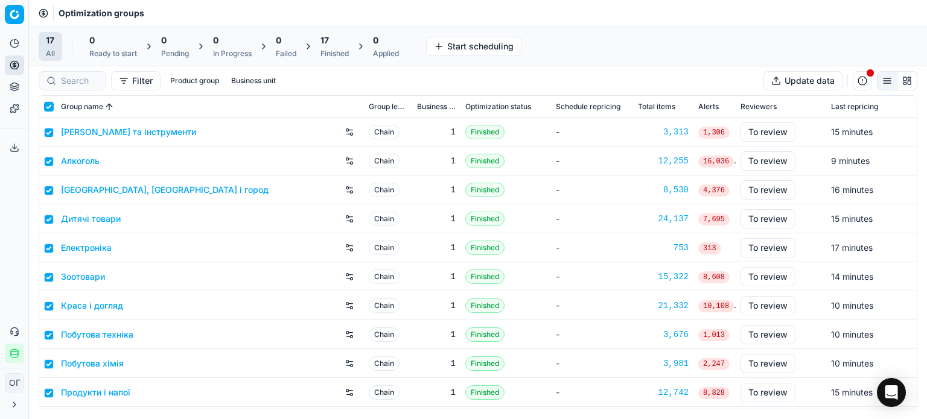
checkbox input "true"
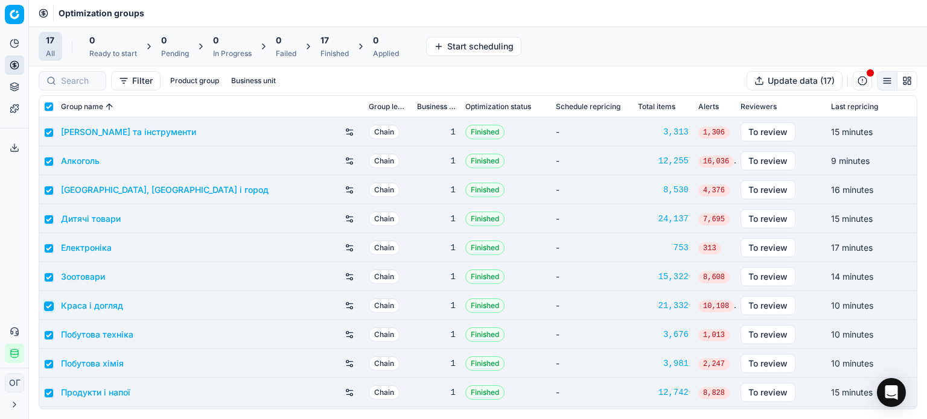
click at [48, 306] on input "checkbox" at bounding box center [49, 307] width 10 height 10
checkbox input "false"
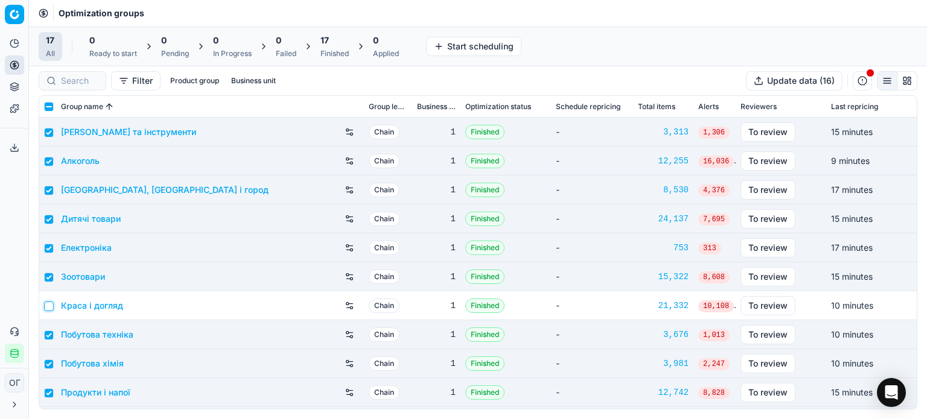
scroll to position [200, 0]
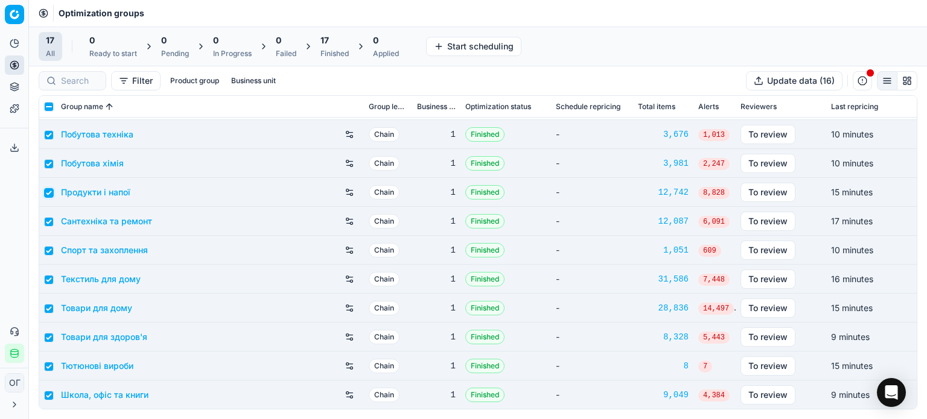
click at [48, 192] on input "checkbox" at bounding box center [49, 193] width 10 height 10
checkbox input "false"
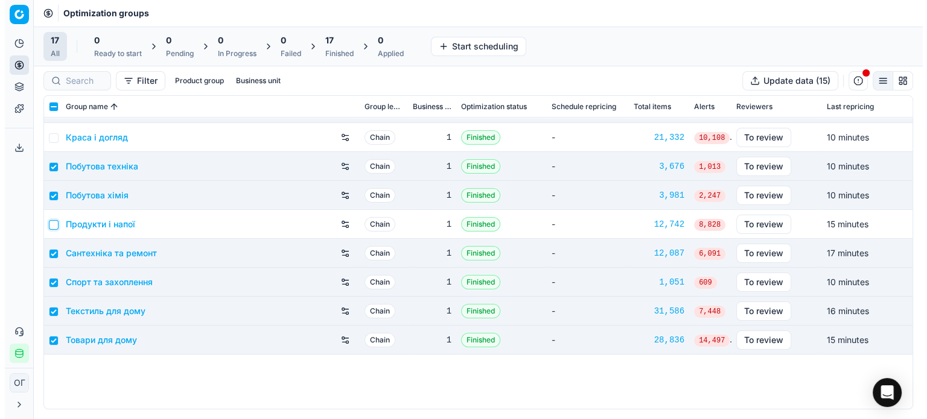
scroll to position [0, 0]
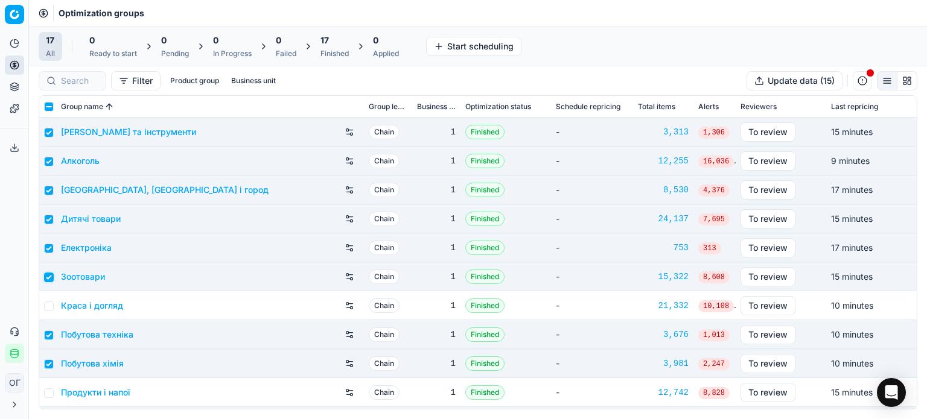
click at [45, 277] on input "checkbox" at bounding box center [49, 278] width 10 height 10
checkbox input "false"
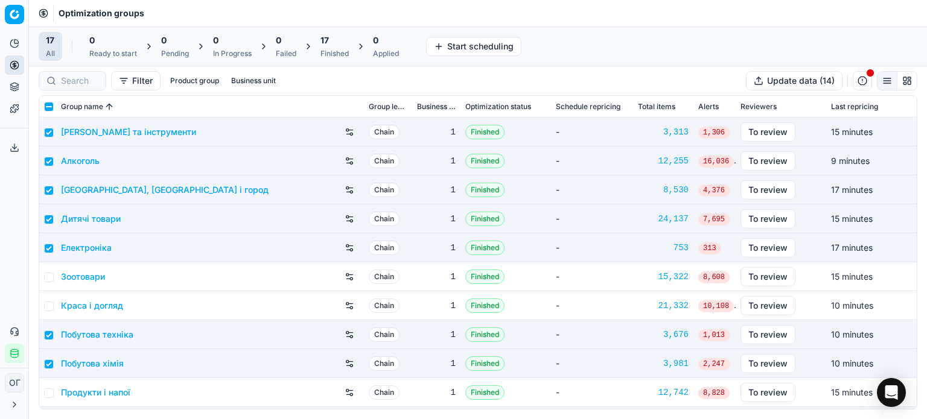
click at [340, 45] on div "17" at bounding box center [334, 40] width 28 height 12
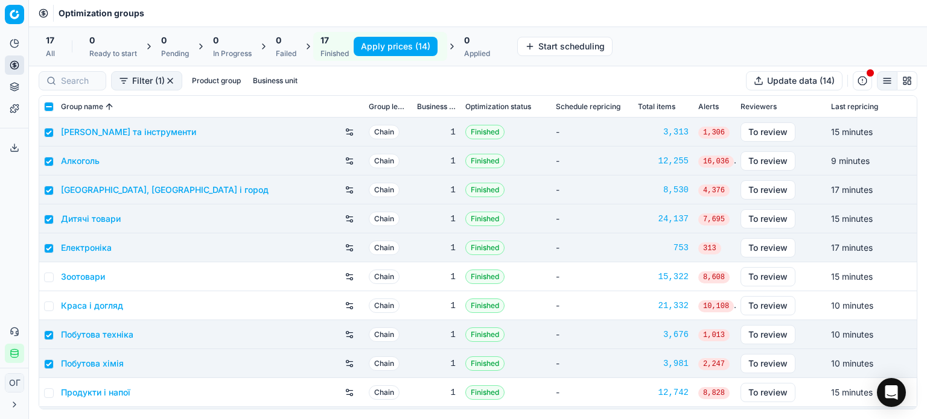
click at [377, 42] on button "Apply prices (14)" at bounding box center [396, 46] width 84 height 19
checkbox input "false"
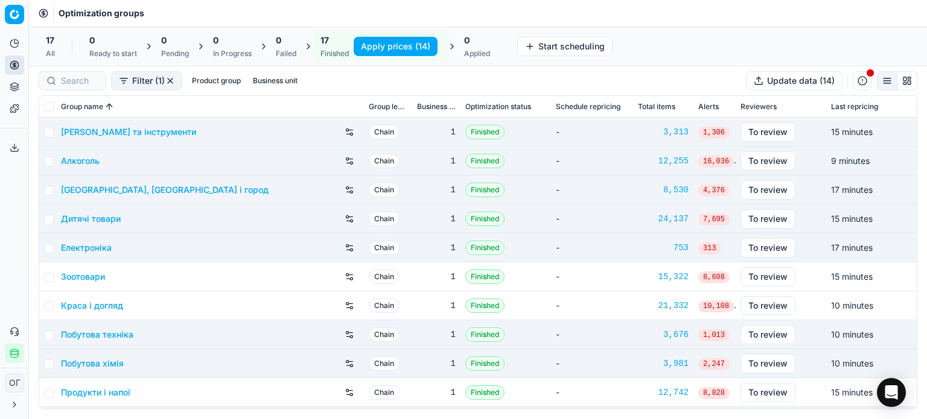
checkbox input "false"
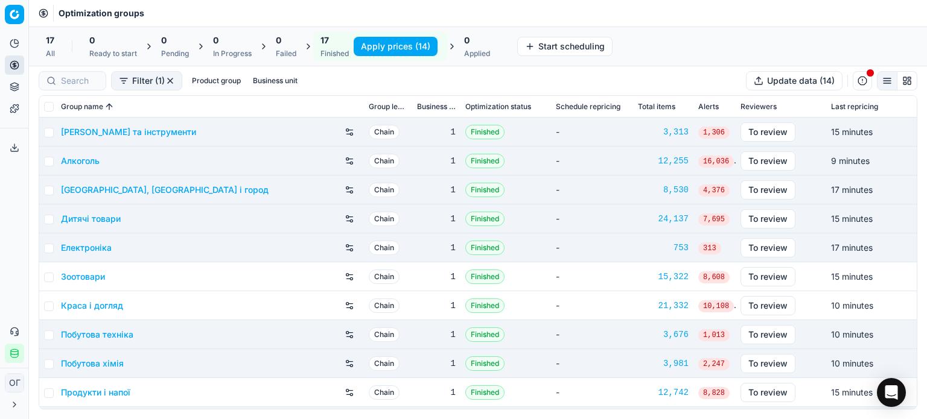
checkbox input "false"
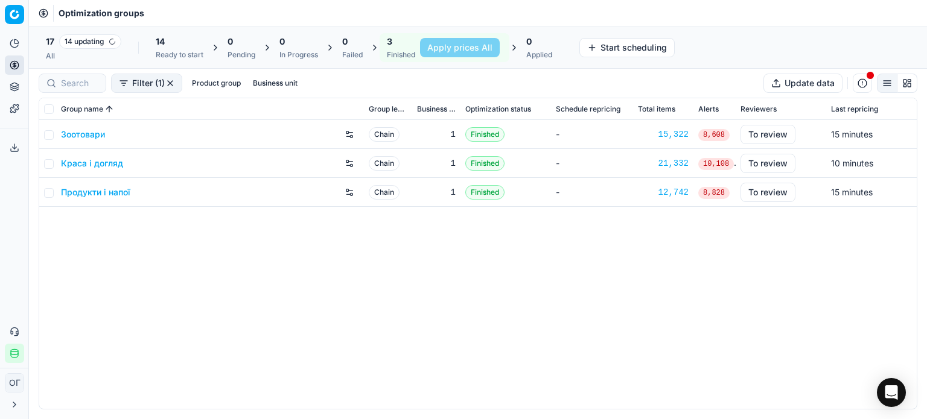
click at [72, 162] on link "Краса і догляд" at bounding box center [92, 163] width 62 height 12
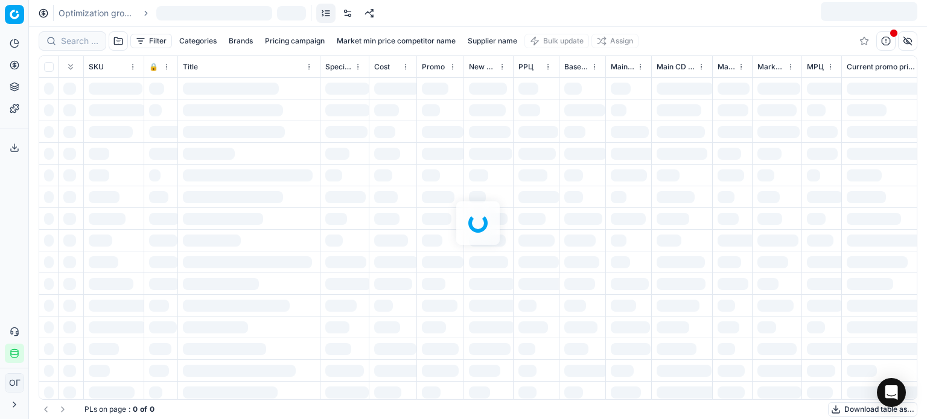
click at [345, 16] on link at bounding box center [347, 13] width 19 height 19
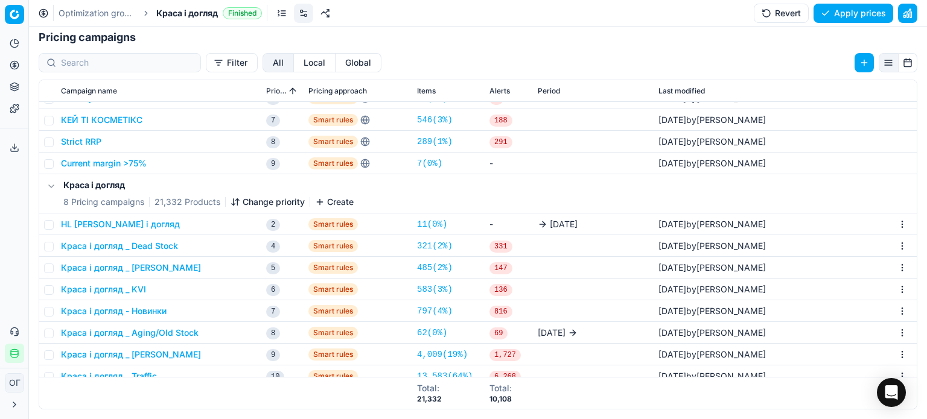
scroll to position [180, 0]
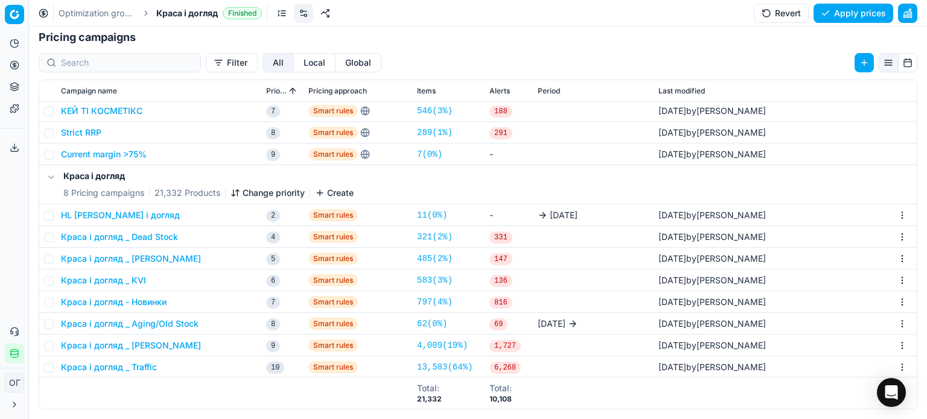
click at [152, 234] on button "Краса і догляд _ Dead Stock" at bounding box center [119, 237] width 117 height 12
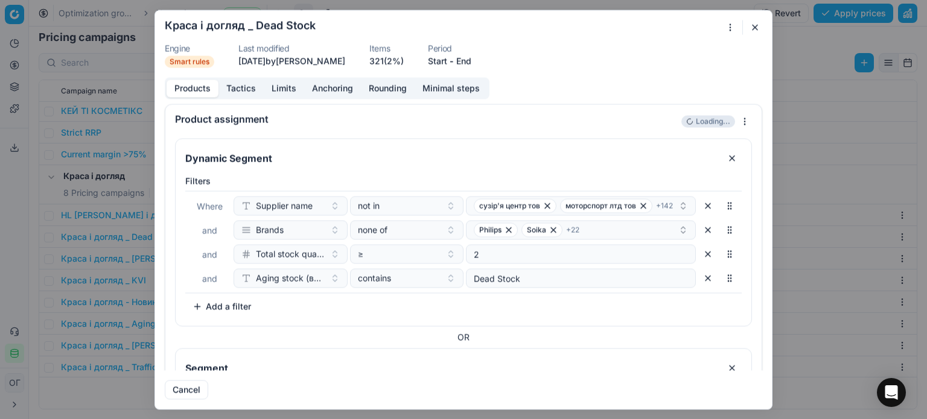
click at [250, 87] on button "Tactics" at bounding box center [240, 88] width 45 height 17
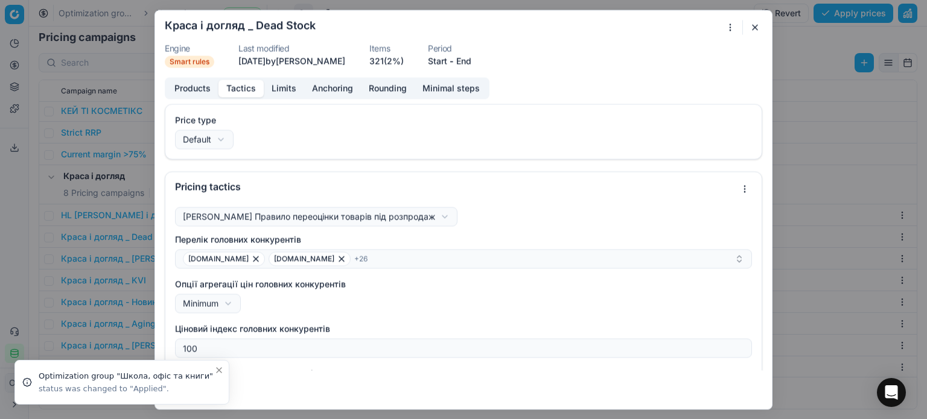
click at [753, 28] on button "button" at bounding box center [755, 27] width 14 height 14
